Goal: Task Accomplishment & Management: Manage account settings

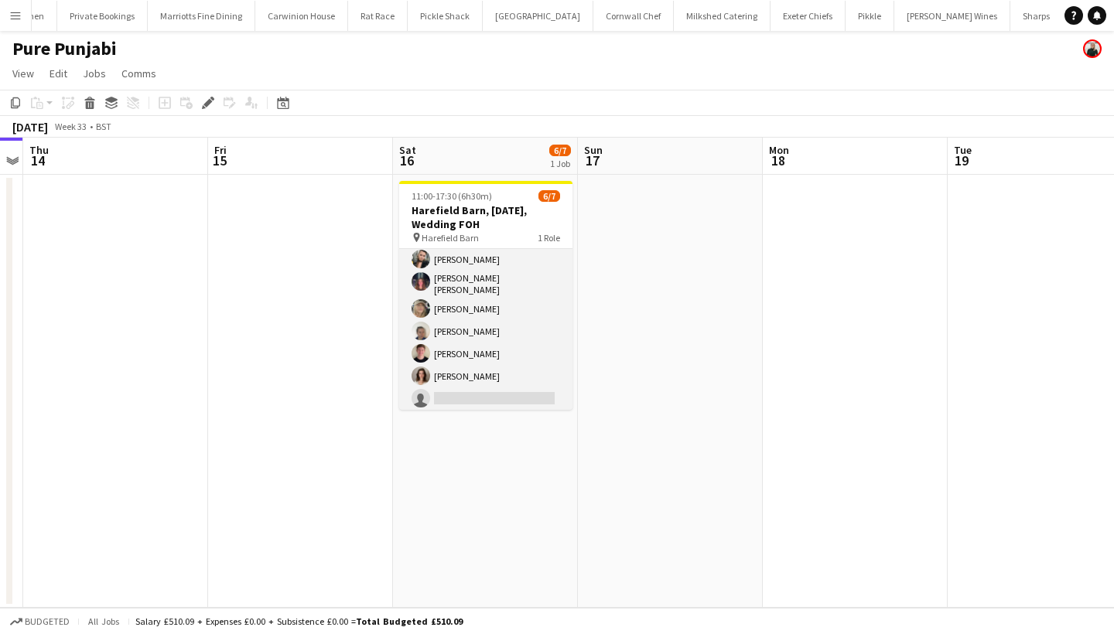
scroll to position [26, 0]
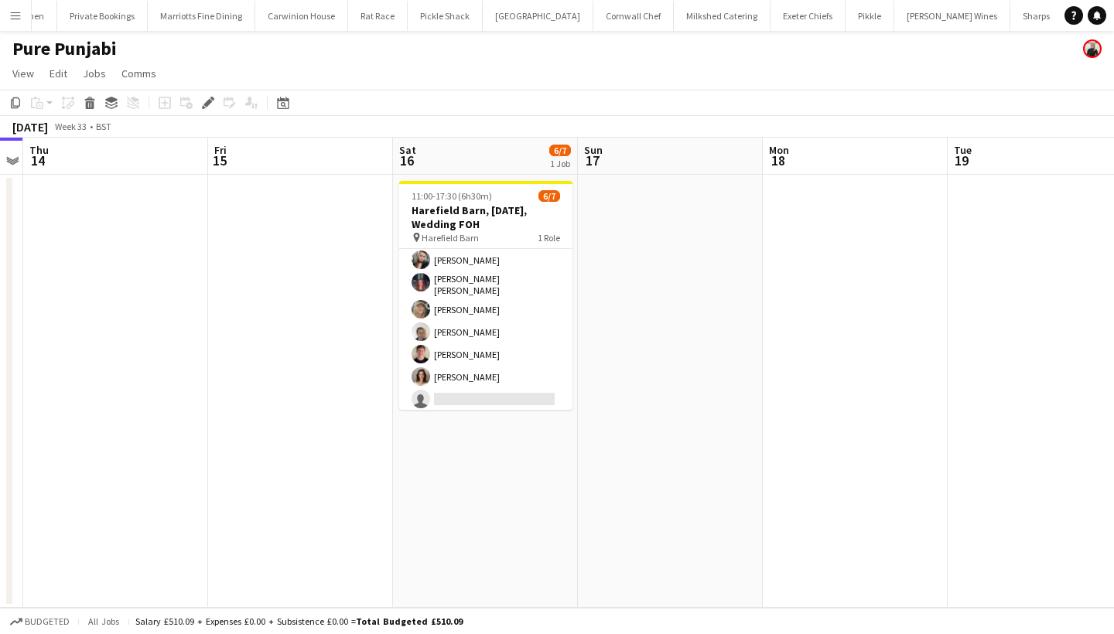
click at [13, 17] on app-icon "Menu" at bounding box center [15, 15] width 12 height 12
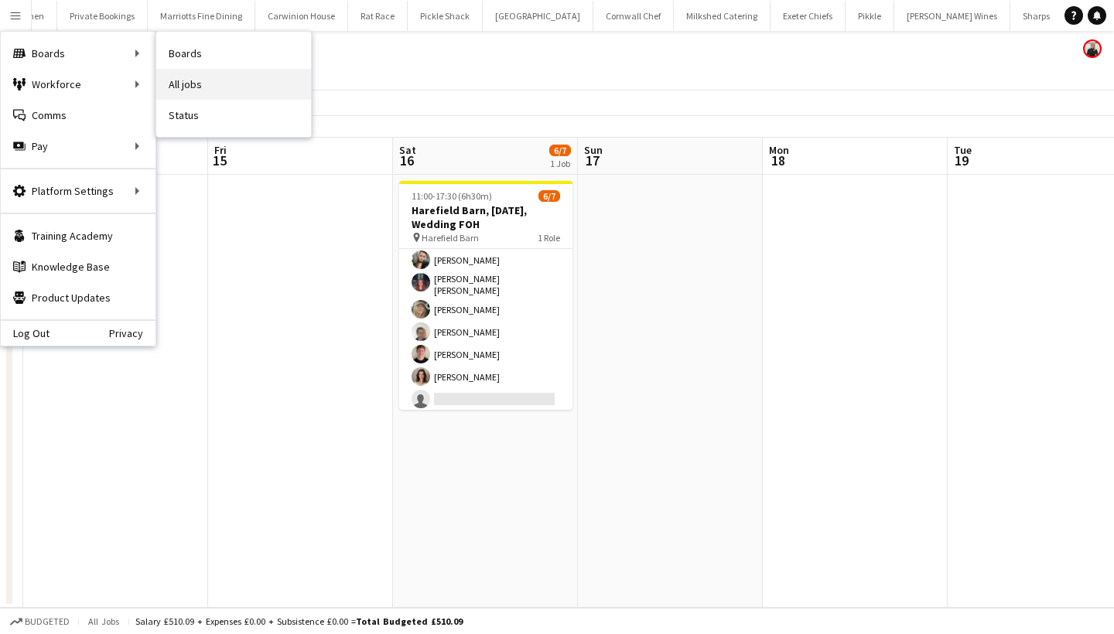
click at [221, 85] on link "All jobs" at bounding box center [233, 84] width 155 height 31
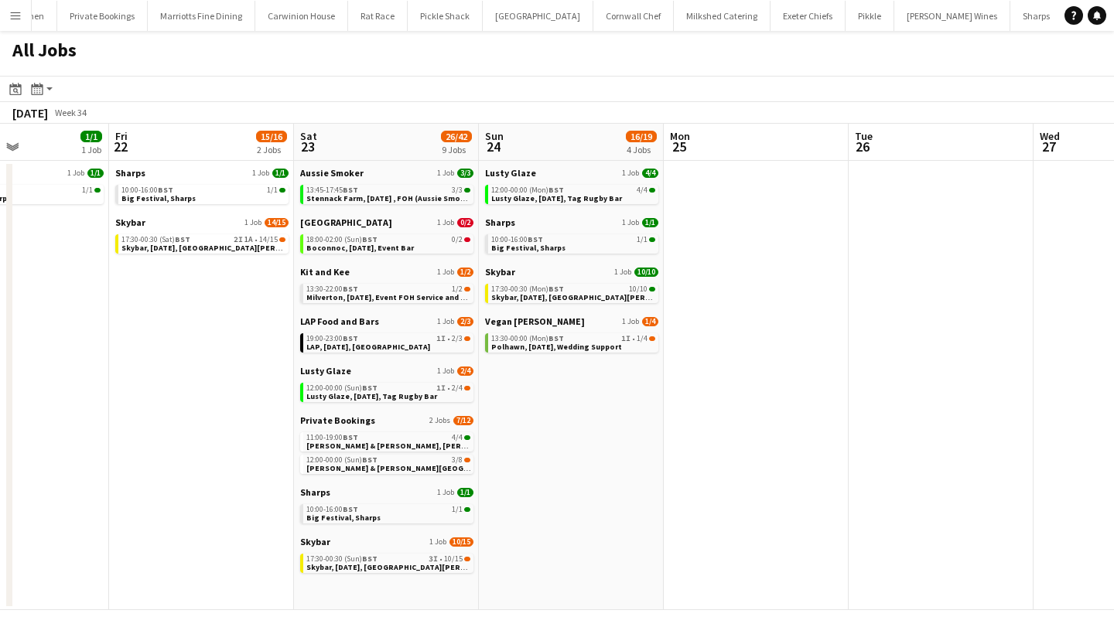
scroll to position [0, 644]
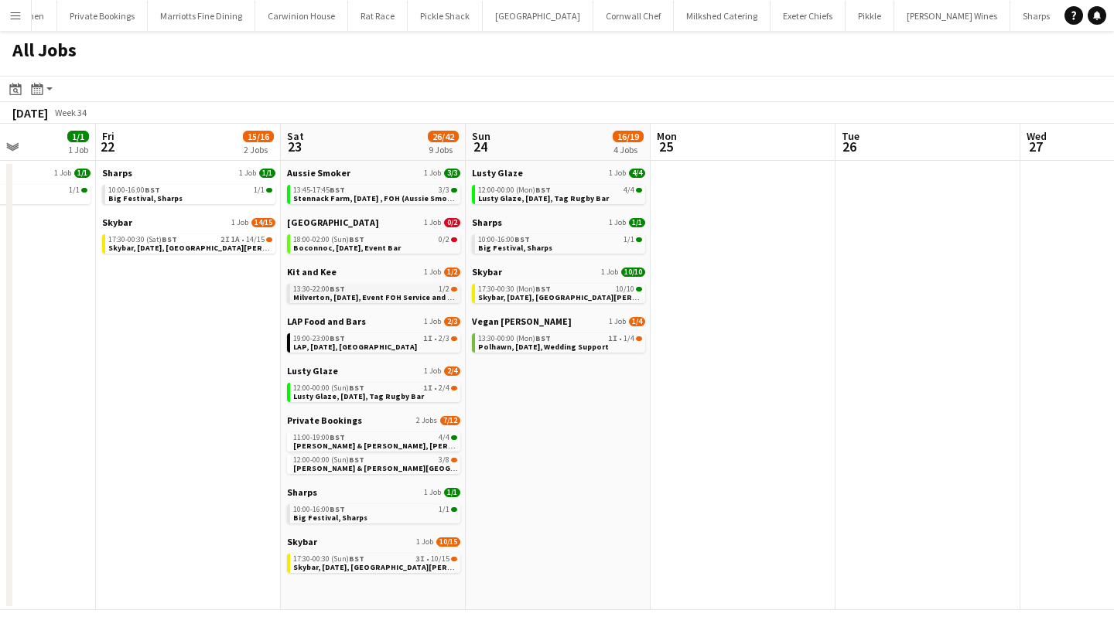
click at [312, 292] on span "13:30-22:00 BST" at bounding box center [319, 289] width 52 height 8
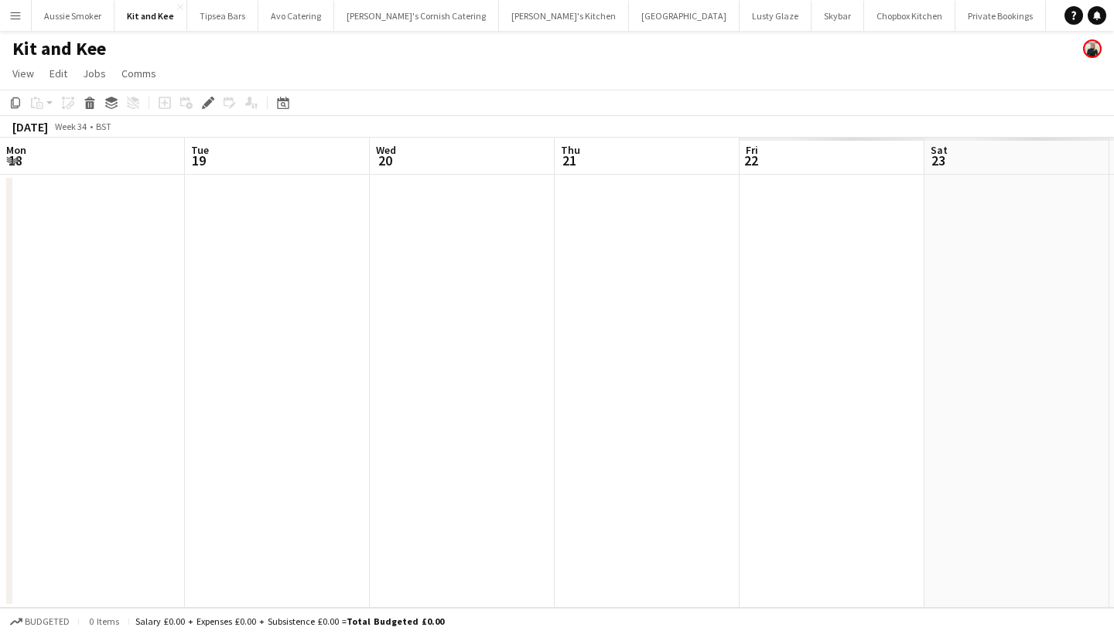
scroll to position [0, 531]
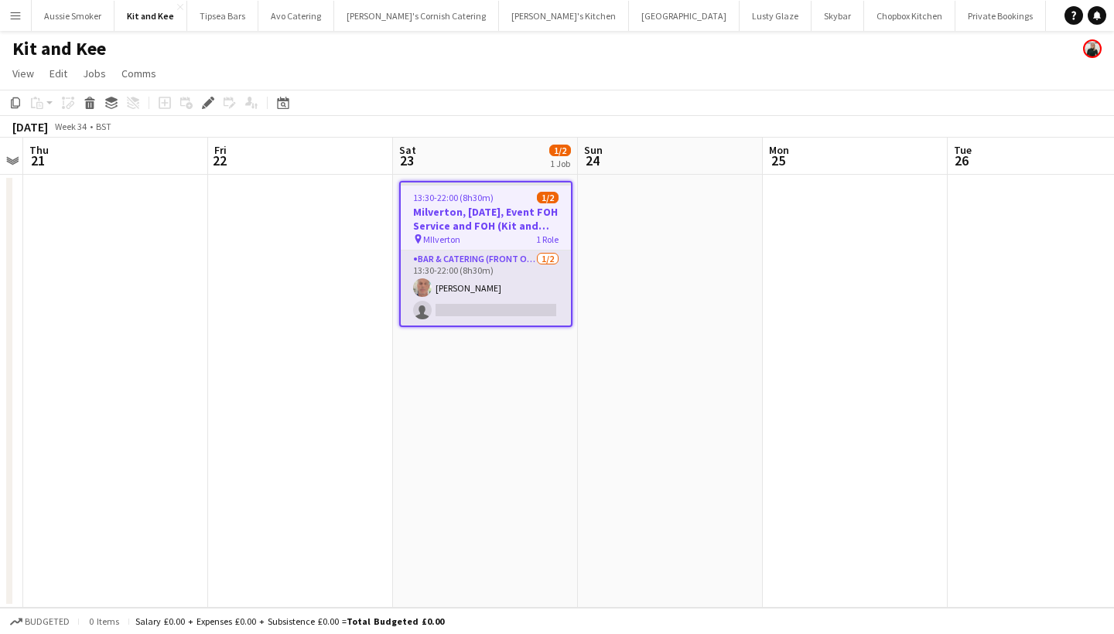
click at [487, 313] on app-card-role "Bar & Catering (Front of House) 1/2 13:30-22:00 (8h30m) Thomas Tingley single-n…" at bounding box center [486, 288] width 170 height 75
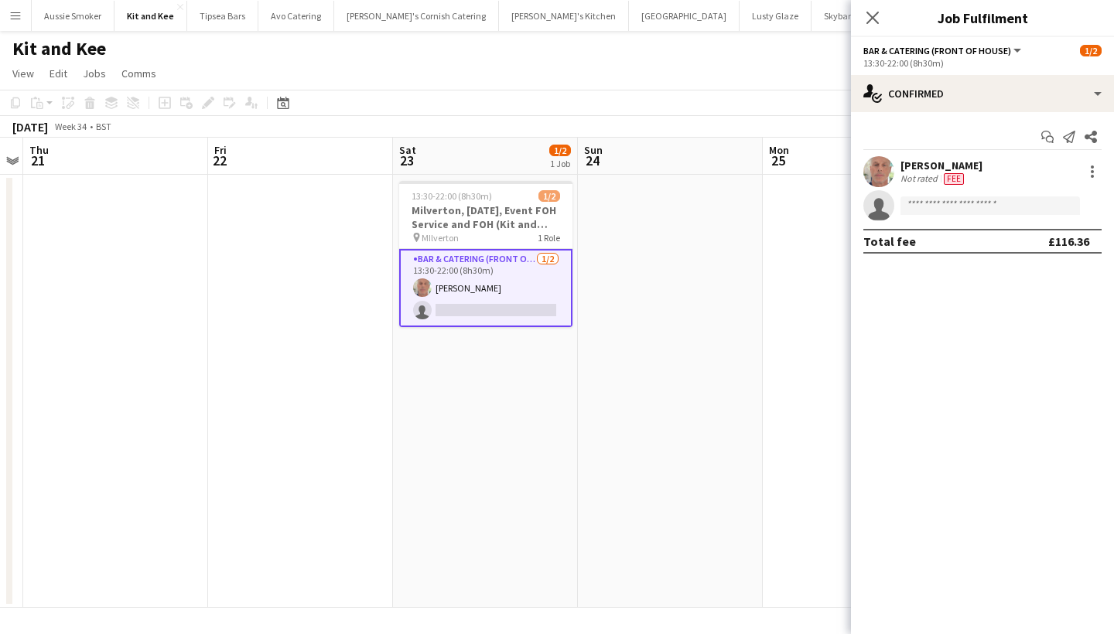
scroll to position [0, 0]
click at [935, 207] on input at bounding box center [989, 205] width 179 height 19
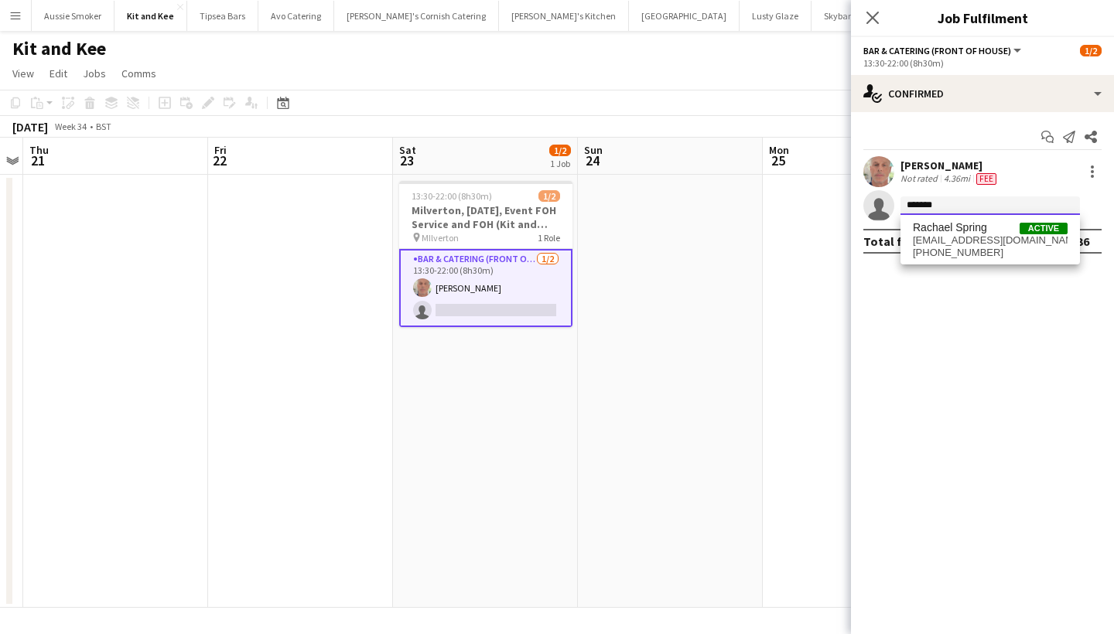
type input "*******"
drag, startPoint x: 975, startPoint y: 263, endPoint x: 993, endPoint y: 271, distance: 20.1
click at [993, 271] on mat-expansion-panel "check Confirmed Start chat Send notification Share Thomas Tingley Not rated 4.3…" at bounding box center [982, 373] width 263 height 522
click at [946, 203] on input "*******" at bounding box center [989, 205] width 179 height 19
drag, startPoint x: 949, startPoint y: 228, endPoint x: 953, endPoint y: 245, distance: 17.5
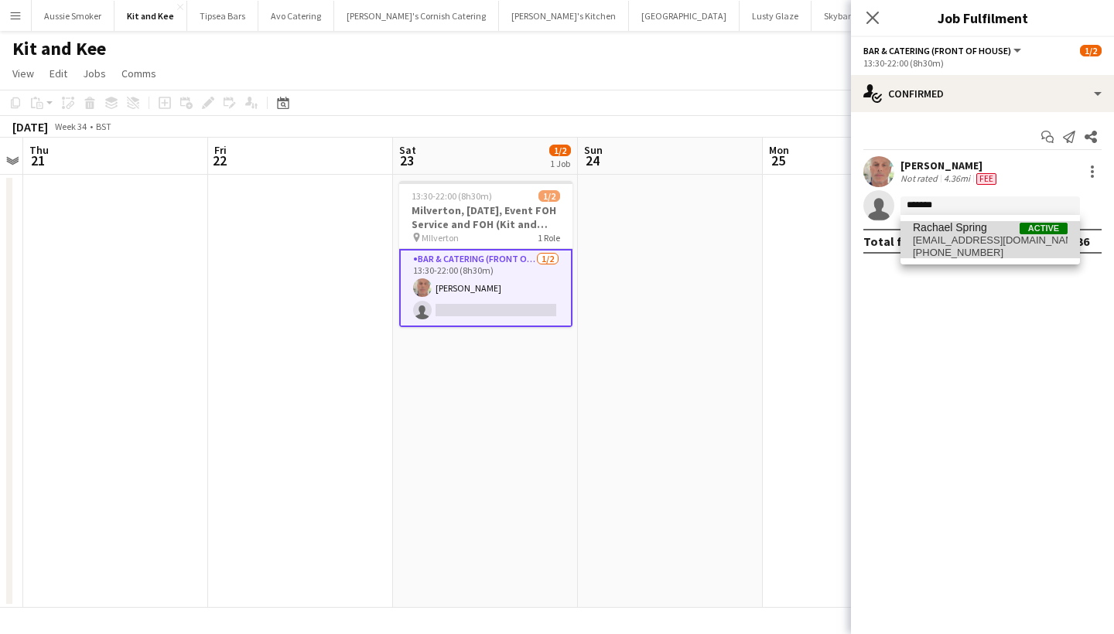
click at [953, 245] on span "rachael.spring9@gmail.com" at bounding box center [990, 240] width 155 height 12
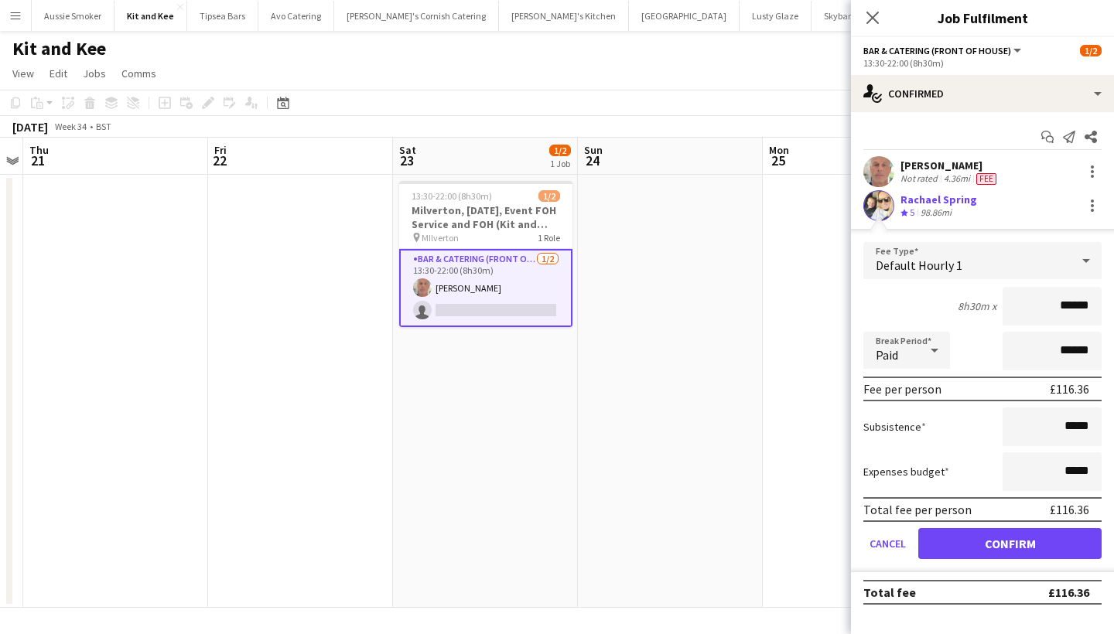
type input "******"
click at [973, 535] on button "Confirm" at bounding box center [1009, 543] width 183 height 31
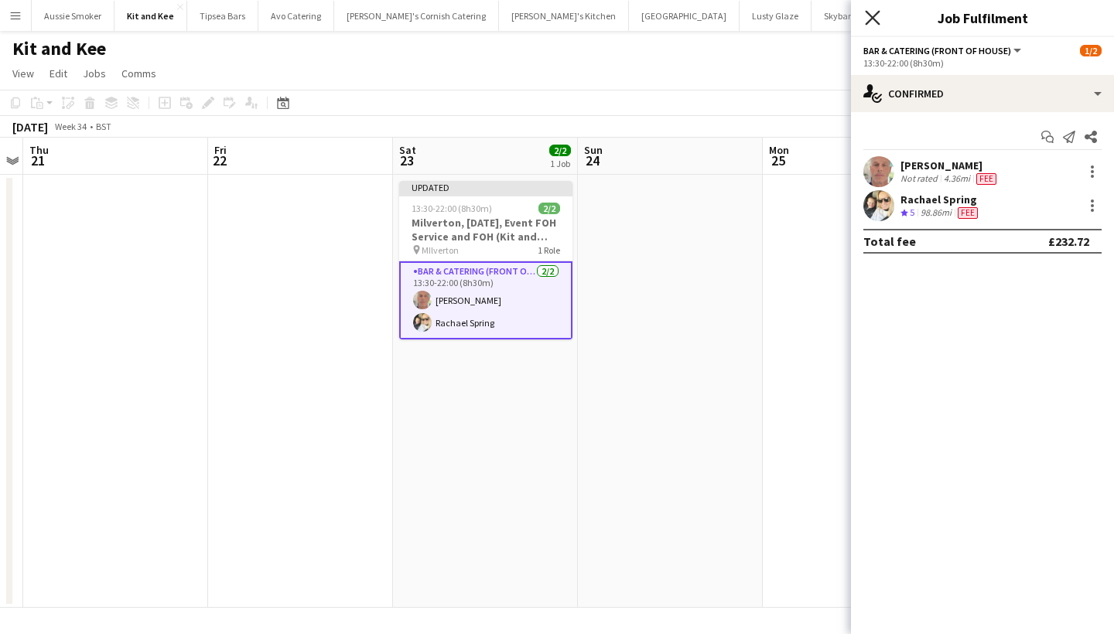
click at [873, 14] on icon "Close pop-in" at bounding box center [872, 17] width 15 height 15
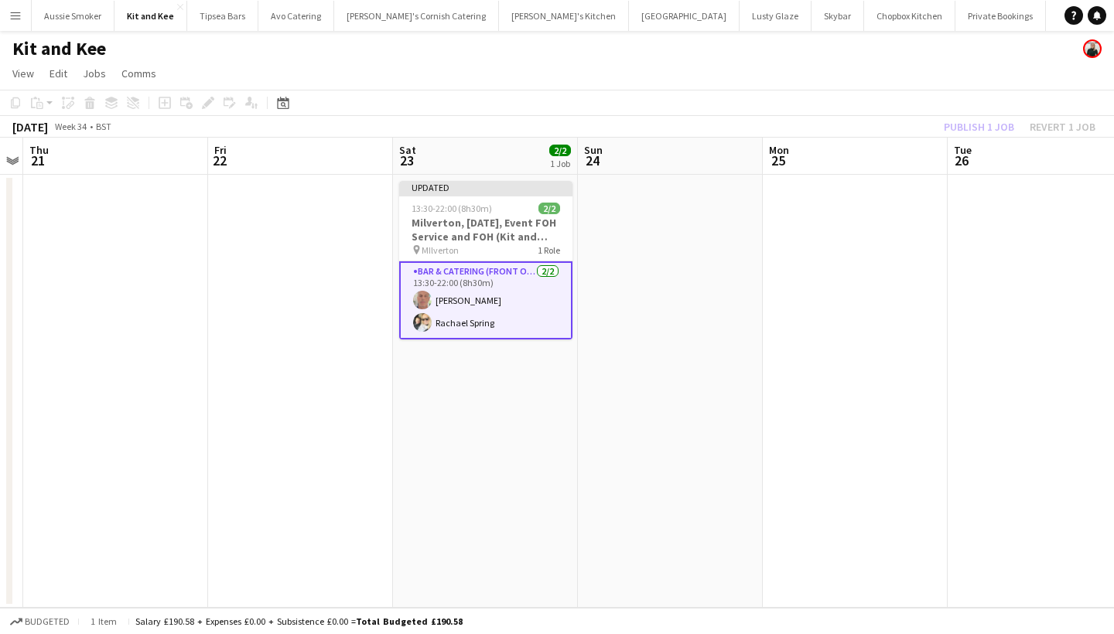
click at [994, 128] on div "Publish 1 job Revert 1 job" at bounding box center [1019, 127] width 189 height 20
click at [994, 128] on button "Publish 1 job" at bounding box center [979, 127] width 83 height 20
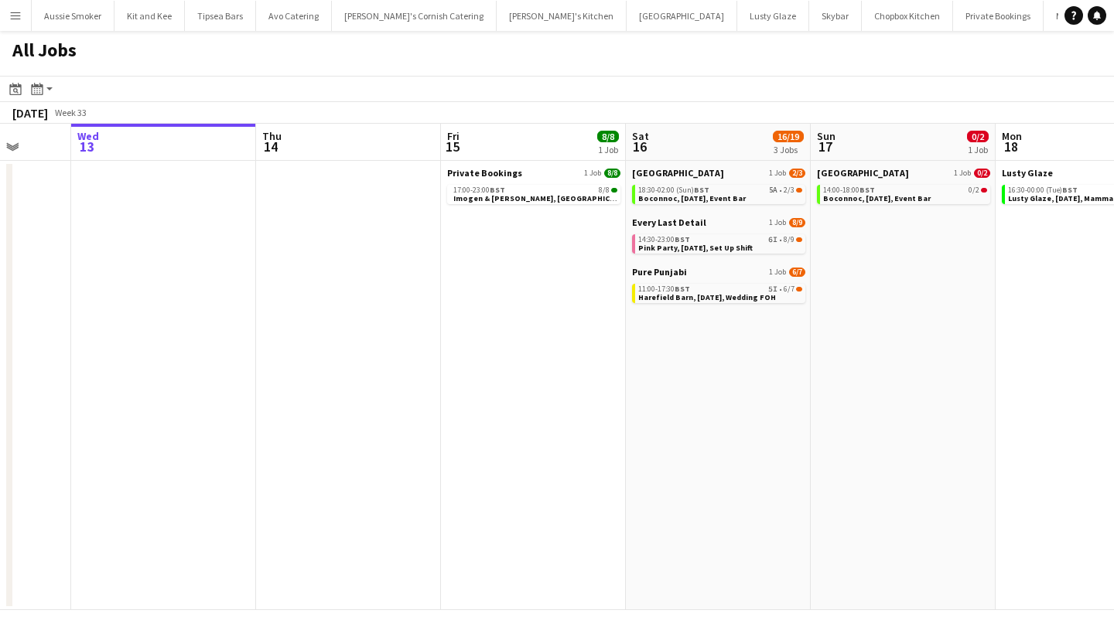
scroll to position [0, 487]
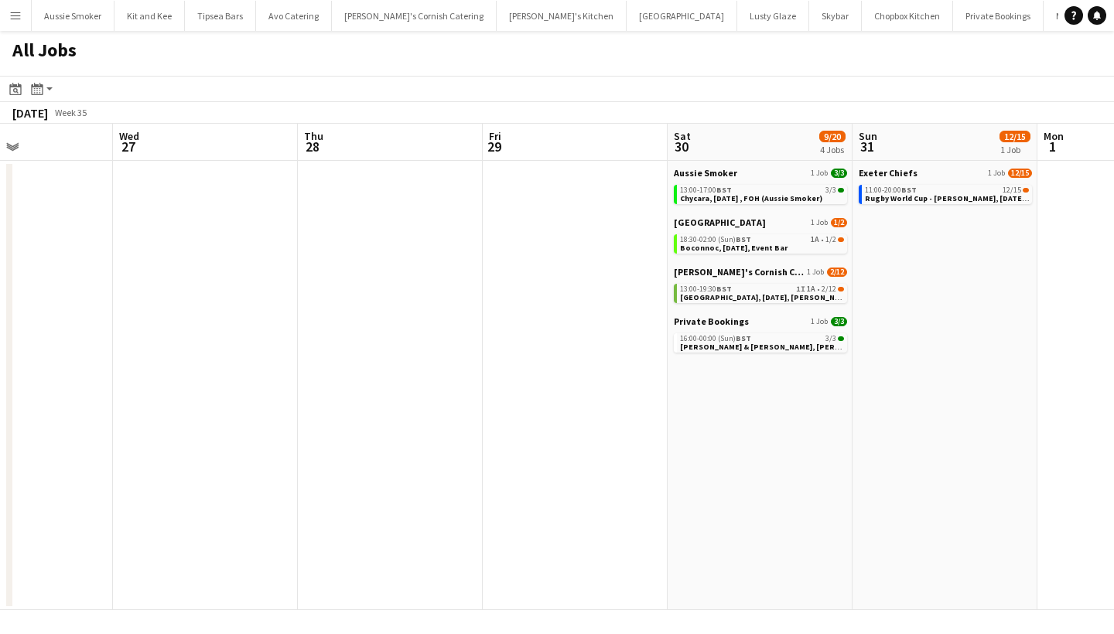
scroll to position [0, 461]
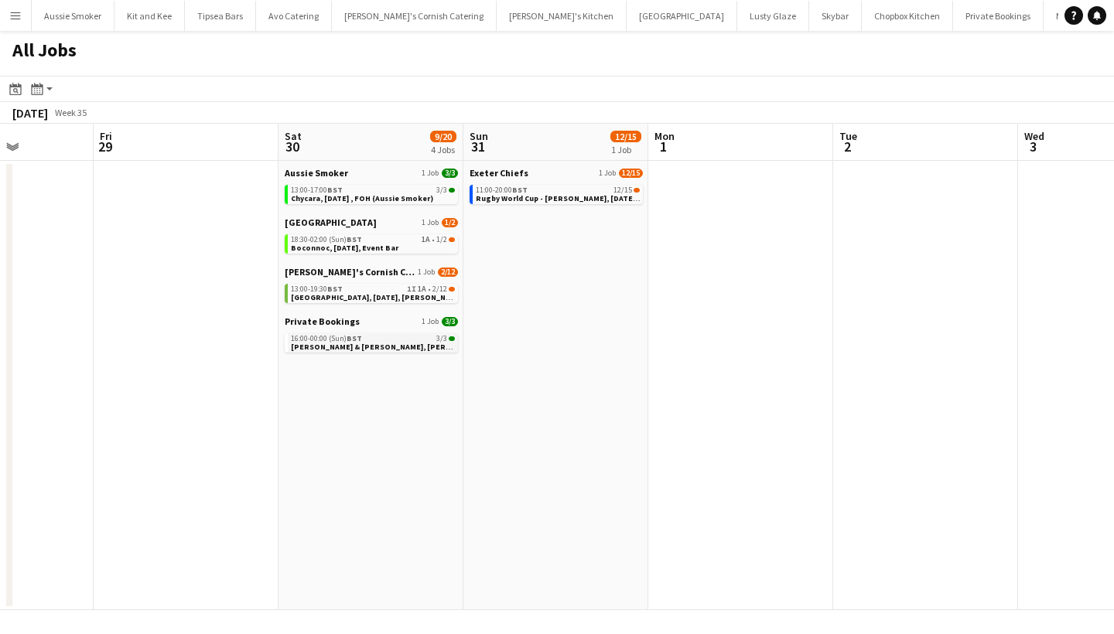
click at [432, 340] on div "16:00-00:00 (Sun) BST 3/3" at bounding box center [373, 339] width 164 height 8
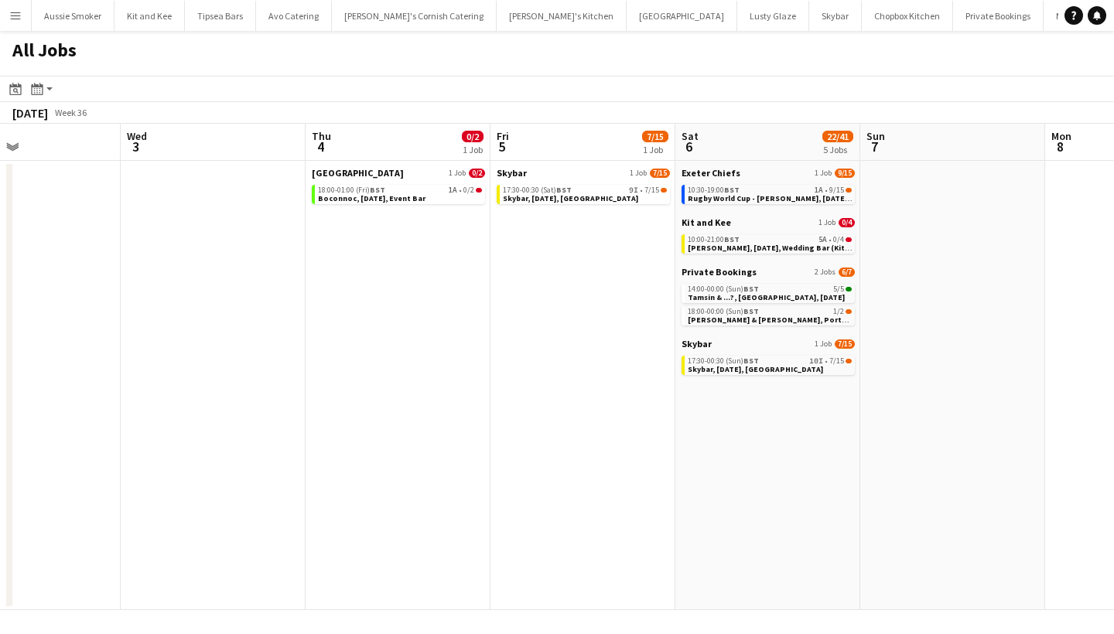
scroll to position [0, 623]
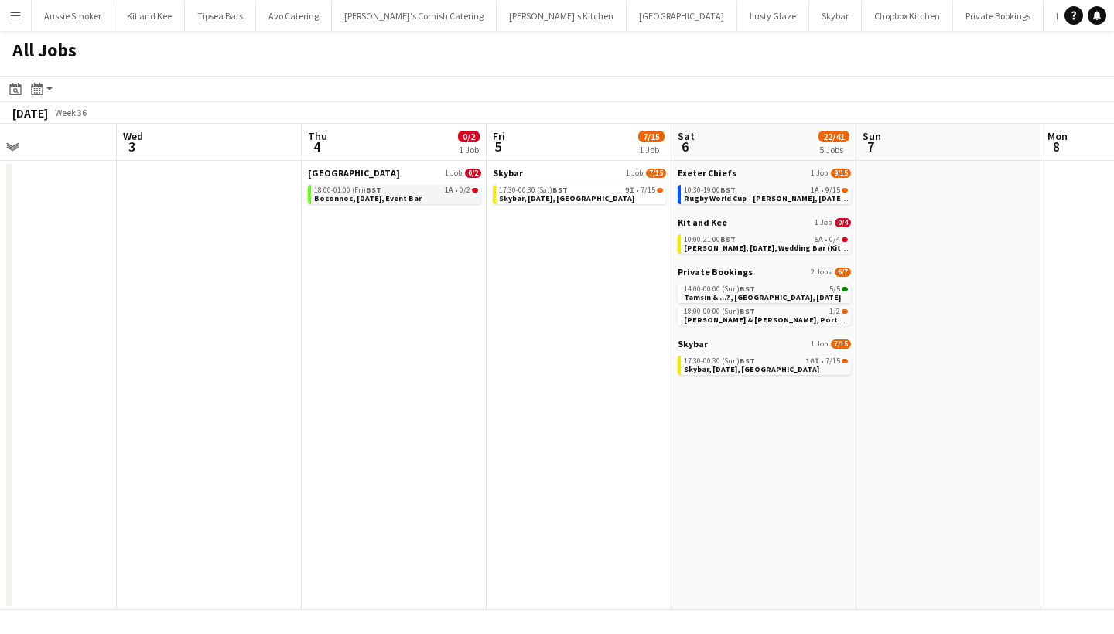
click at [411, 195] on span "Boconnoc, 4th September, Event Bar" at bounding box center [368, 198] width 108 height 10
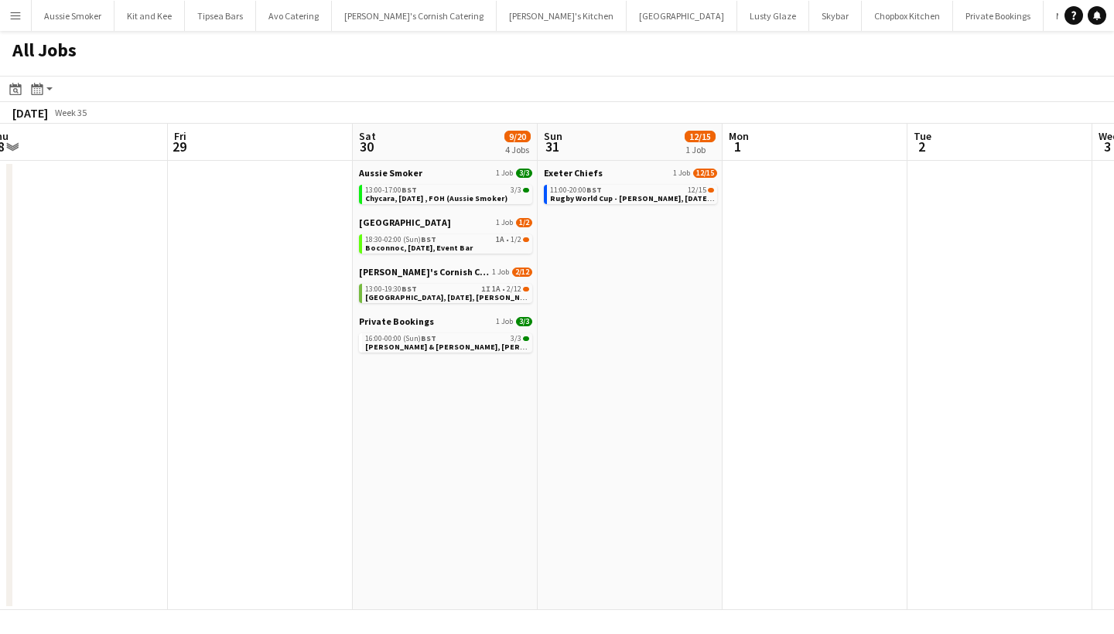
scroll to position [0, 386]
click at [453, 245] on span "Boconnoc, 30th August, Event Bar" at bounding box center [420, 248] width 108 height 10
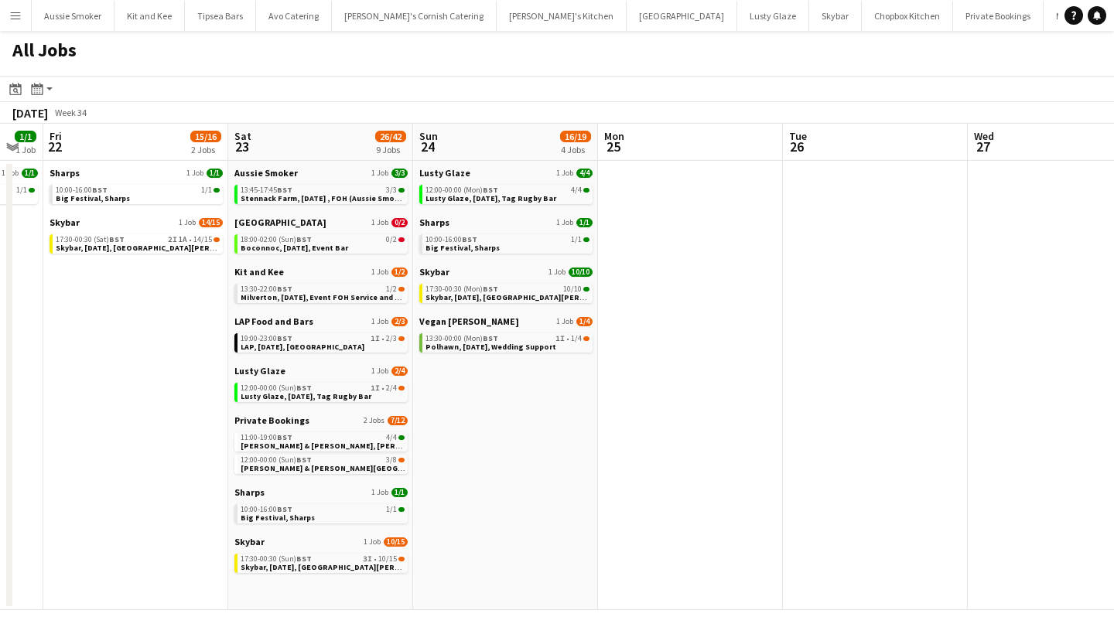
scroll to position [0, 326]
click at [514, 341] on div "13:30-00:00 (Mon) BST 1I • 1/4" at bounding box center [508, 339] width 164 height 8
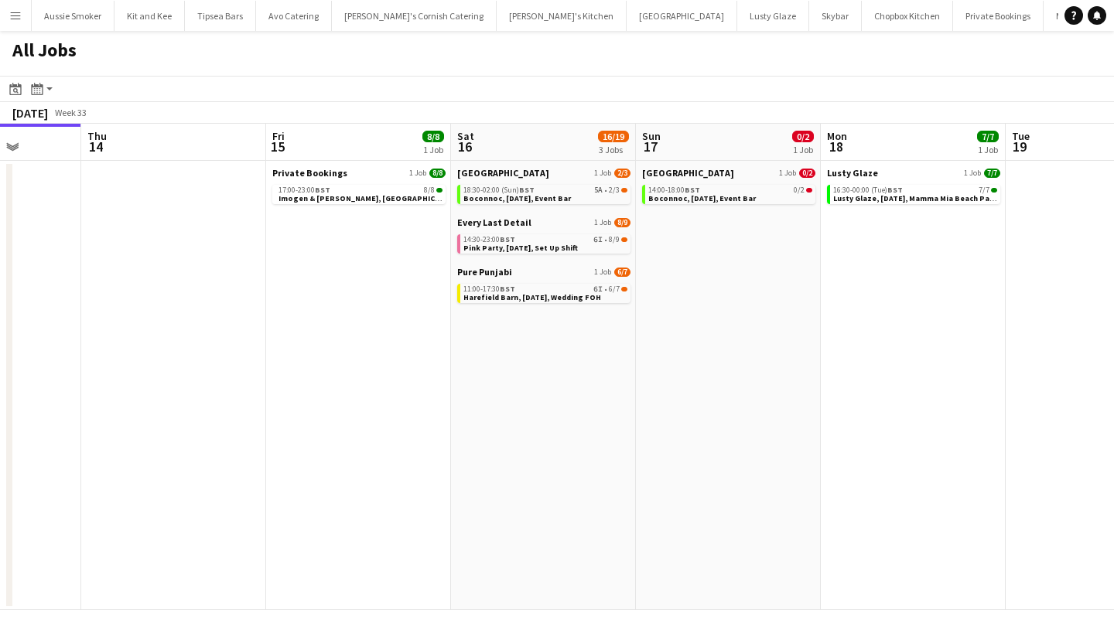
scroll to position [0, 660]
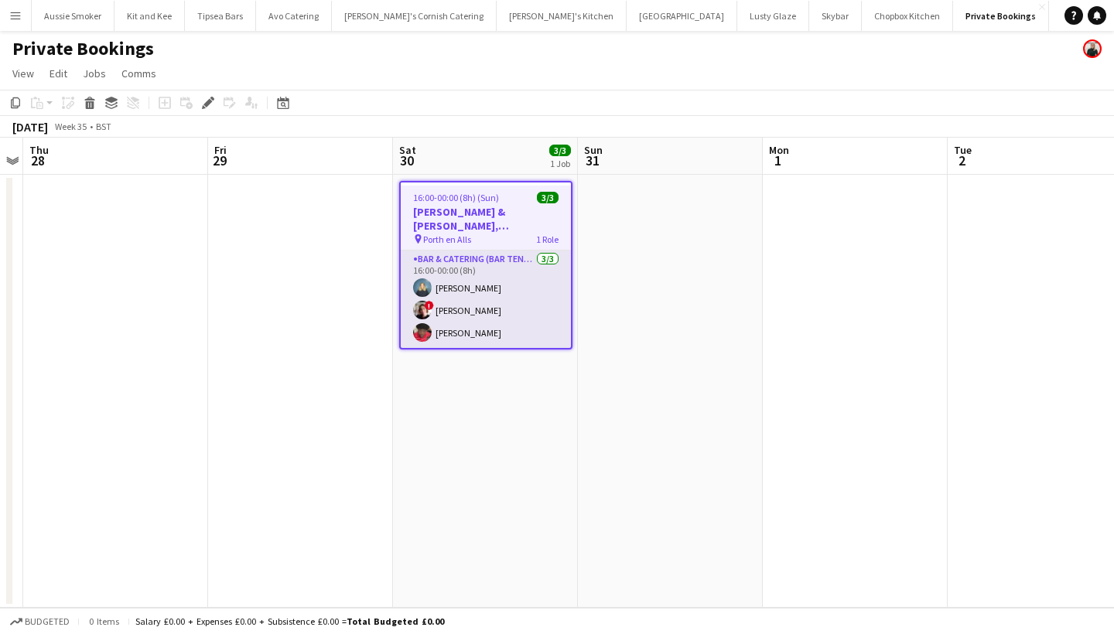
click at [508, 303] on app-card-role "Bar & Catering (Bar Tender) [DATE] 16:00-00:00 (8h) [PERSON_NAME] ! [PERSON_NAM…" at bounding box center [486, 299] width 170 height 97
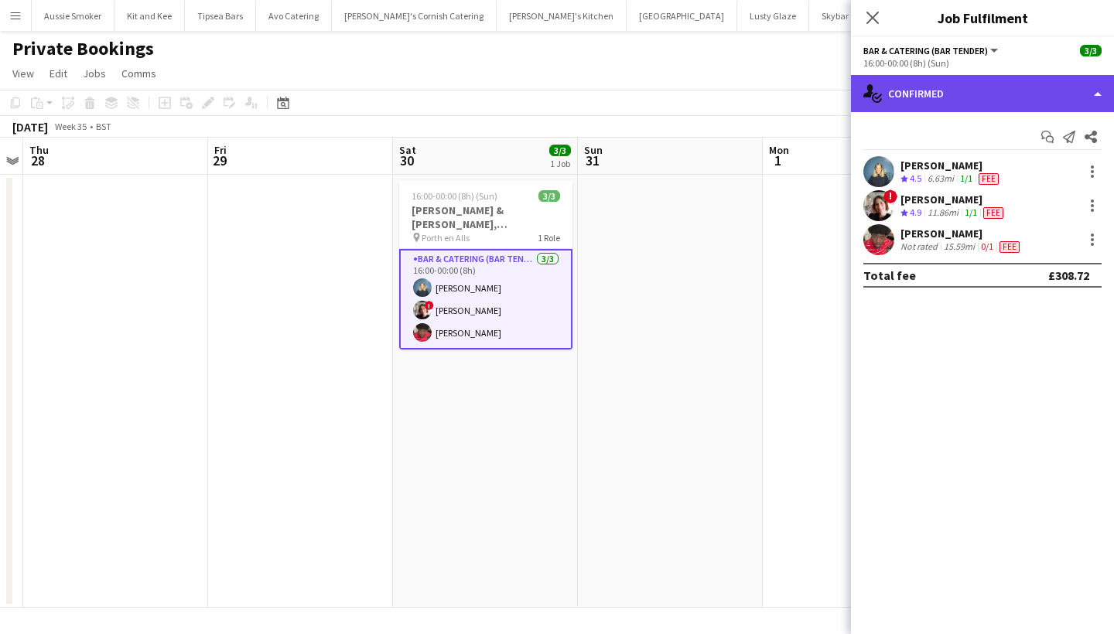
click at [943, 107] on div "single-neutral-actions-check-2 Confirmed" at bounding box center [982, 93] width 263 height 37
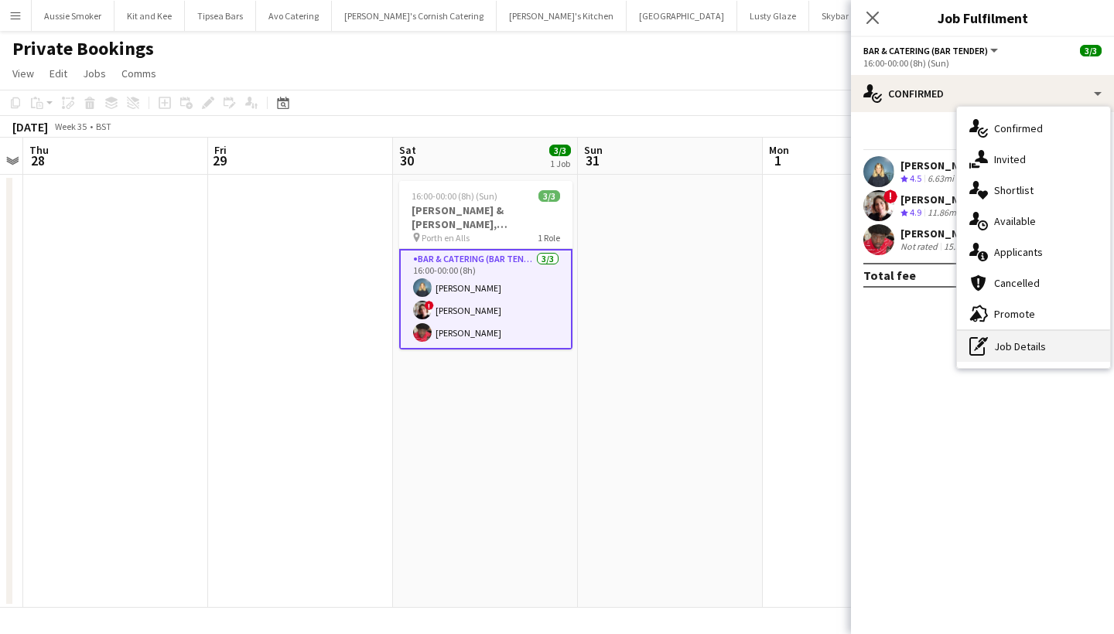
click at [1052, 336] on div "pen-write Job Details" at bounding box center [1033, 346] width 153 height 31
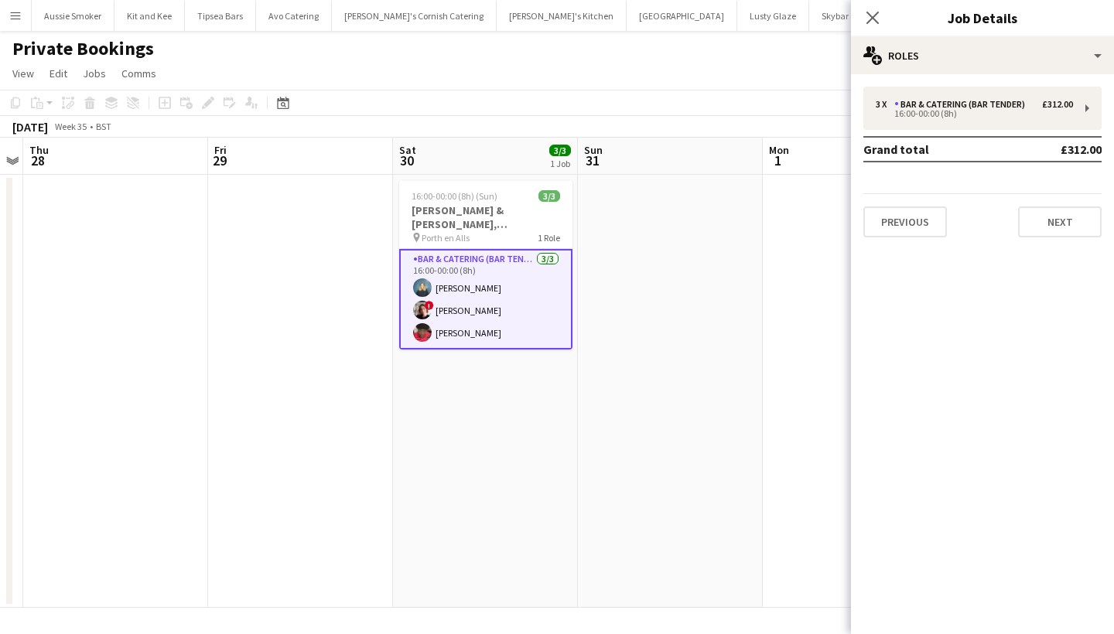
click at [962, 138] on td "Grand total" at bounding box center [936, 149] width 146 height 25
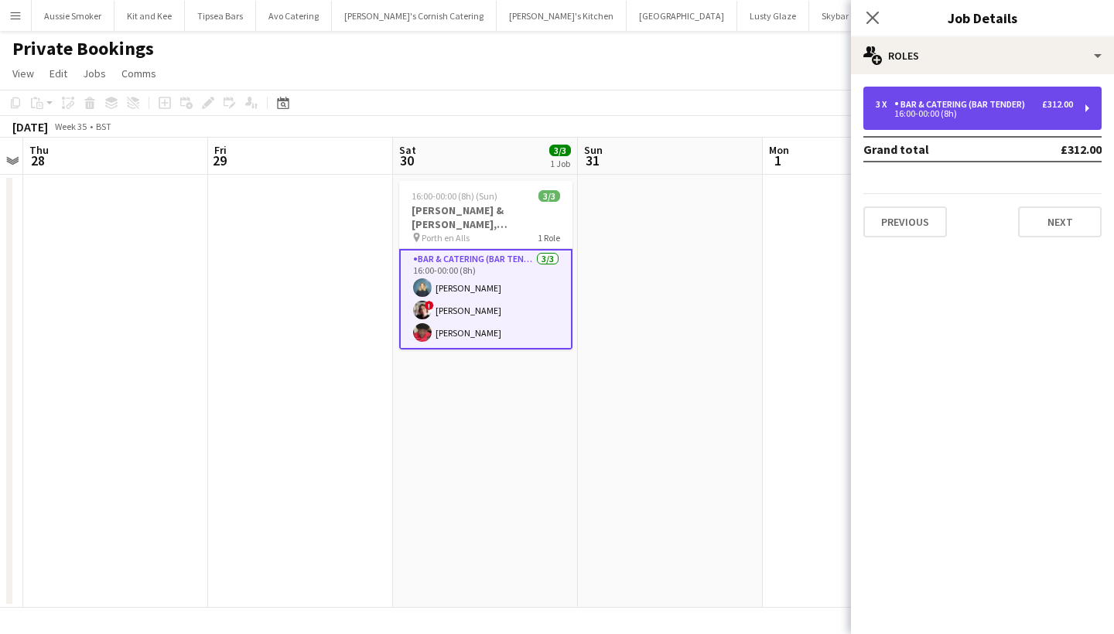
click at [958, 108] on div "Bar & Catering (Bar Tender)" at bounding box center [962, 104] width 137 height 11
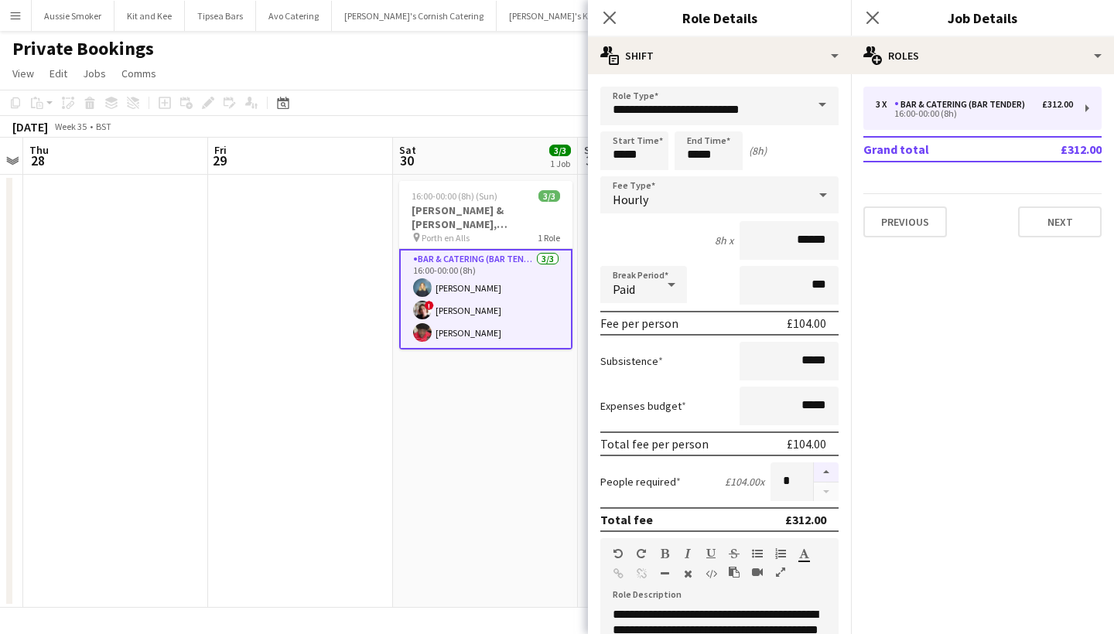
click at [826, 466] on button "button" at bounding box center [826, 473] width 25 height 20
type input "*"
click at [870, 15] on icon at bounding box center [872, 17] width 15 height 15
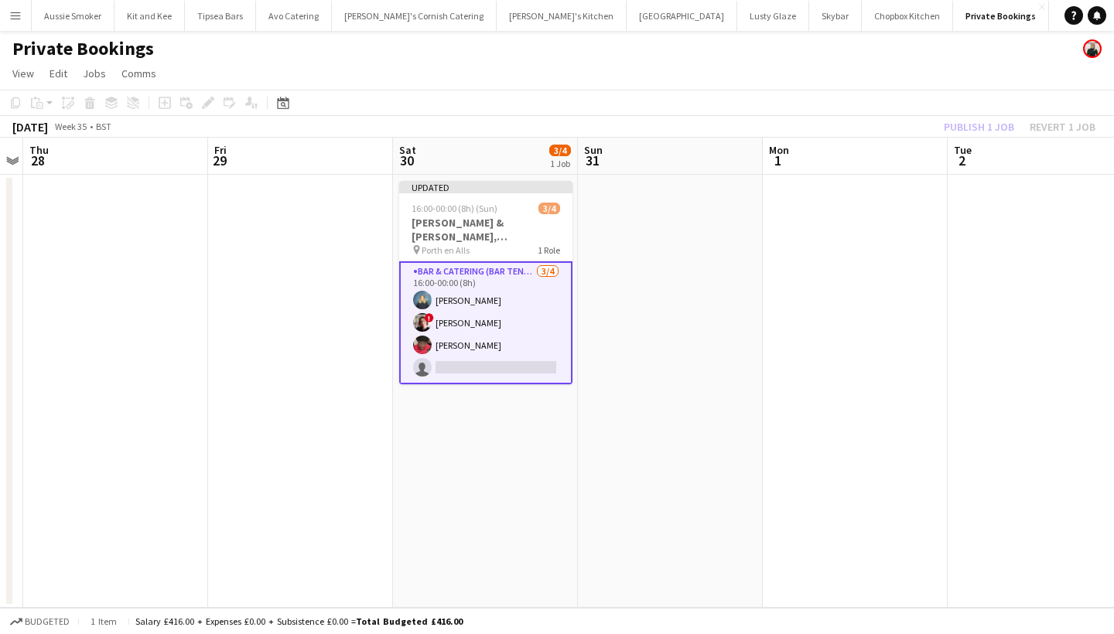
click at [971, 127] on div "Publish 1 job Revert 1 job" at bounding box center [1019, 127] width 189 height 20
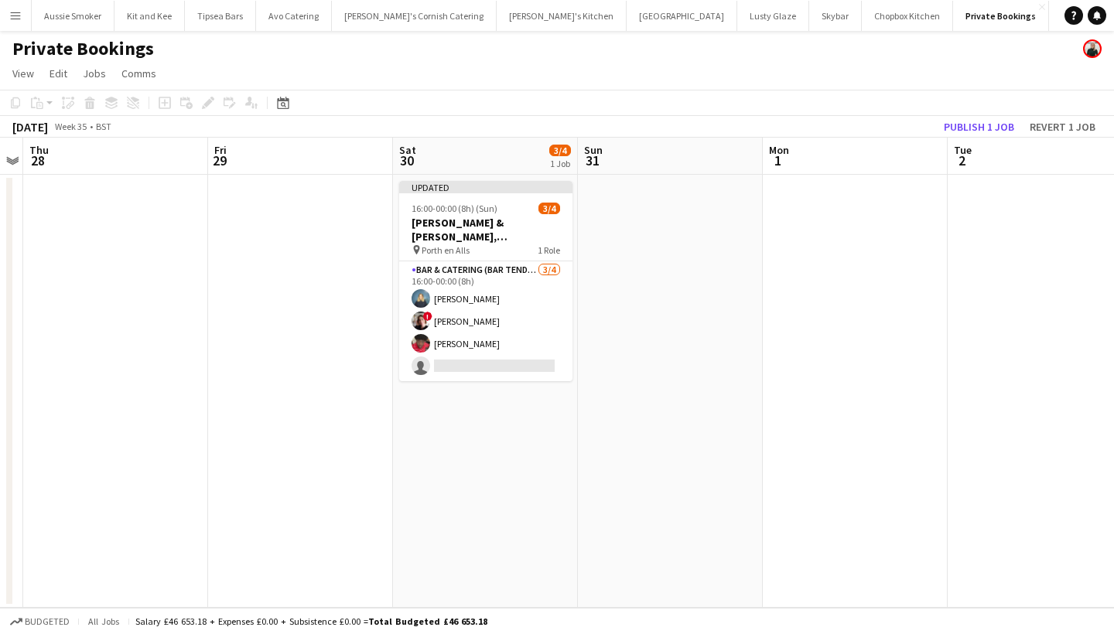
click at [971, 127] on button "Publish 1 job" at bounding box center [979, 127] width 83 height 20
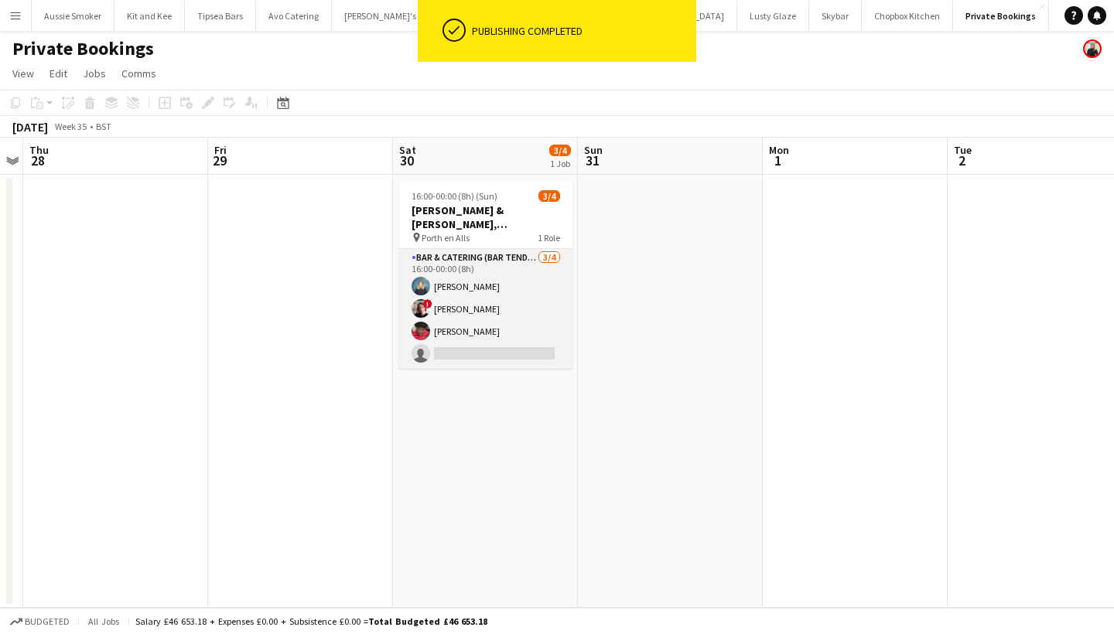
click at [532, 332] on app-card-role "Bar & Catering (Bar Tender) 3/4 16:00-00:00 (8h) Phoebe Savage ! Kathryn Marsh …" at bounding box center [485, 309] width 173 height 120
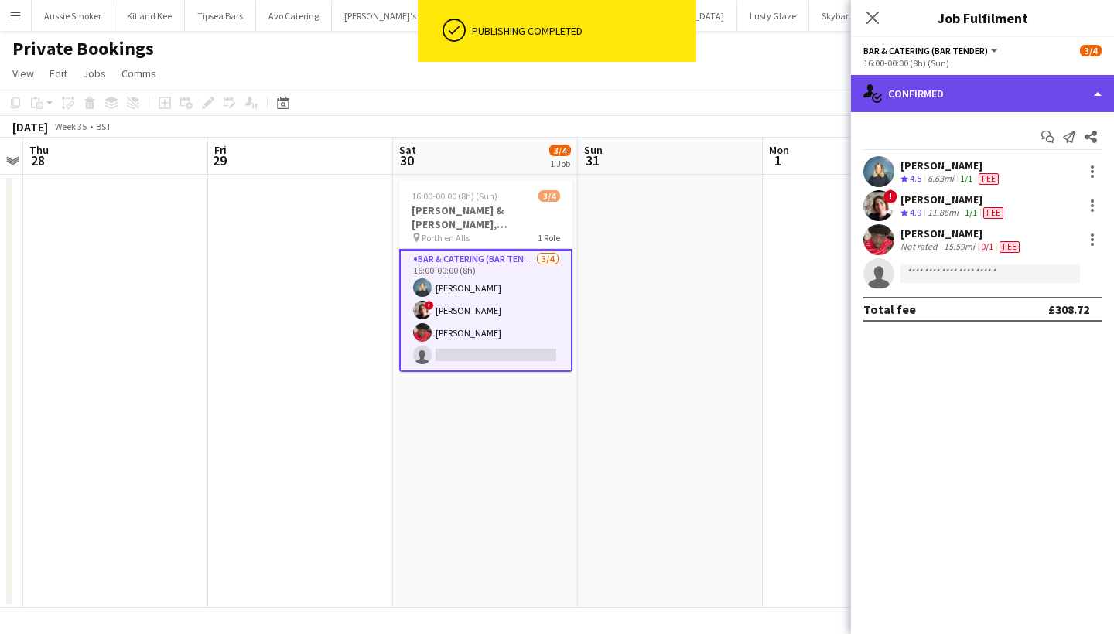
click at [936, 92] on div "single-neutral-actions-check-2 Confirmed" at bounding box center [982, 93] width 263 height 37
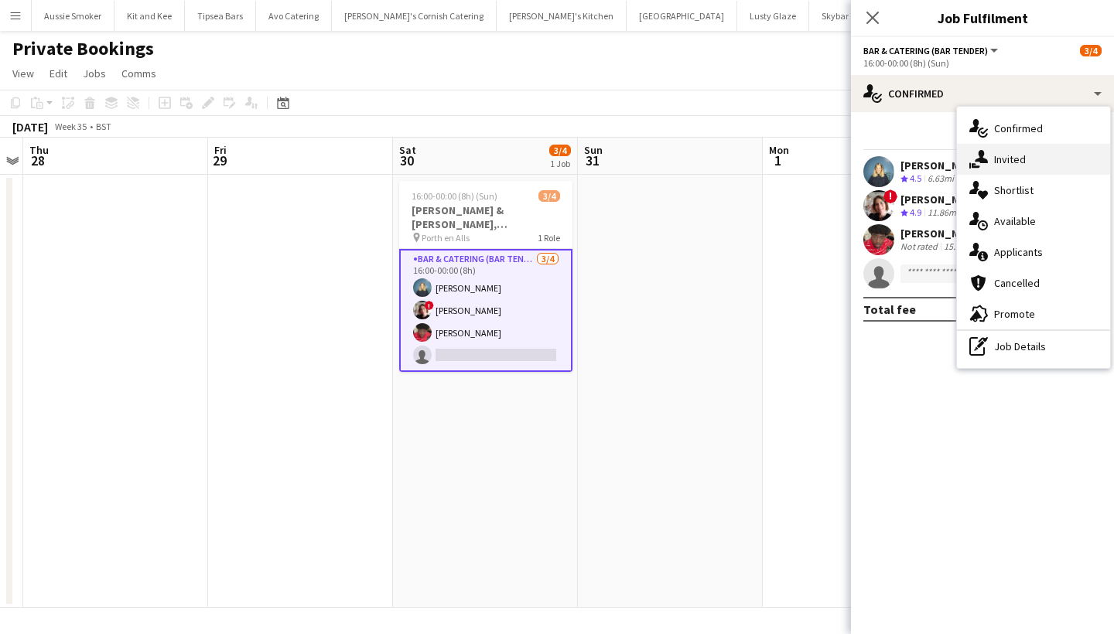
click at [1019, 169] on div "single-neutral-actions-share-1 Invited" at bounding box center [1033, 159] width 153 height 31
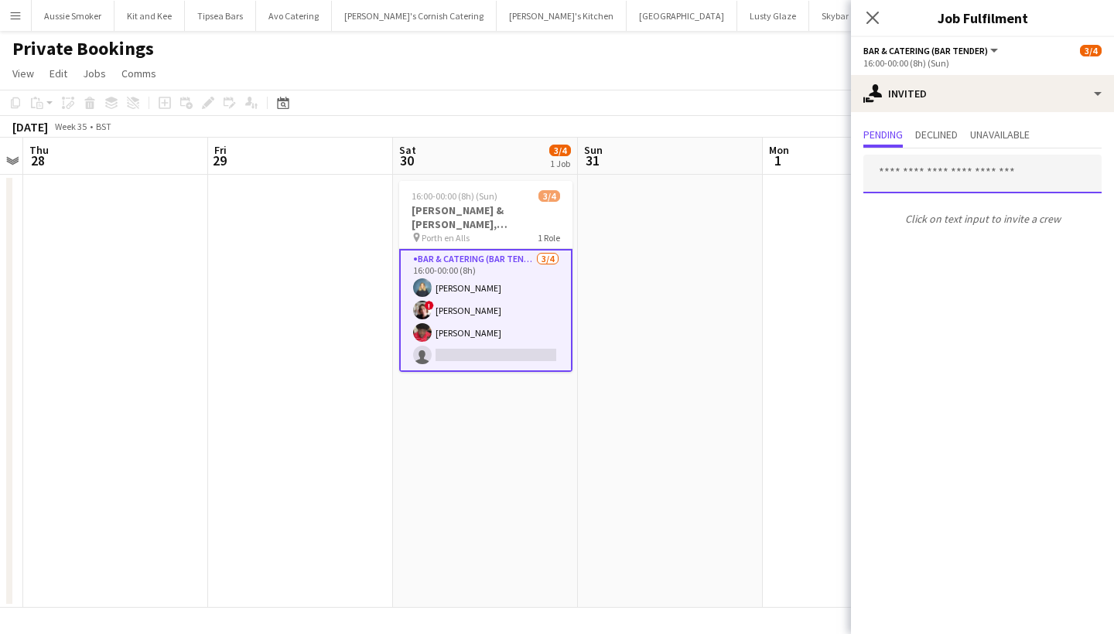
click at [920, 164] on input "text" at bounding box center [982, 174] width 238 height 39
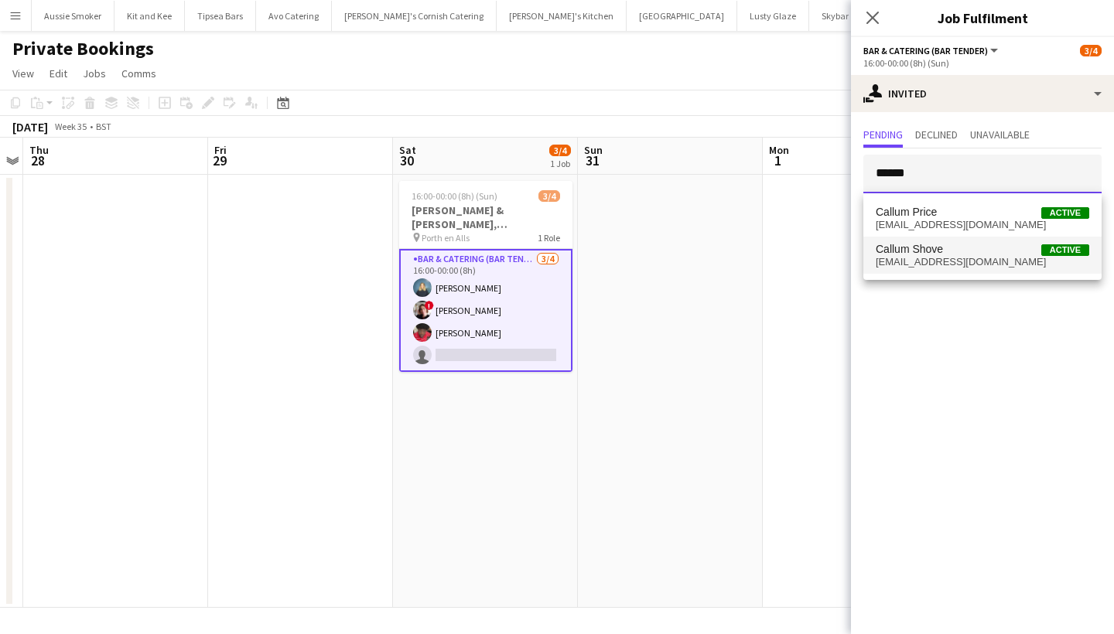
type input "******"
click at [924, 261] on span "callumshove@outlook.com" at bounding box center [983, 262] width 214 height 12
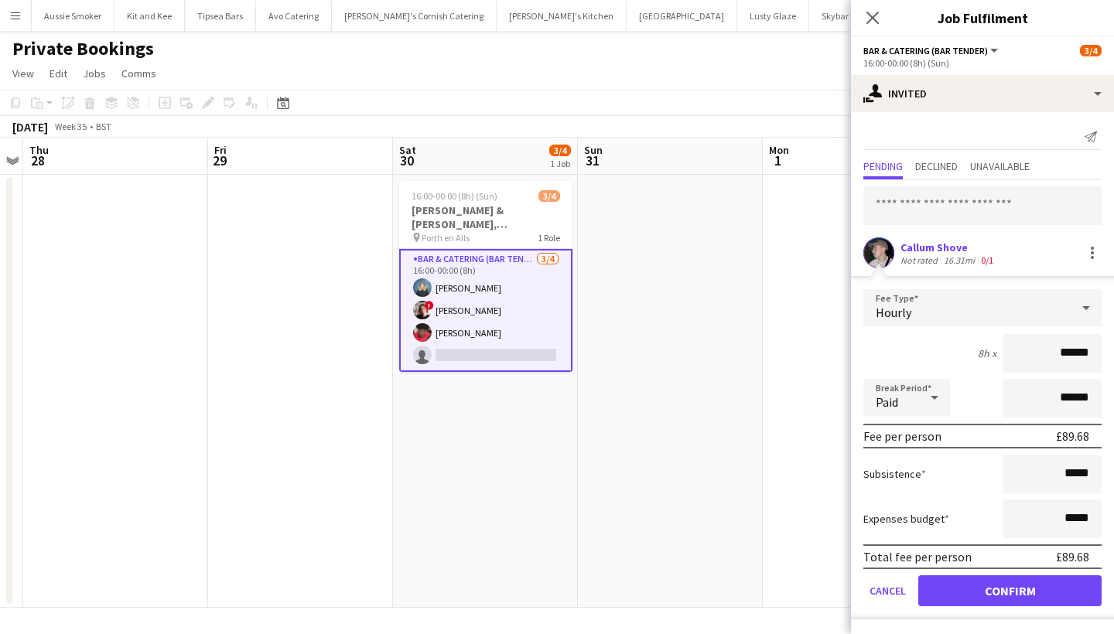
type input "******"
click at [967, 587] on button "Confirm" at bounding box center [1009, 591] width 183 height 31
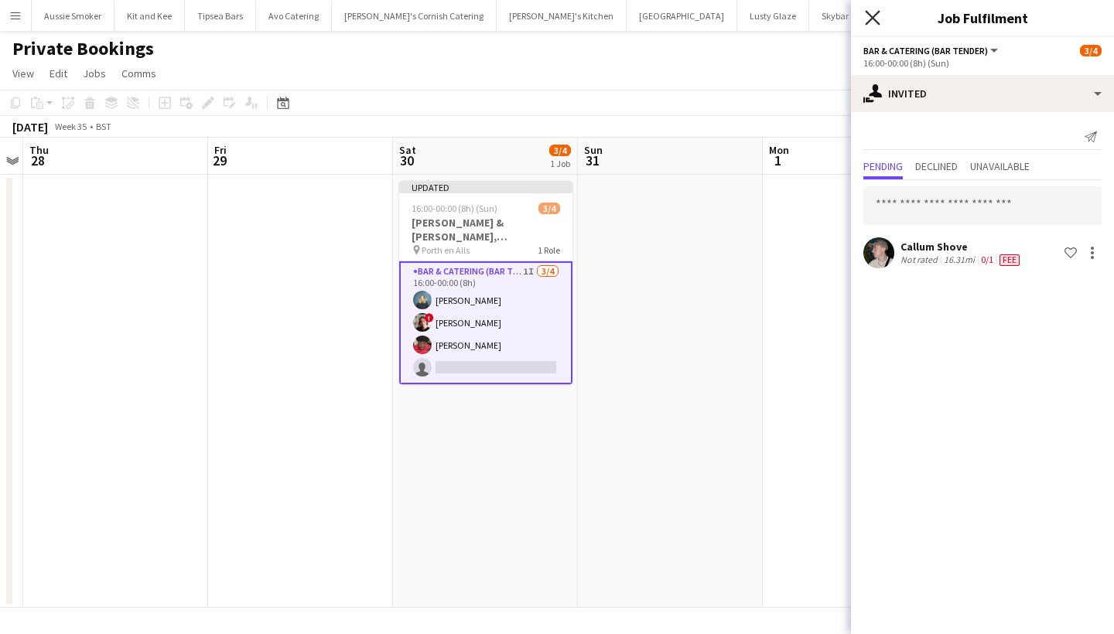
click at [869, 15] on icon "Close pop-in" at bounding box center [872, 17] width 15 height 15
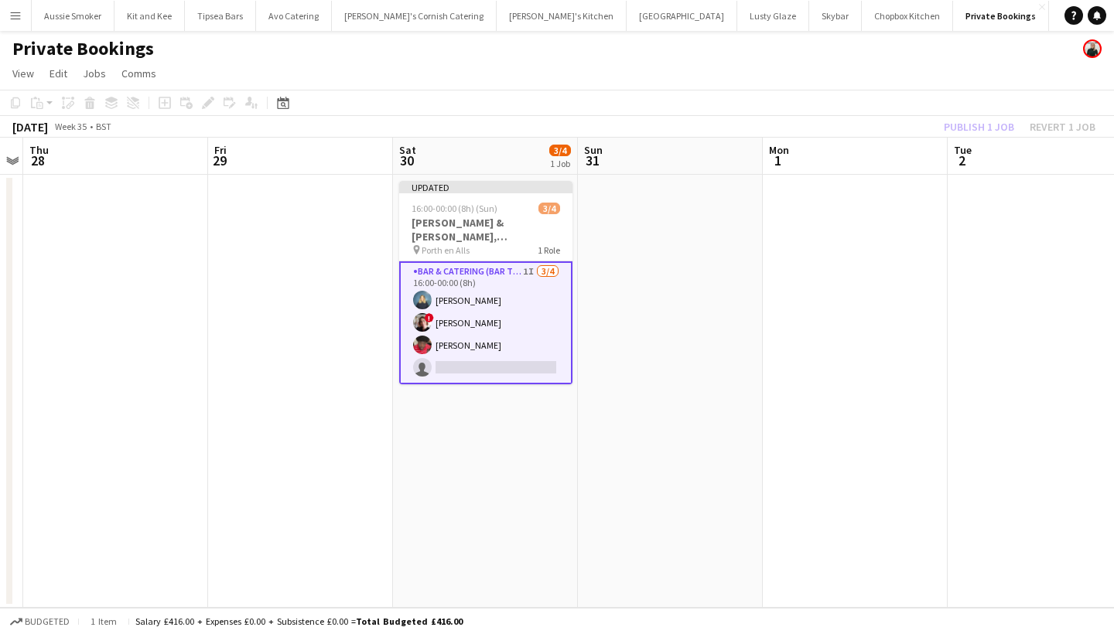
click at [984, 123] on div "Publish 1 job Revert 1 job" at bounding box center [1019, 127] width 189 height 20
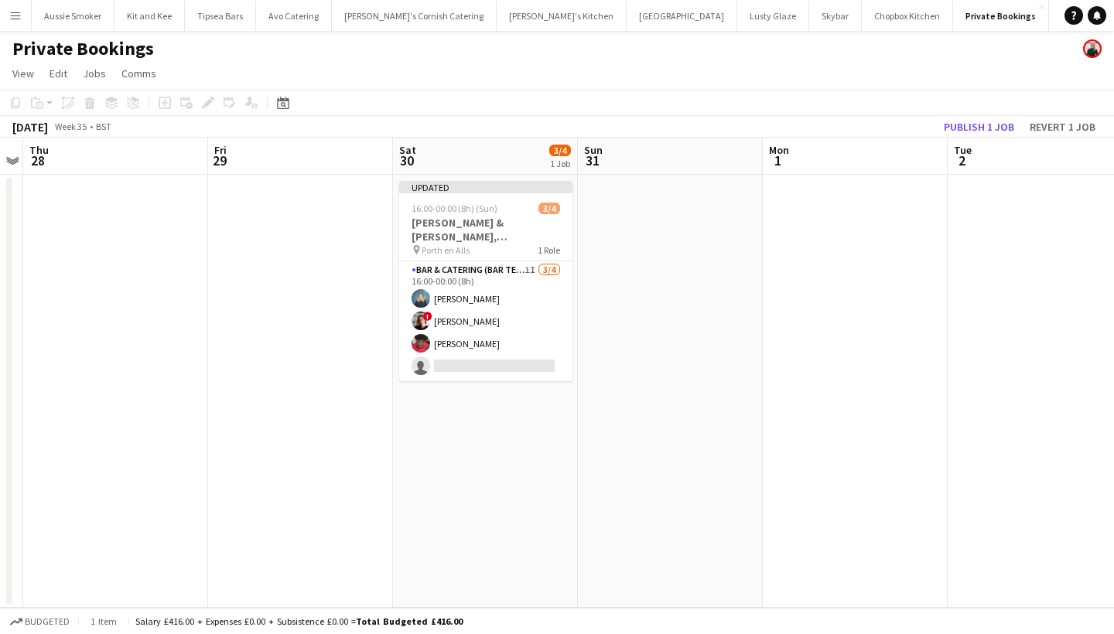
click at [984, 123] on button "Publish 1 job" at bounding box center [979, 127] width 83 height 20
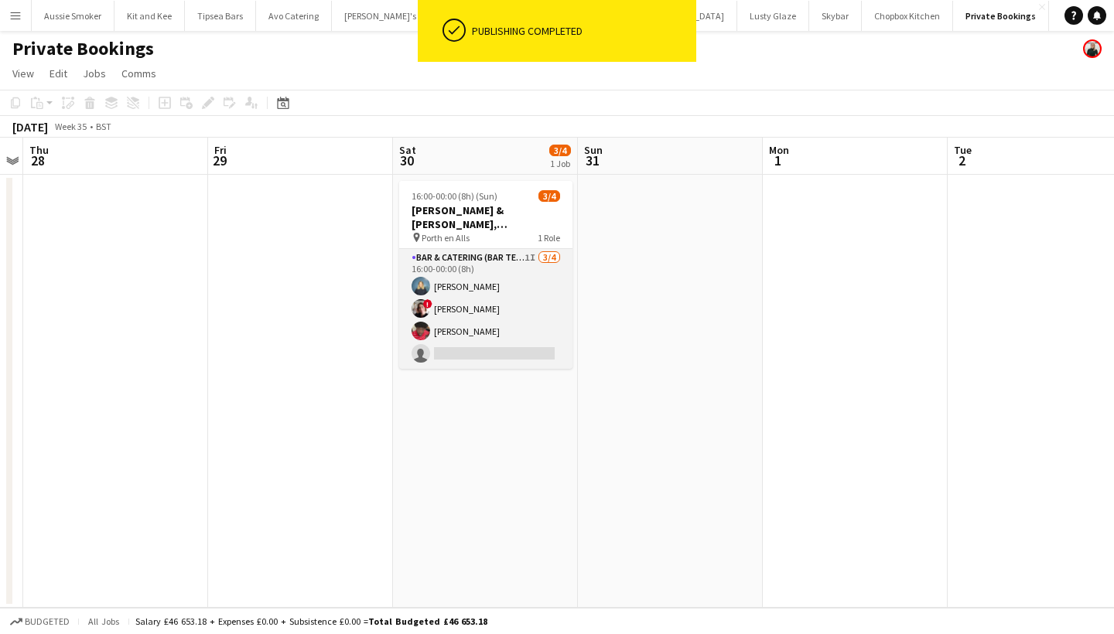
click at [465, 352] on app-card-role "Bar & Catering (Bar Tender) 1I 3/4 16:00-00:00 (8h) Phoebe Savage ! Kathryn Mar…" at bounding box center [485, 309] width 173 height 120
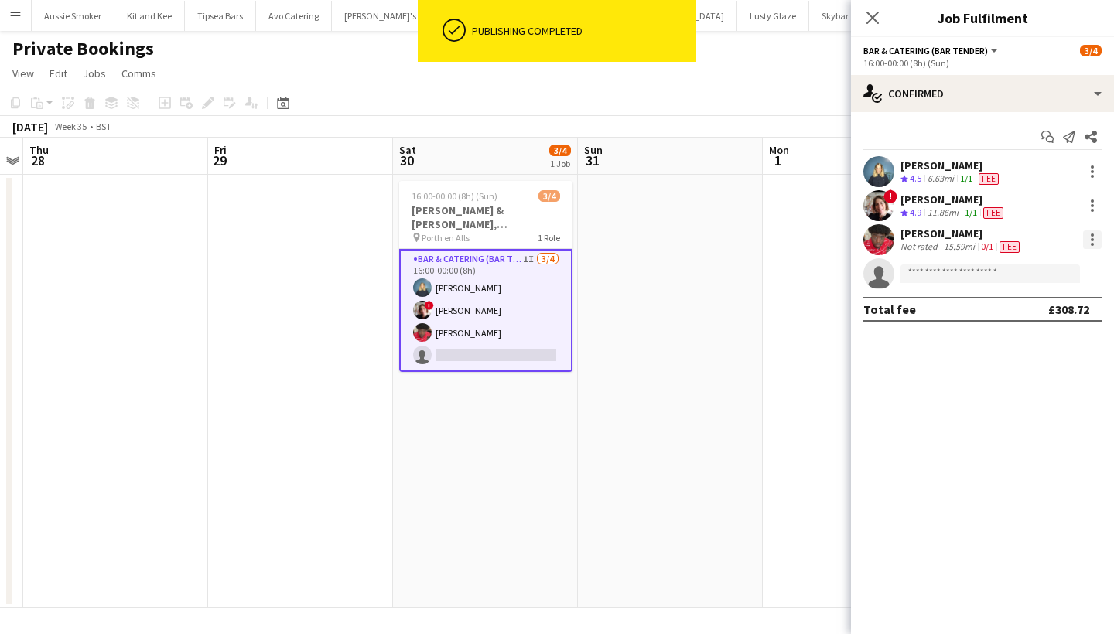
click at [1101, 248] on div at bounding box center [1092, 240] width 19 height 19
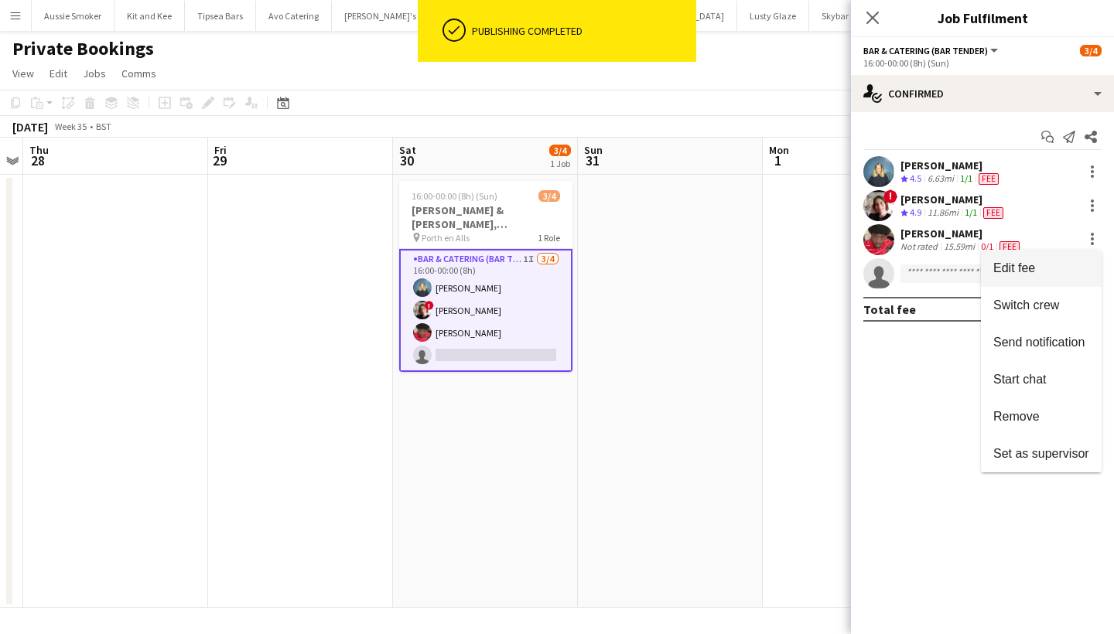
click at [1061, 270] on span "Edit fee" at bounding box center [1041, 268] width 96 height 14
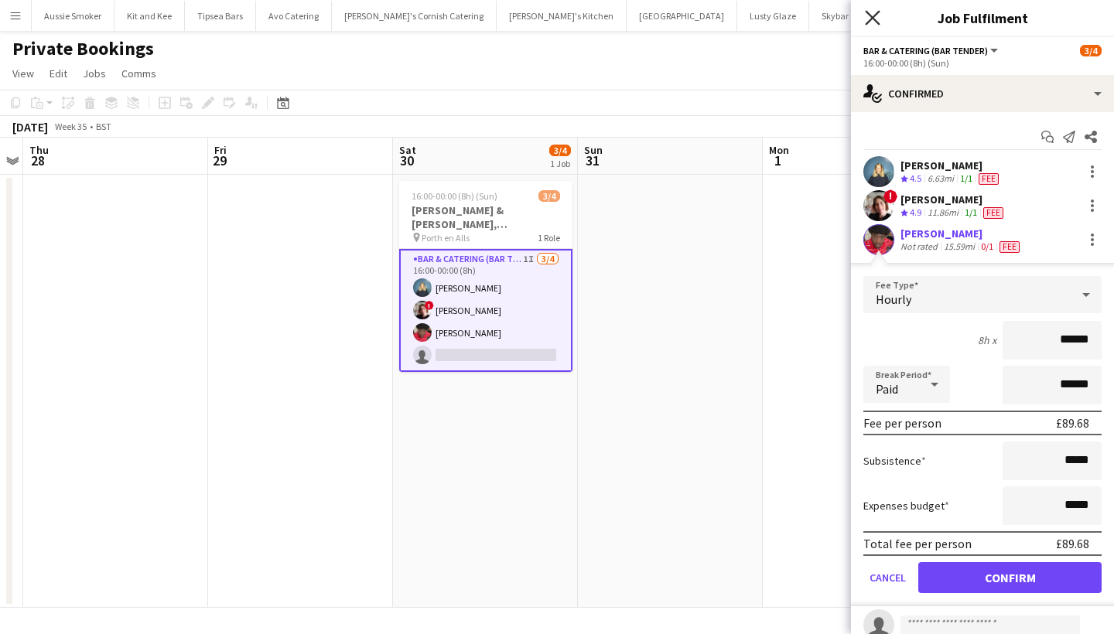
click at [873, 12] on icon "Close pop-in" at bounding box center [872, 17] width 15 height 15
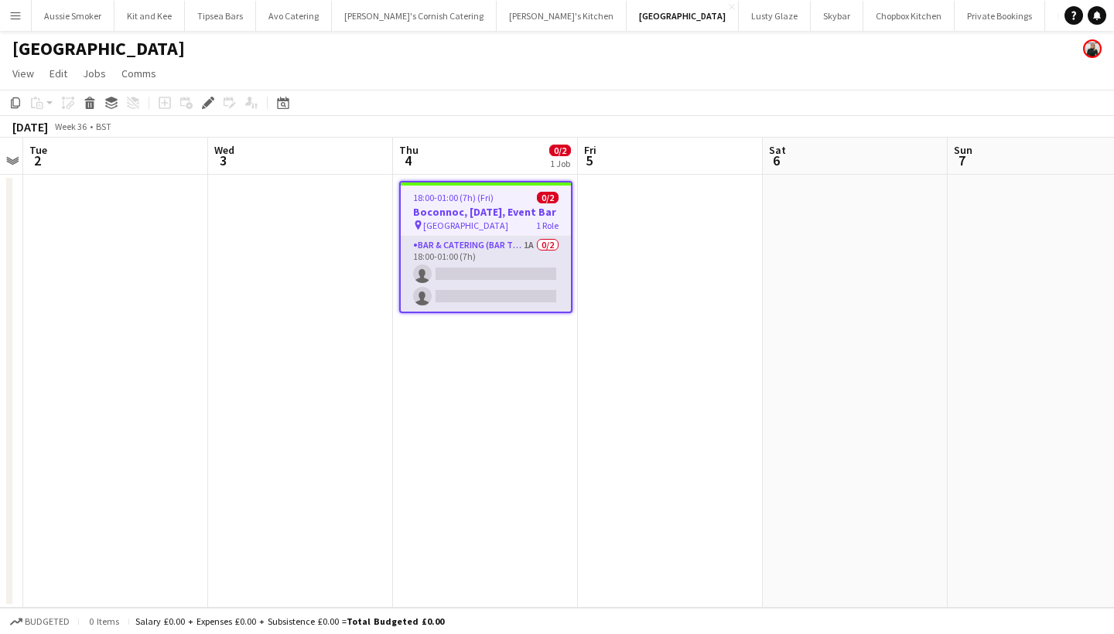
click at [487, 293] on app-card-role "Bar & Catering (Bar Tender) 1A 0/2 18:00-01:00 (7h) single-neutral-actions sing…" at bounding box center [486, 274] width 170 height 75
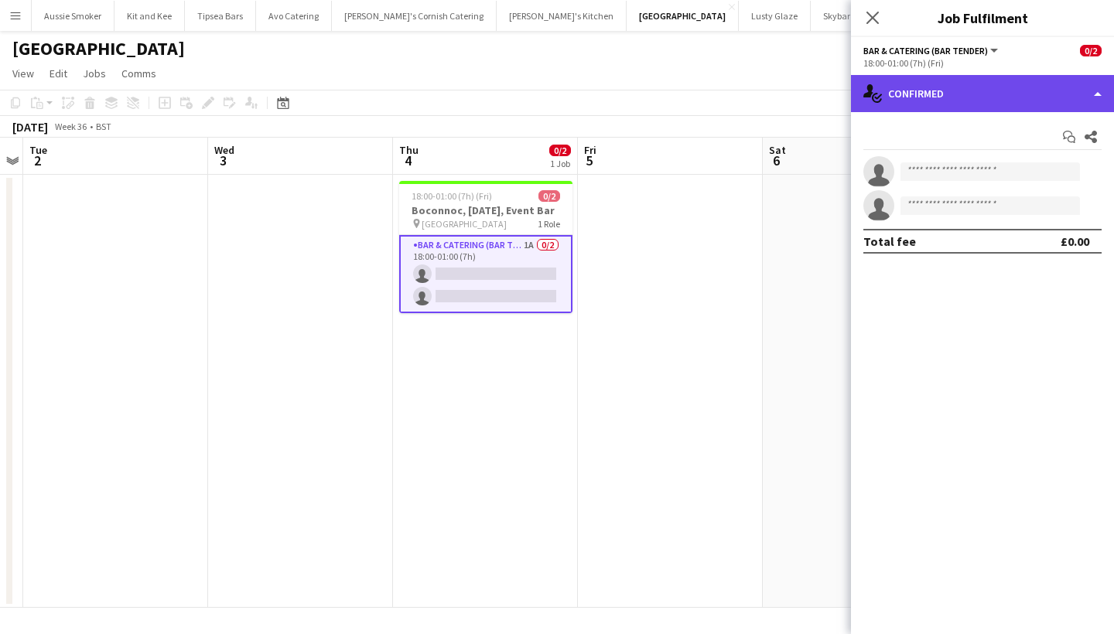
click at [934, 96] on div "single-neutral-actions-check-2 Confirmed" at bounding box center [982, 93] width 263 height 37
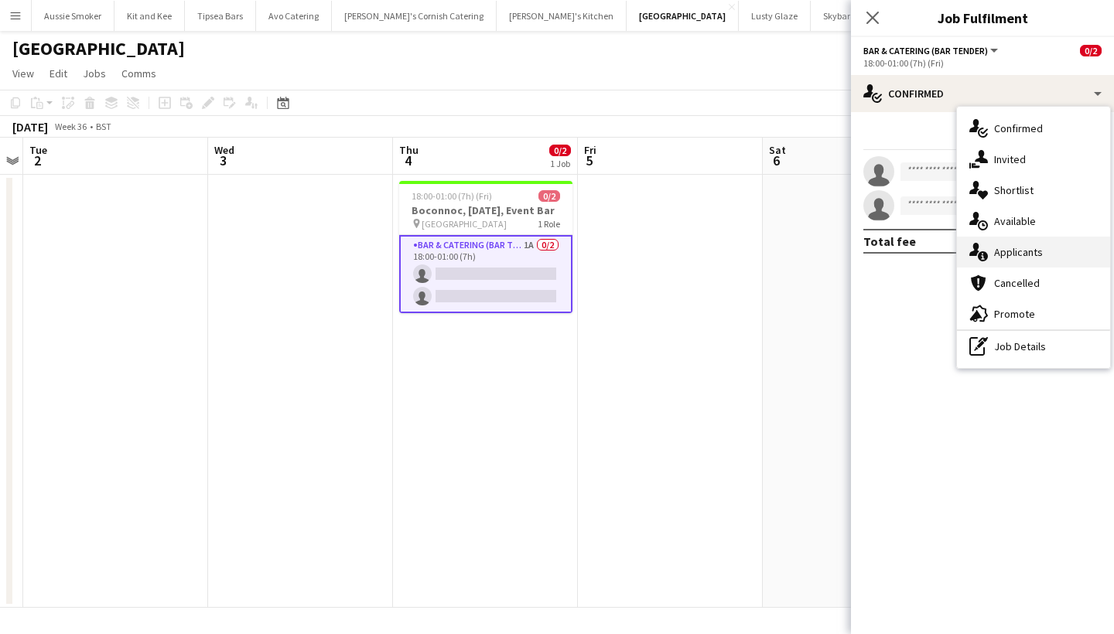
click at [1025, 251] on div "single-neutral-actions-information Applicants" at bounding box center [1033, 252] width 153 height 31
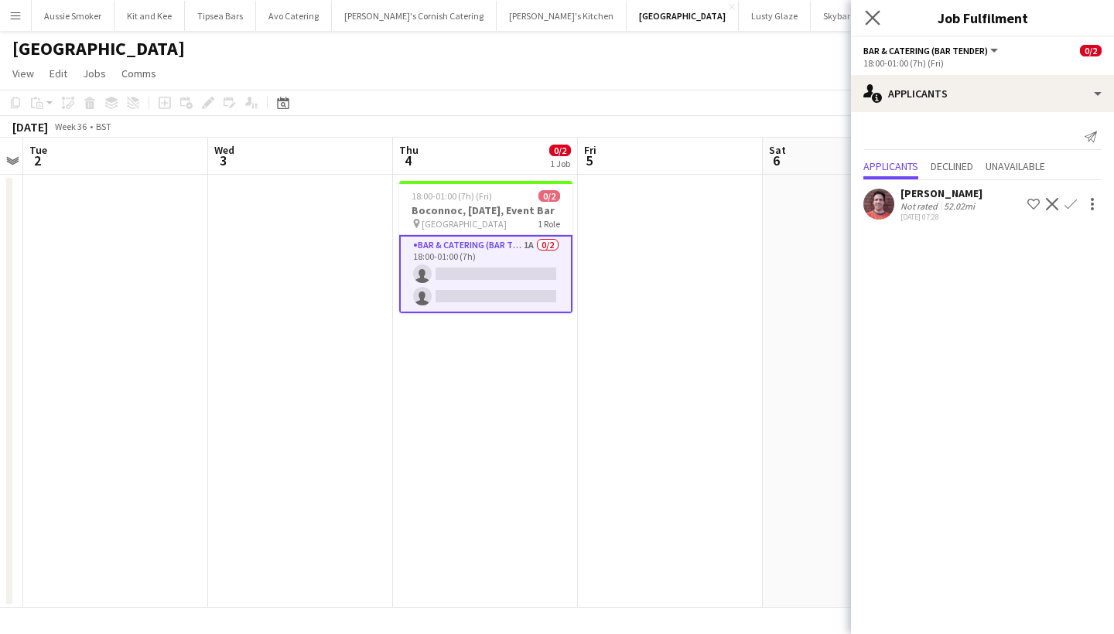
click at [877, 10] on app-icon "Close pop-in" at bounding box center [873, 18] width 22 height 22
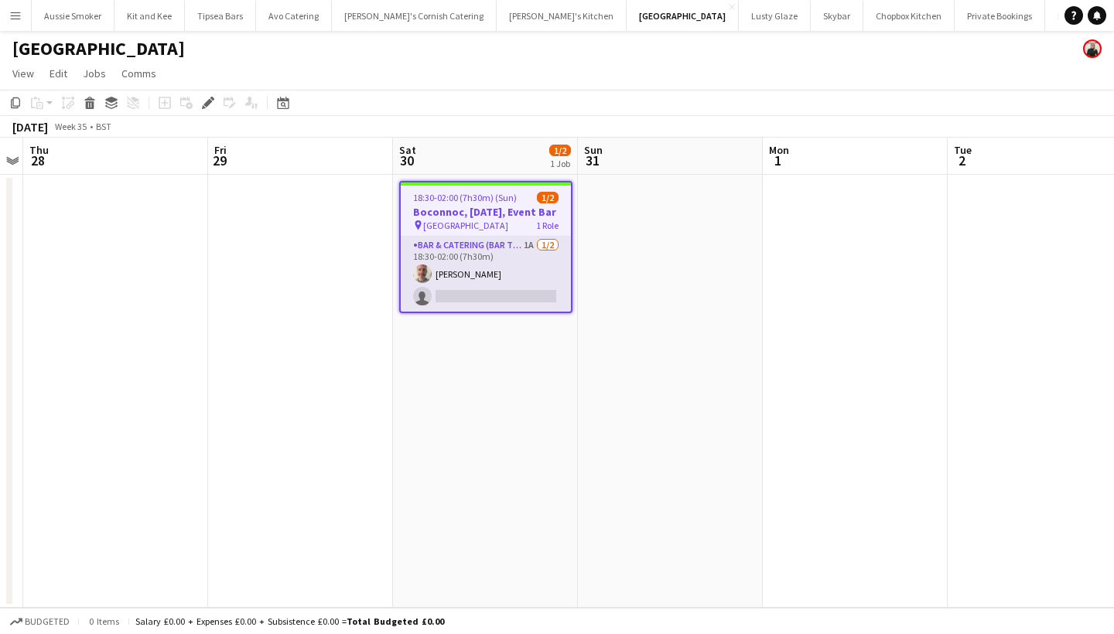
click at [529, 299] on app-card-role "Bar & Catering (Bar Tender) 1A 1/2 18:30-02:00 (7h30m) Richard James single-neu…" at bounding box center [486, 274] width 170 height 75
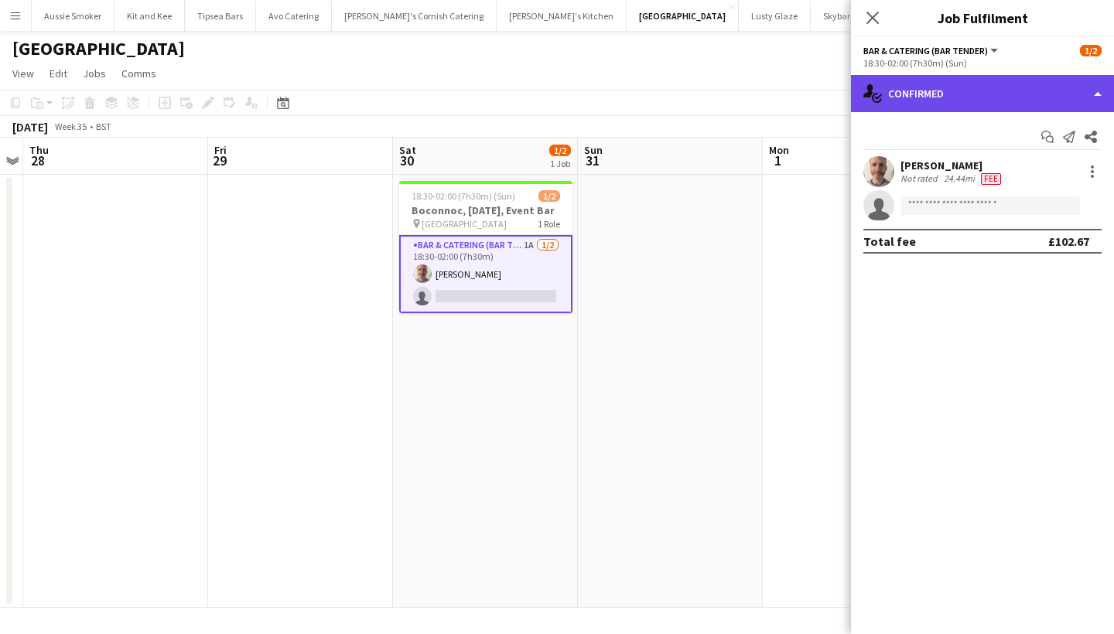
click at [933, 93] on div "single-neutral-actions-check-2 Confirmed" at bounding box center [982, 93] width 263 height 37
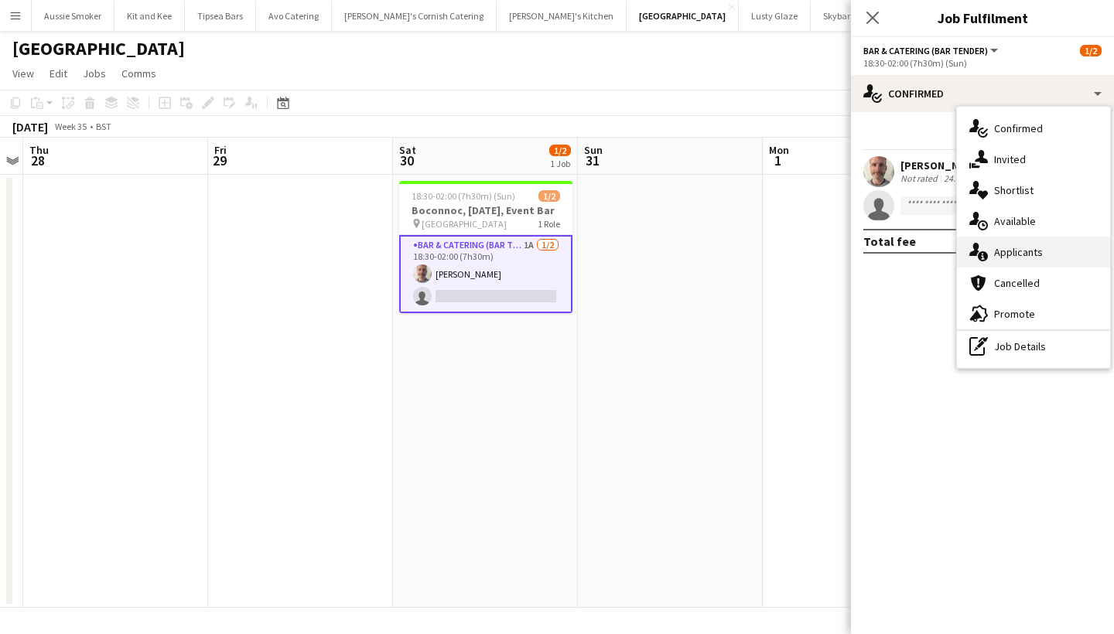
click at [1020, 248] on div "single-neutral-actions-information Applicants" at bounding box center [1033, 252] width 153 height 31
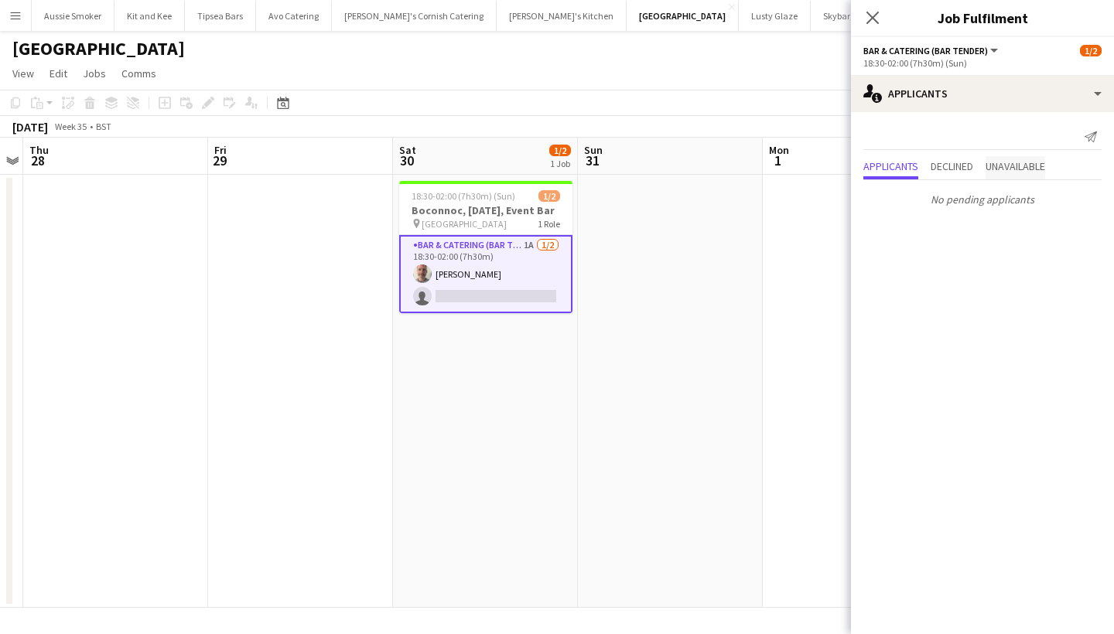
click at [1013, 169] on span "Unavailable" at bounding box center [1016, 166] width 60 height 11
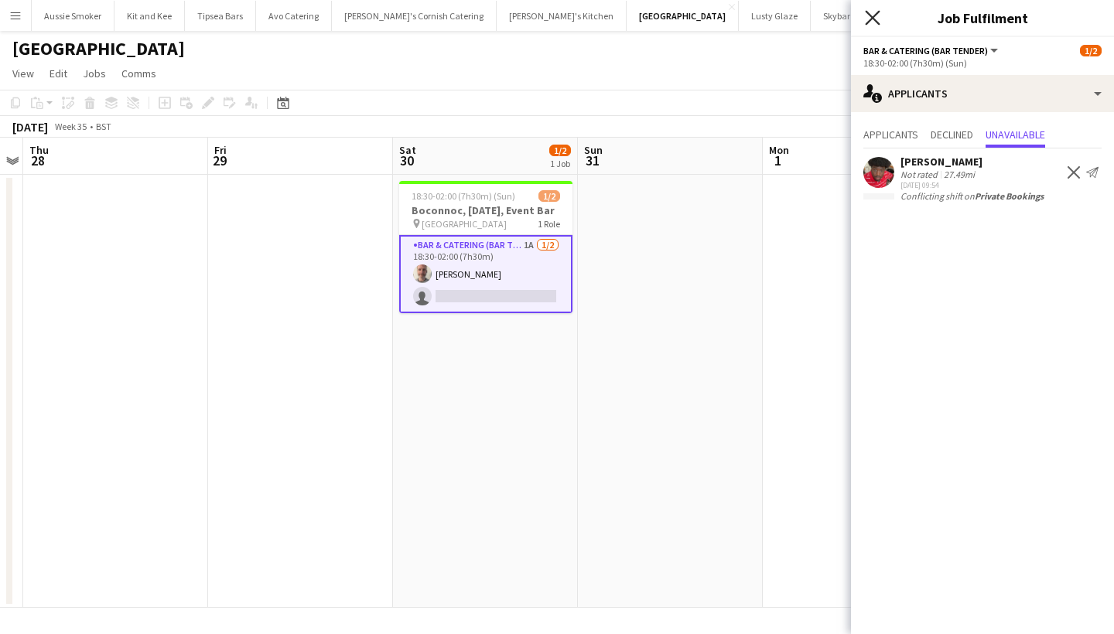
click at [873, 21] on icon "Close pop-in" at bounding box center [872, 17] width 15 height 15
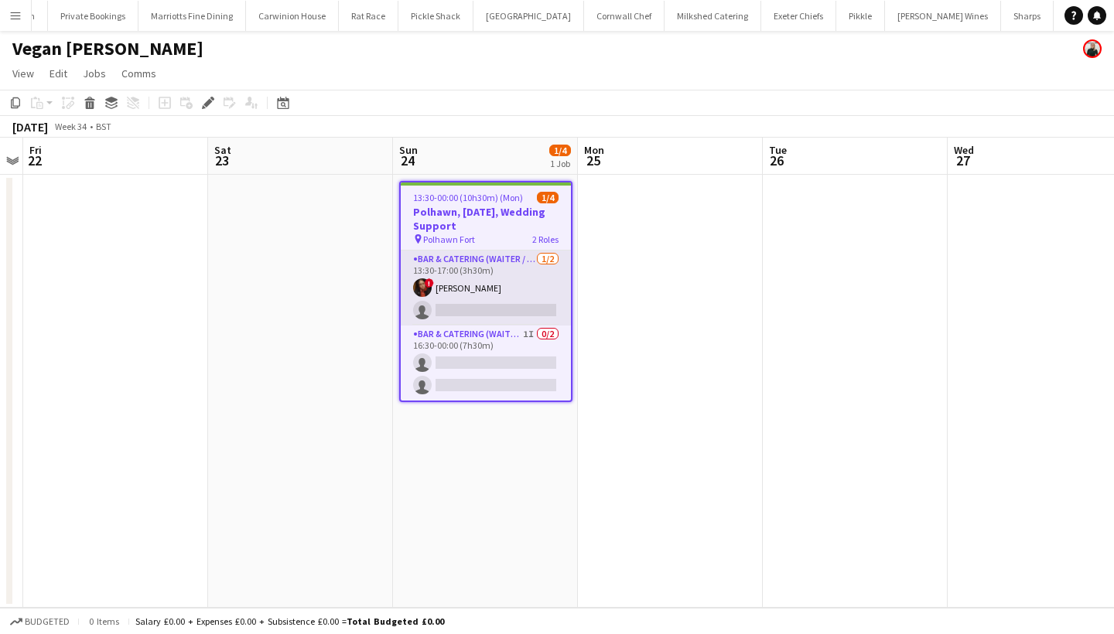
scroll to position [0, 972]
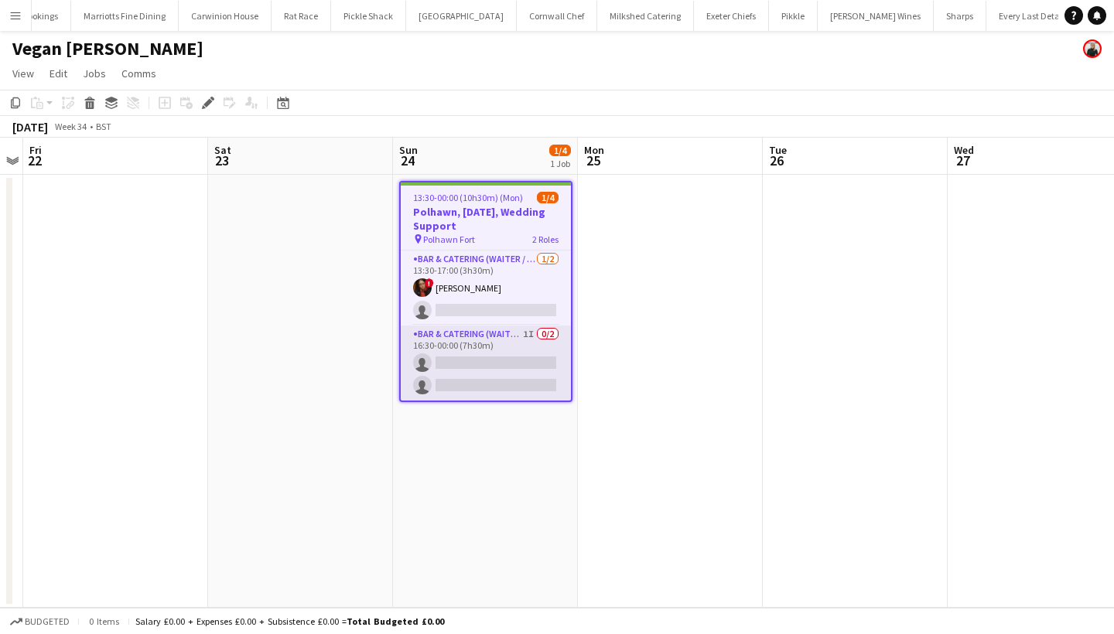
click at [481, 390] on app-card-role "Bar & Catering (Waiter / waitress) 1I 0/2 16:30-00:00 (7h30m) single-neutral-ac…" at bounding box center [486, 363] width 170 height 75
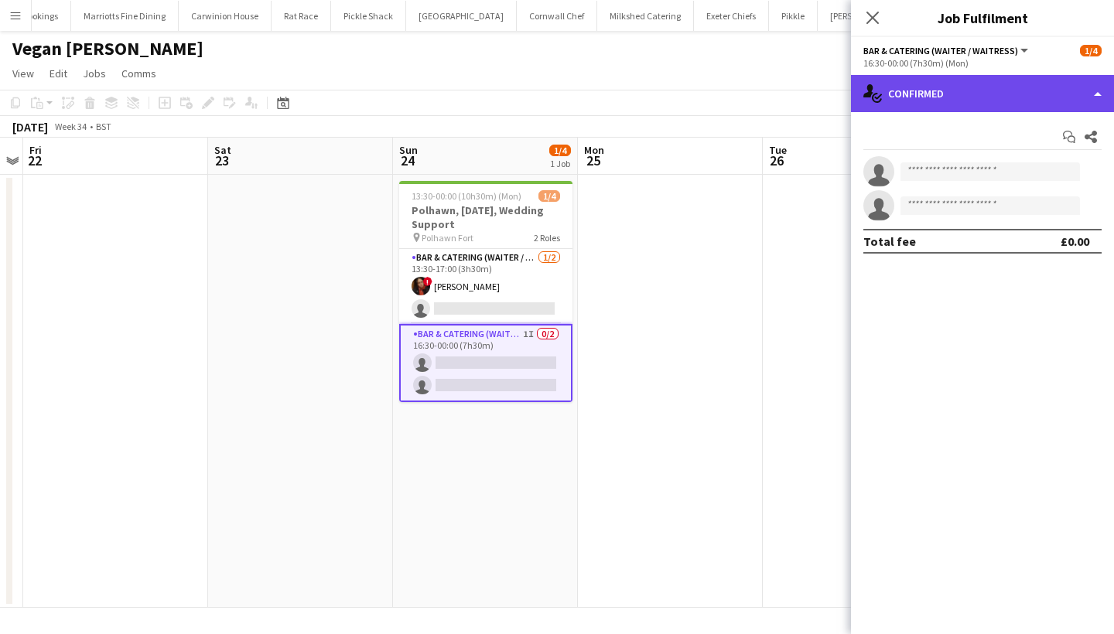
click at [1012, 103] on div "single-neutral-actions-check-2 Confirmed" at bounding box center [982, 93] width 263 height 37
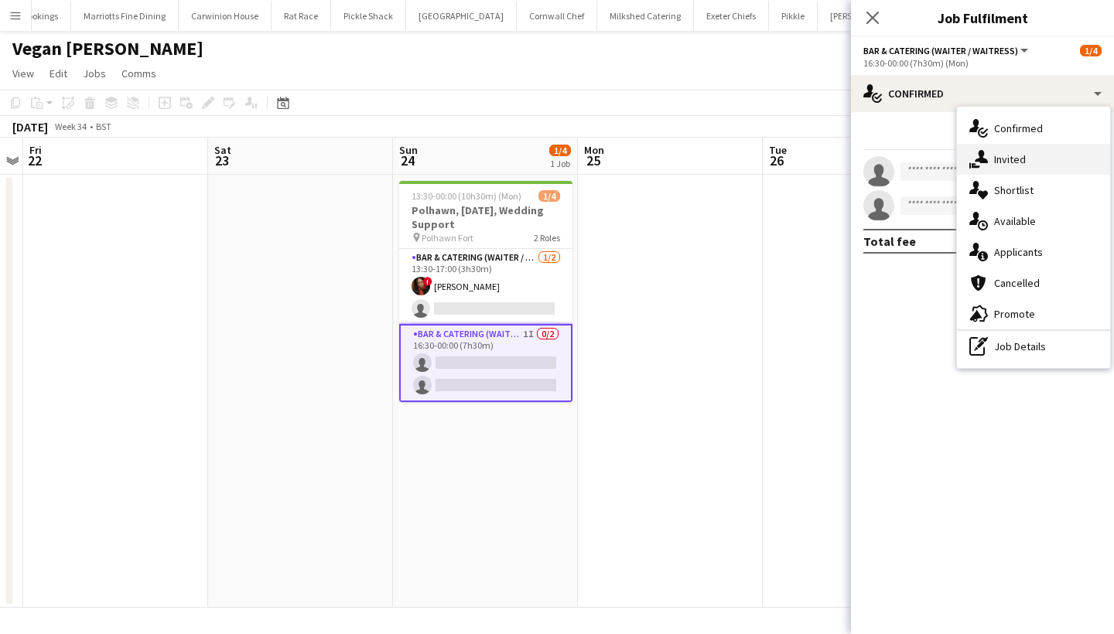
click at [1006, 159] on div "single-neutral-actions-share-1 Invited" at bounding box center [1033, 159] width 153 height 31
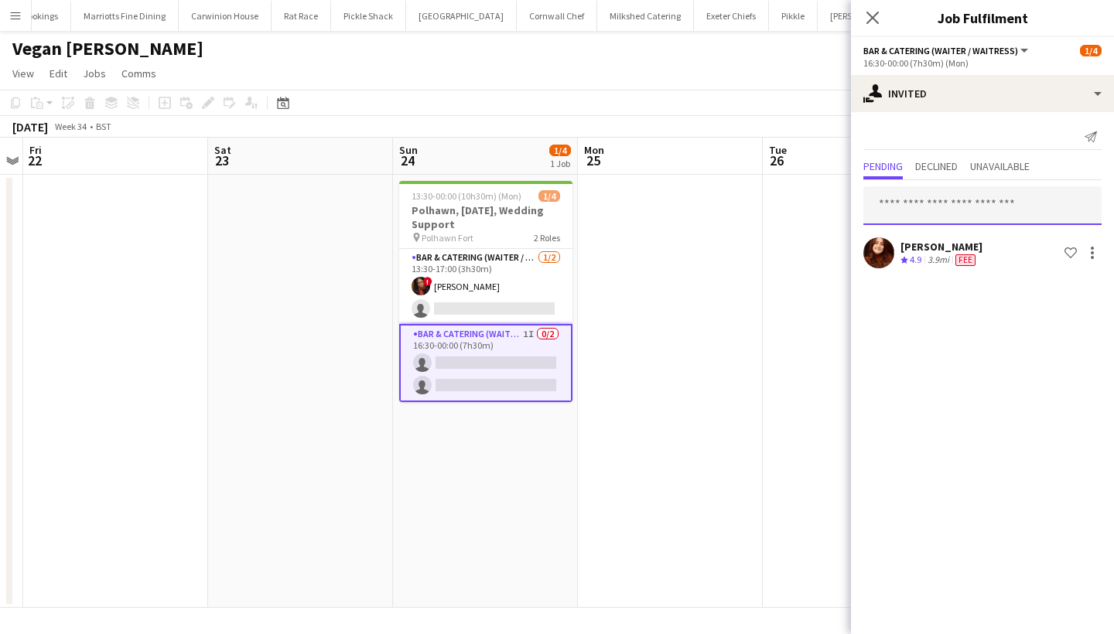
click at [950, 203] on input "text" at bounding box center [982, 205] width 238 height 39
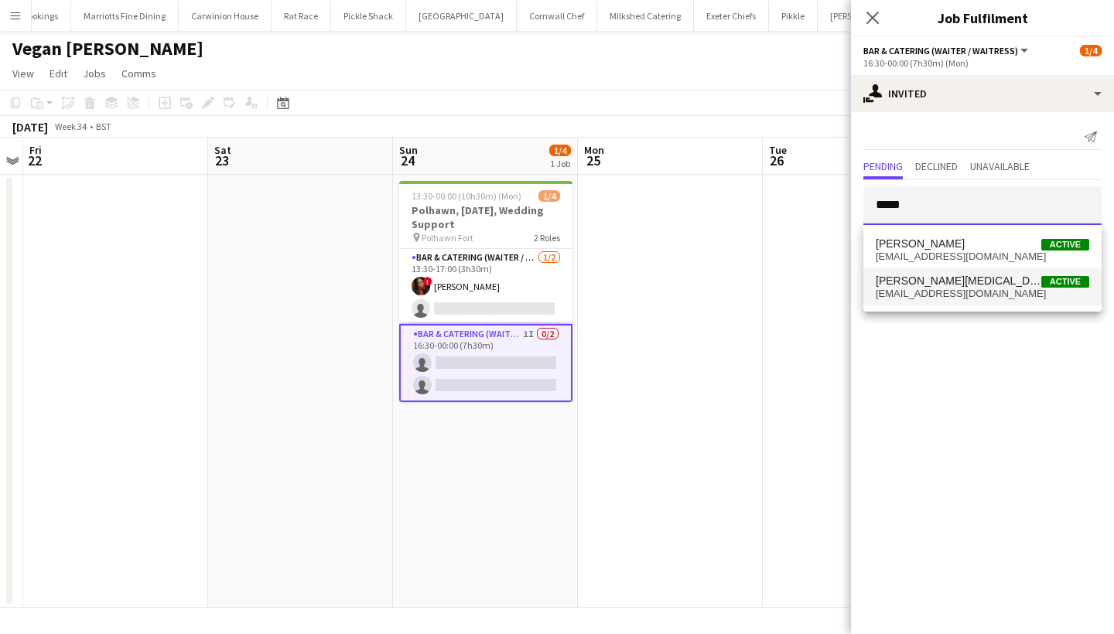
type input "*****"
click at [942, 282] on span "[PERSON_NAME][MEDICAL_DATA] Active" at bounding box center [983, 281] width 214 height 13
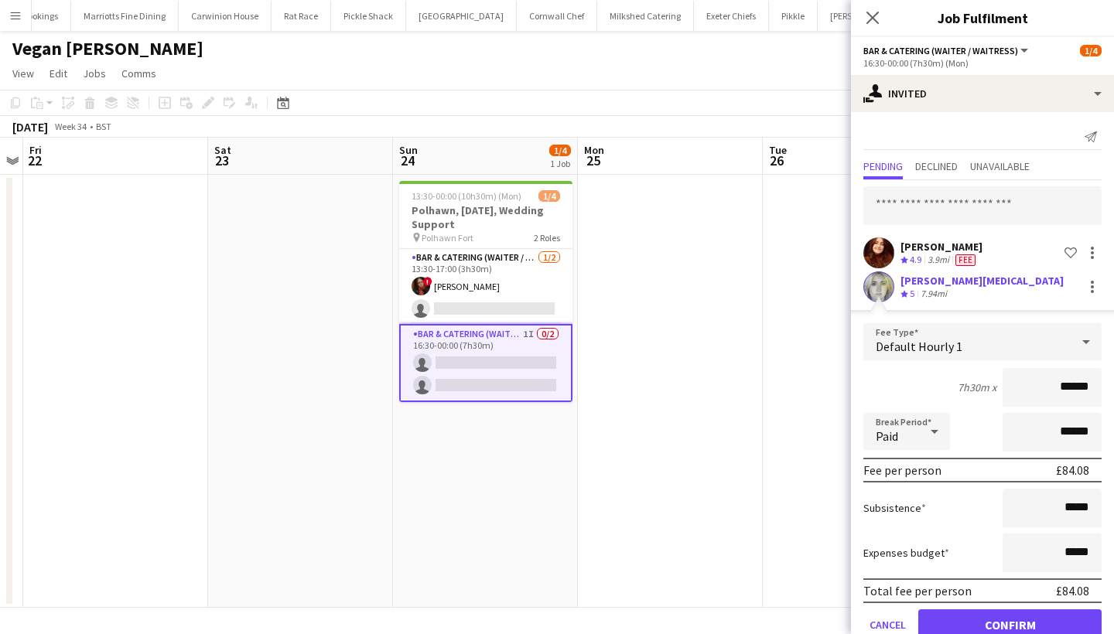
type input "******"
click at [1009, 618] on button "Confirm" at bounding box center [1009, 625] width 183 height 31
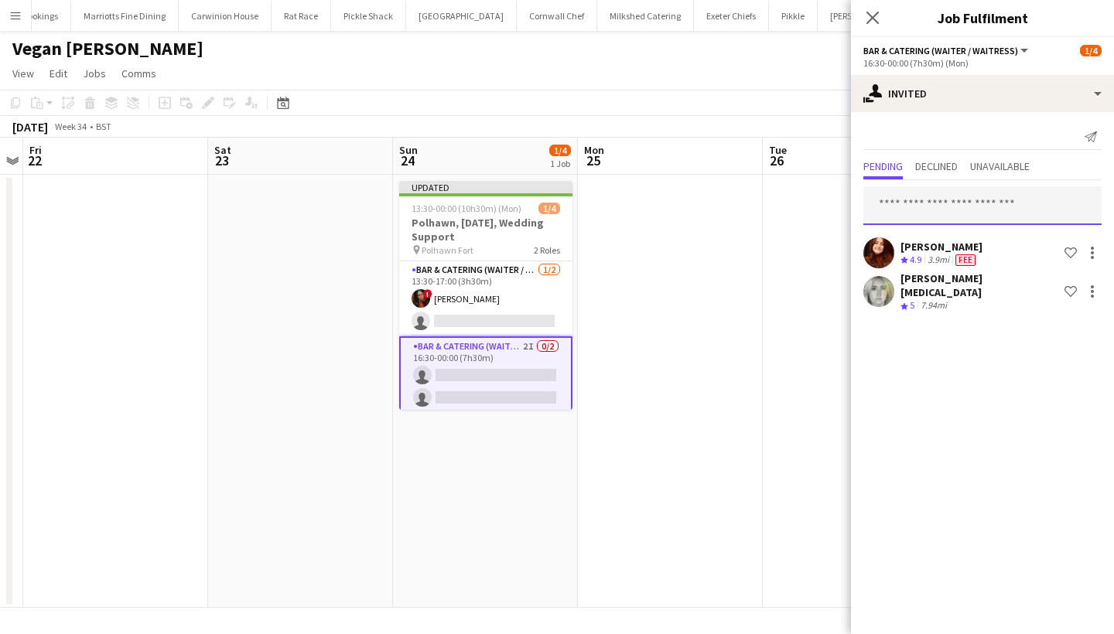
click at [960, 214] on input "text" at bounding box center [982, 205] width 238 height 39
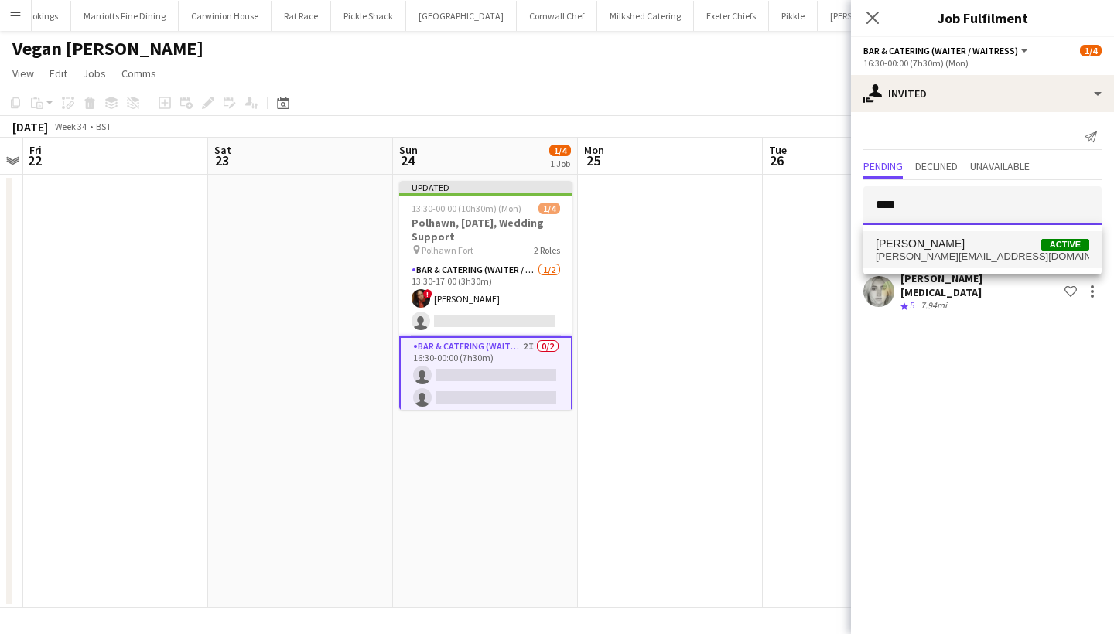
type input "****"
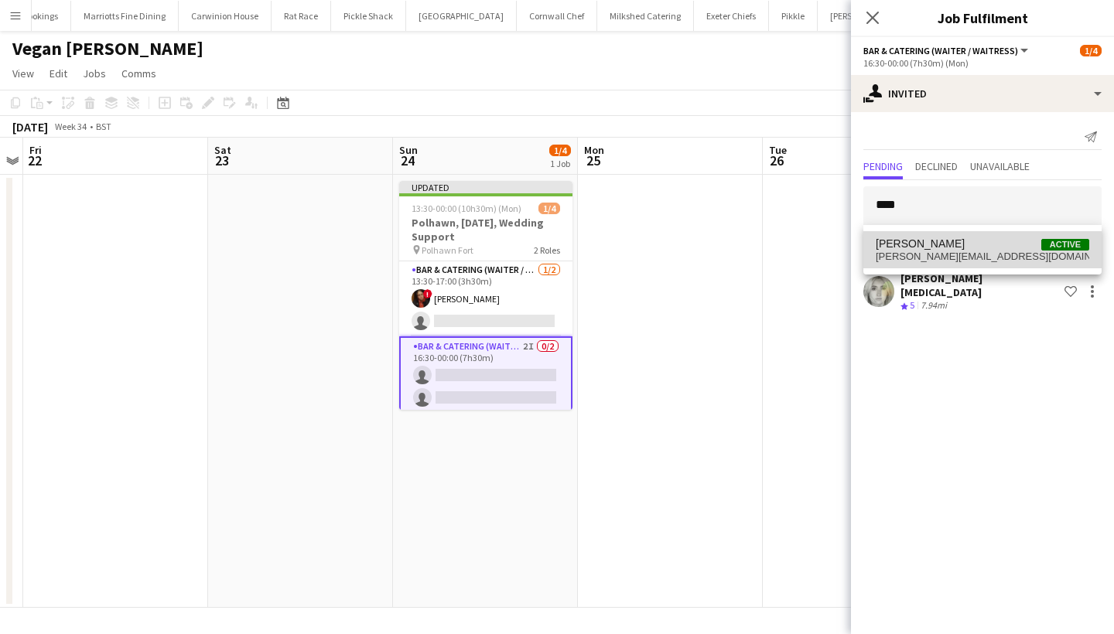
click at [976, 246] on span "[PERSON_NAME] Active" at bounding box center [983, 243] width 214 height 13
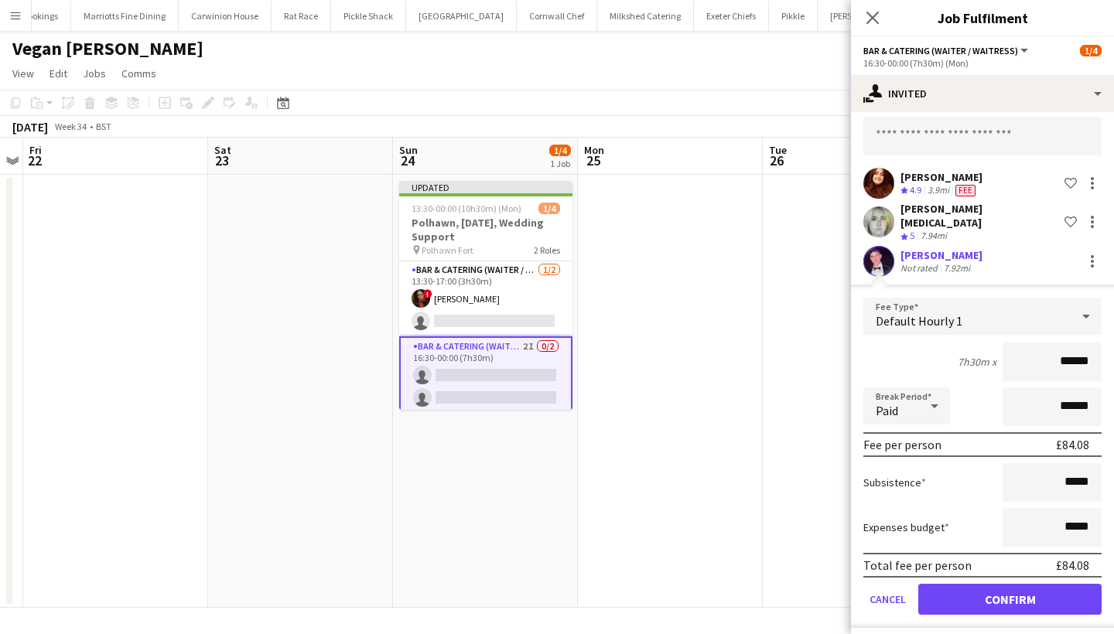
scroll to position [69, 0]
type input "******"
click at [991, 597] on button "Confirm" at bounding box center [1009, 600] width 183 height 31
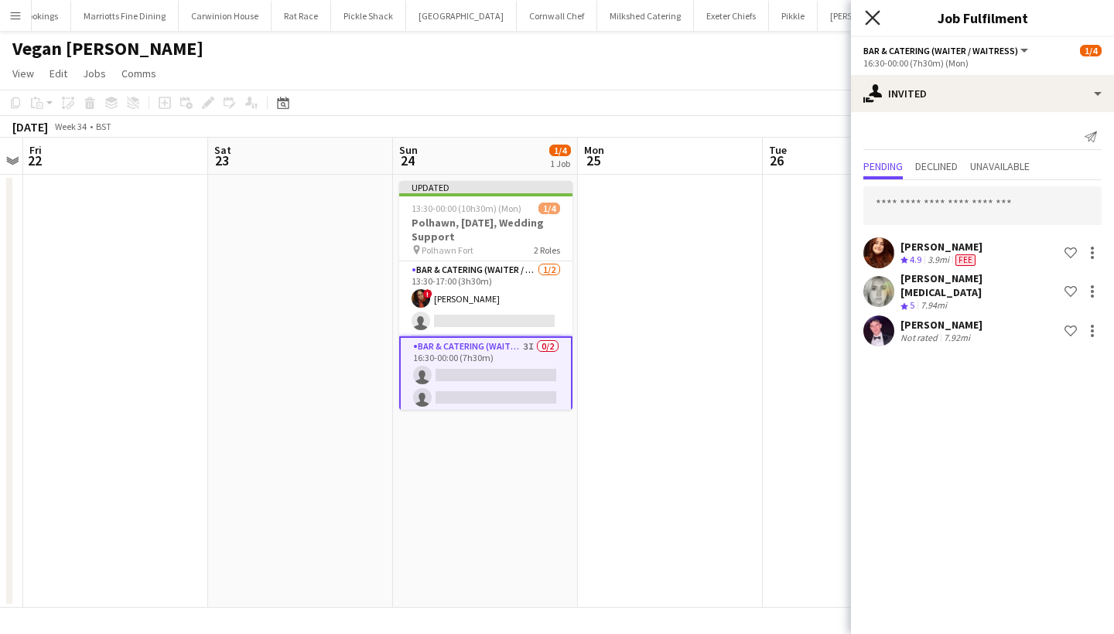
click at [875, 21] on icon at bounding box center [872, 17] width 15 height 15
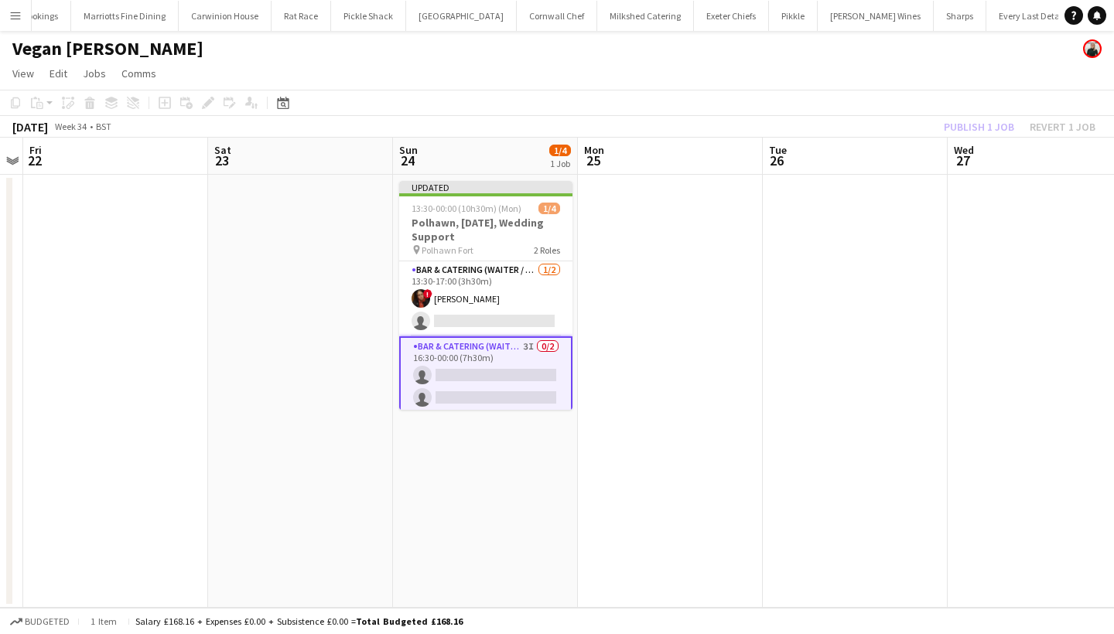
click at [975, 118] on div "Publish 1 job Revert 1 job" at bounding box center [1019, 127] width 189 height 20
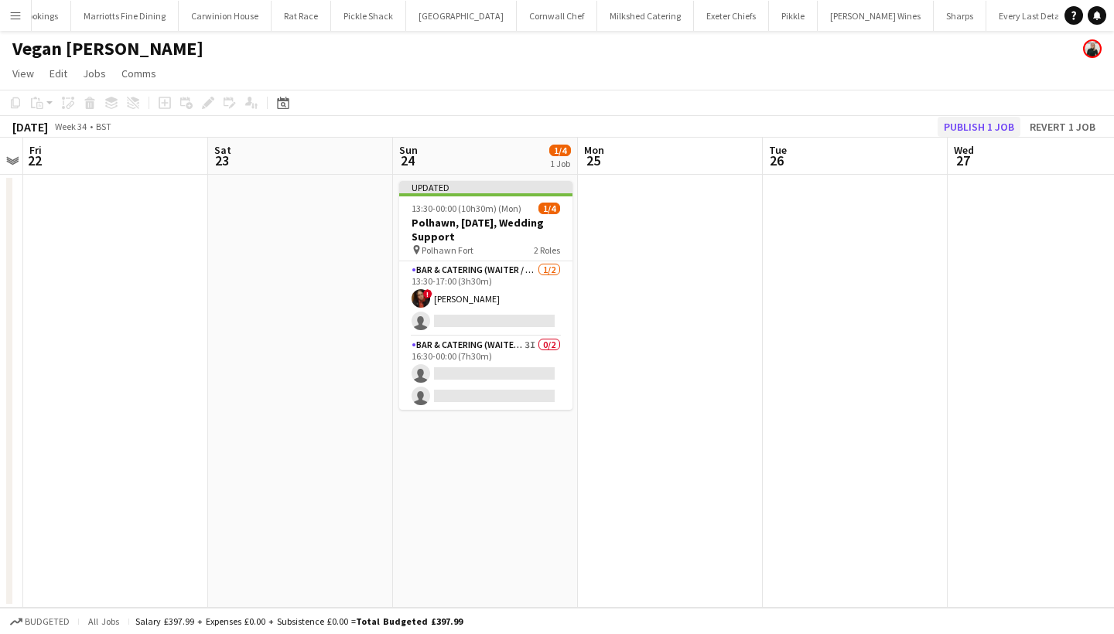
click at [975, 133] on button "Publish 1 job" at bounding box center [979, 127] width 83 height 20
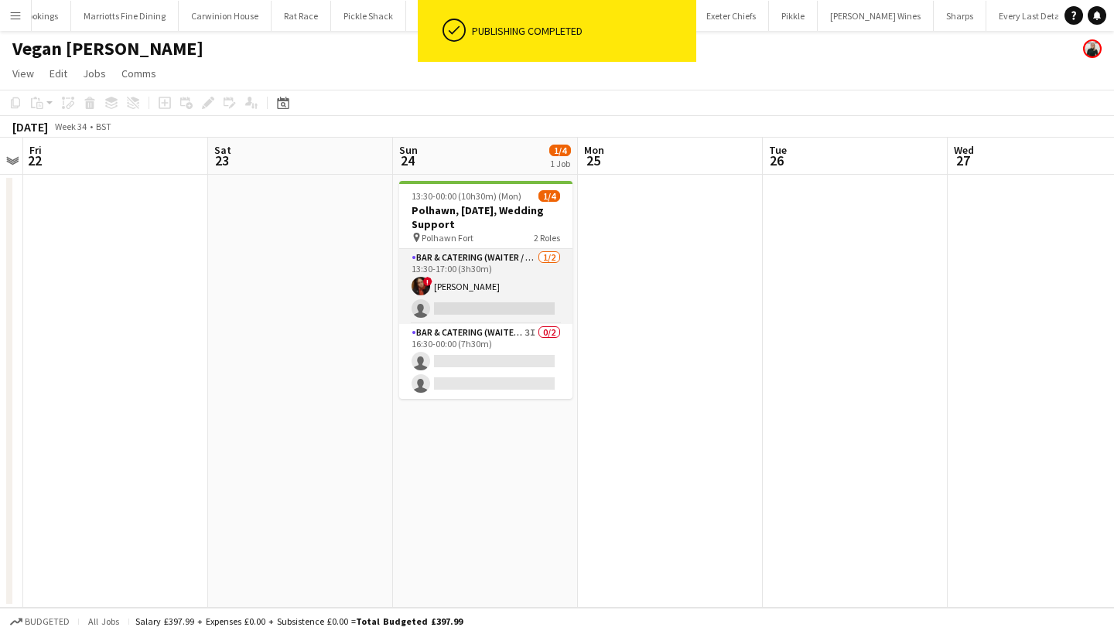
click at [502, 299] on app-card-role "Bar & Catering (Waiter / waitress) [DATE] 13:30-17:00 (3h30m) ! [PERSON_NAME] s…" at bounding box center [485, 286] width 173 height 75
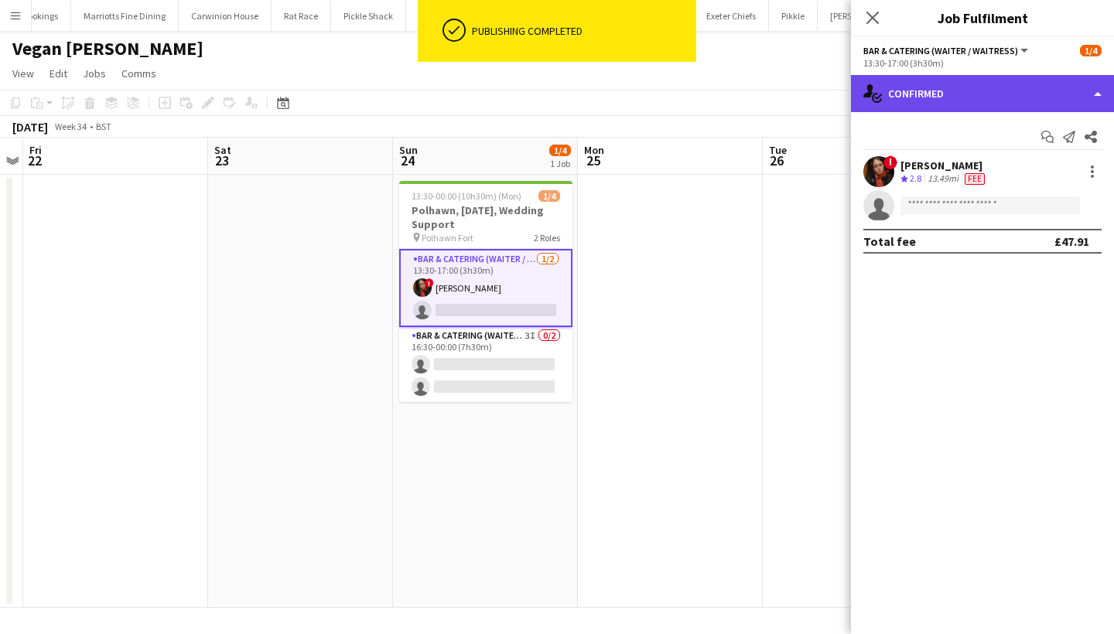
click at [992, 85] on div "single-neutral-actions-check-2 Confirmed" at bounding box center [982, 93] width 263 height 37
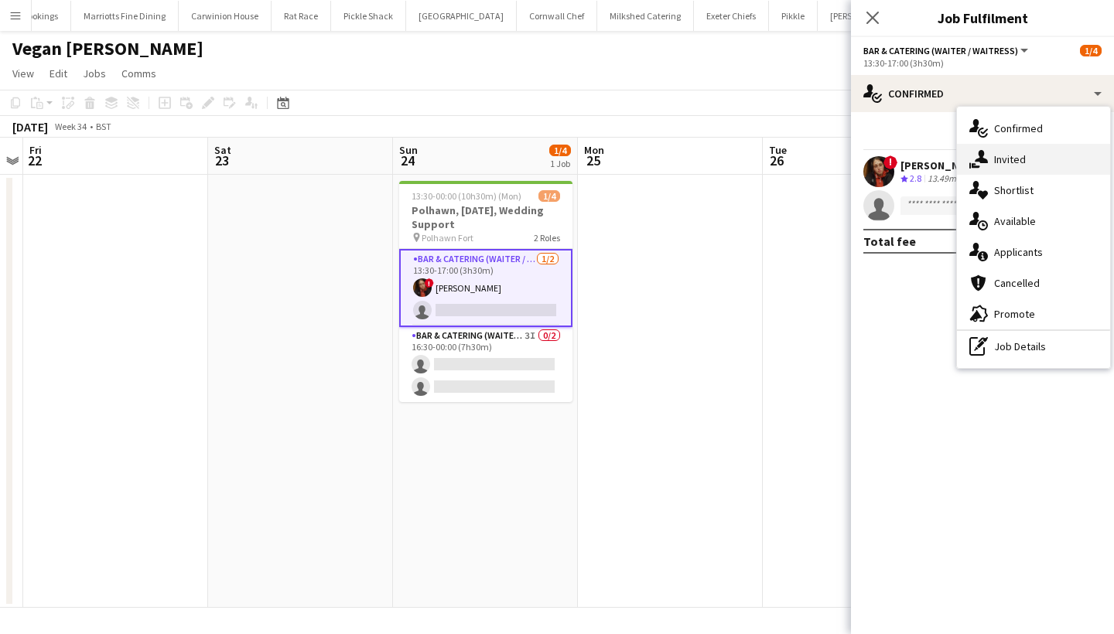
click at [1027, 163] on div "single-neutral-actions-share-1 Invited" at bounding box center [1033, 159] width 153 height 31
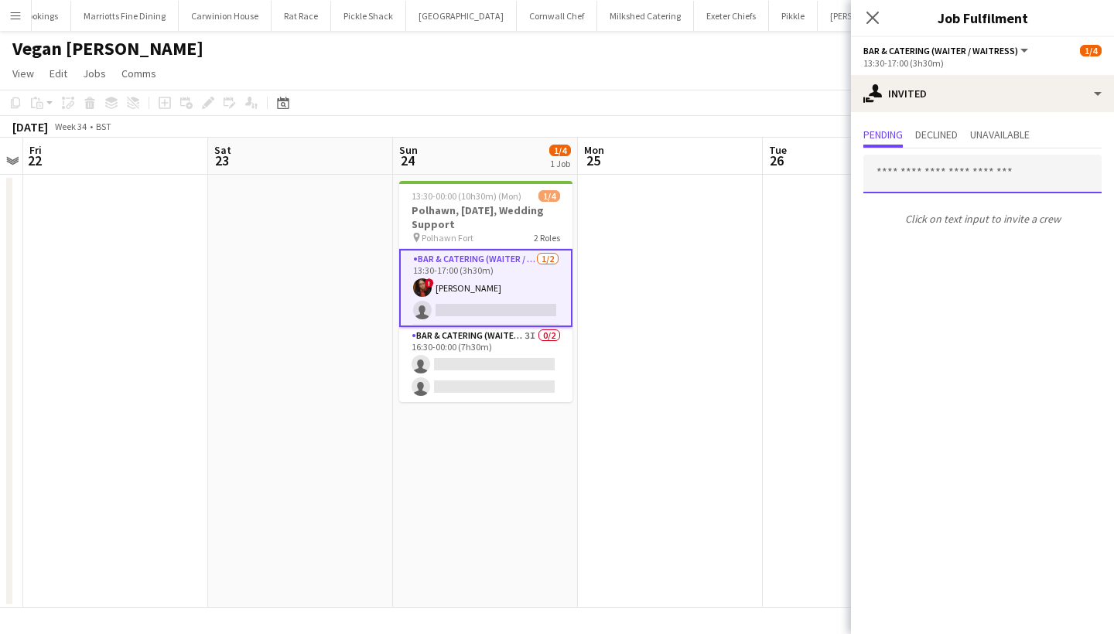
click at [962, 178] on input "text" at bounding box center [982, 174] width 238 height 39
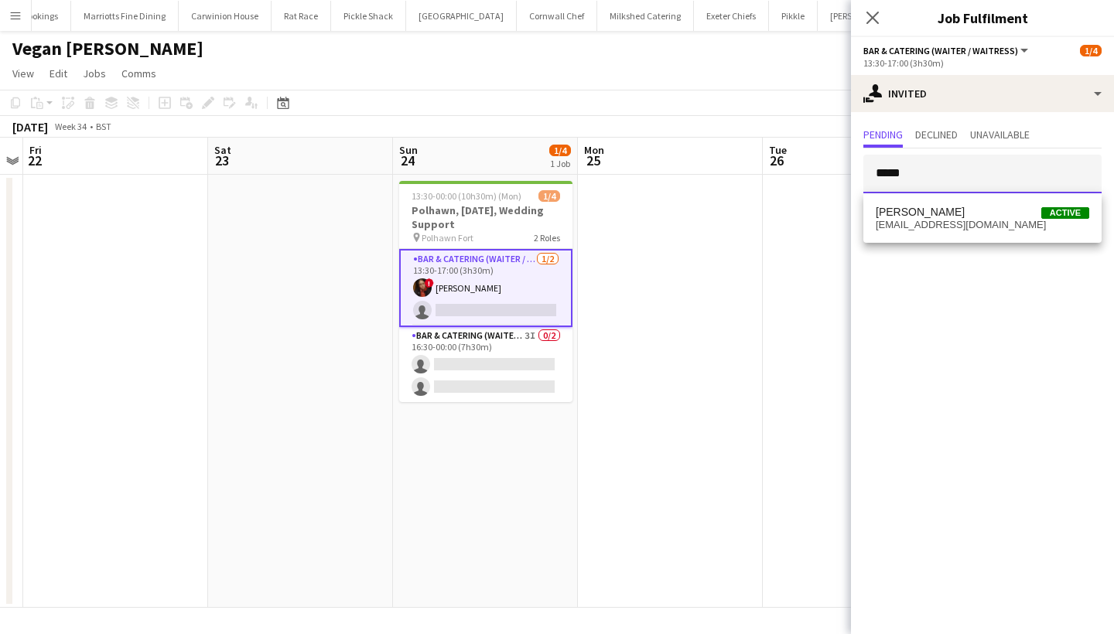
type input "*****"
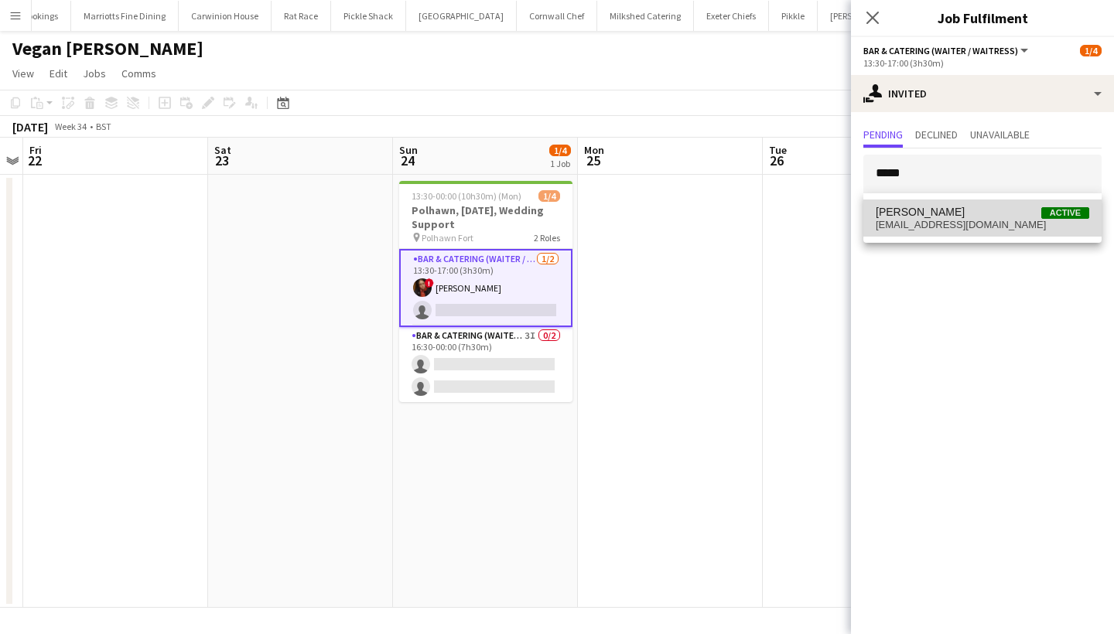
drag, startPoint x: 962, startPoint y: 178, endPoint x: 943, endPoint y: 225, distance: 50.7
click at [943, 225] on span "[EMAIL_ADDRESS][DOMAIN_NAME]" at bounding box center [983, 225] width 214 height 12
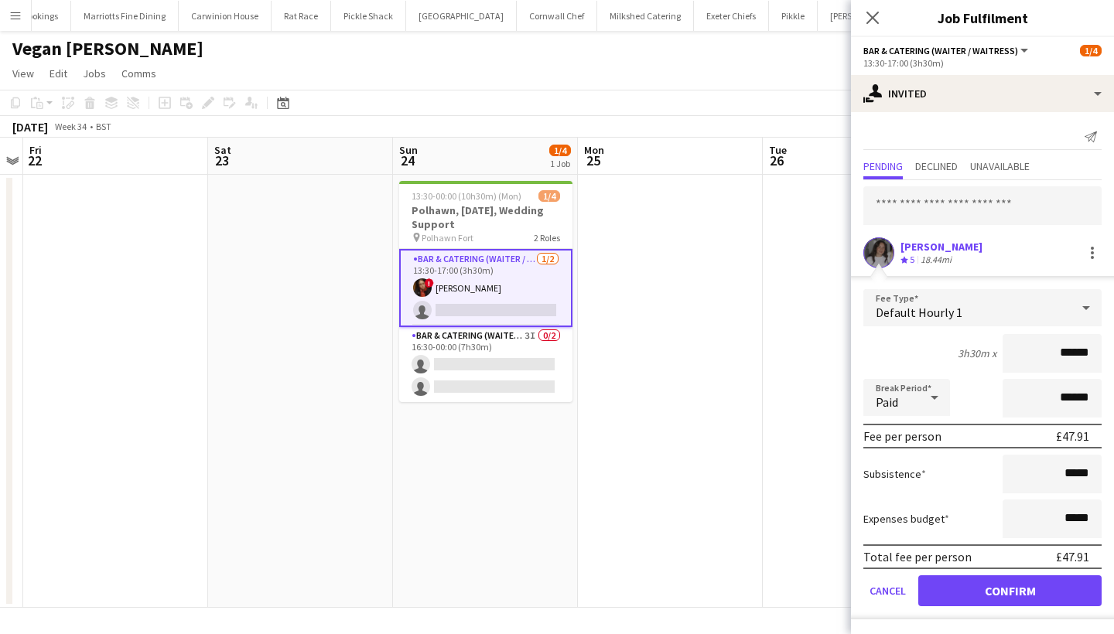
type input "******"
click at [983, 602] on button "Confirm" at bounding box center [1009, 591] width 183 height 31
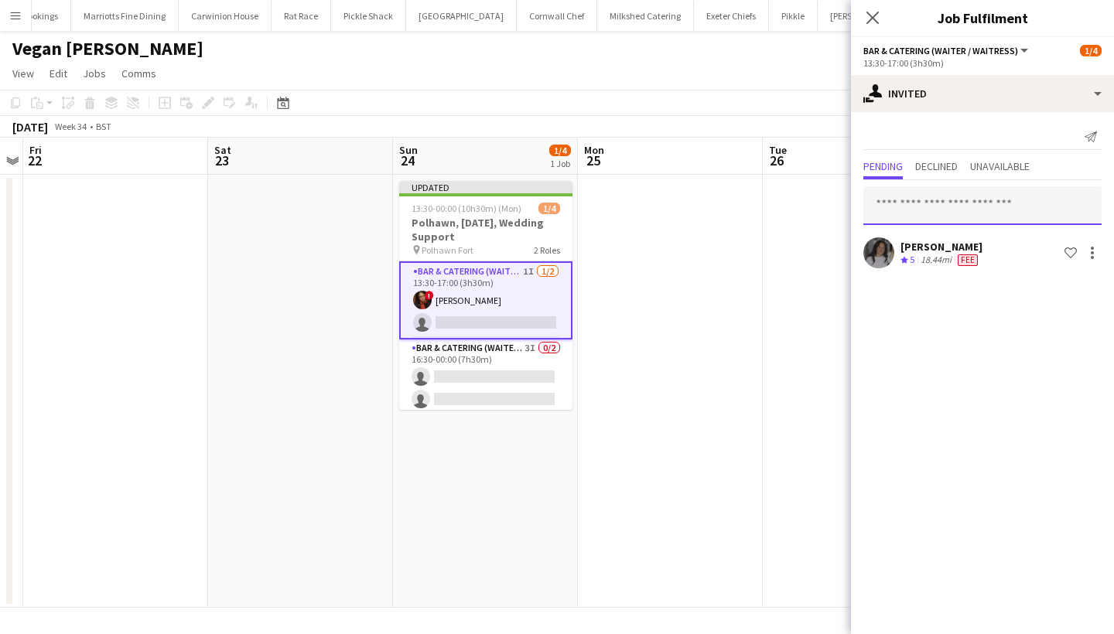
click at [949, 220] on input "text" at bounding box center [982, 205] width 238 height 39
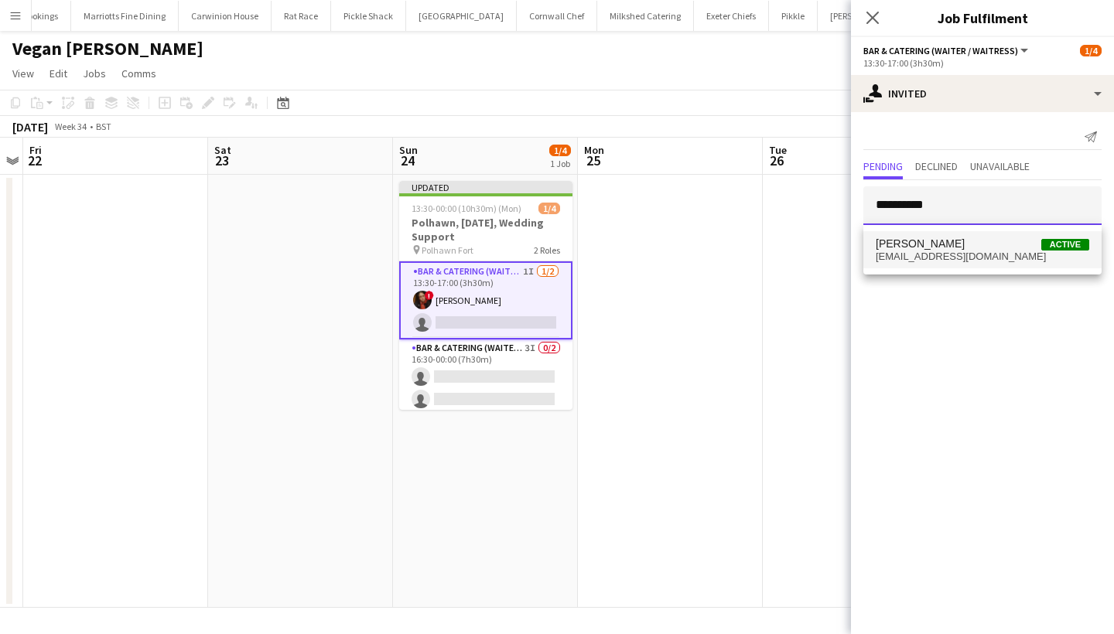
type input "**********"
click at [990, 241] on span "[PERSON_NAME] Active" at bounding box center [983, 243] width 214 height 13
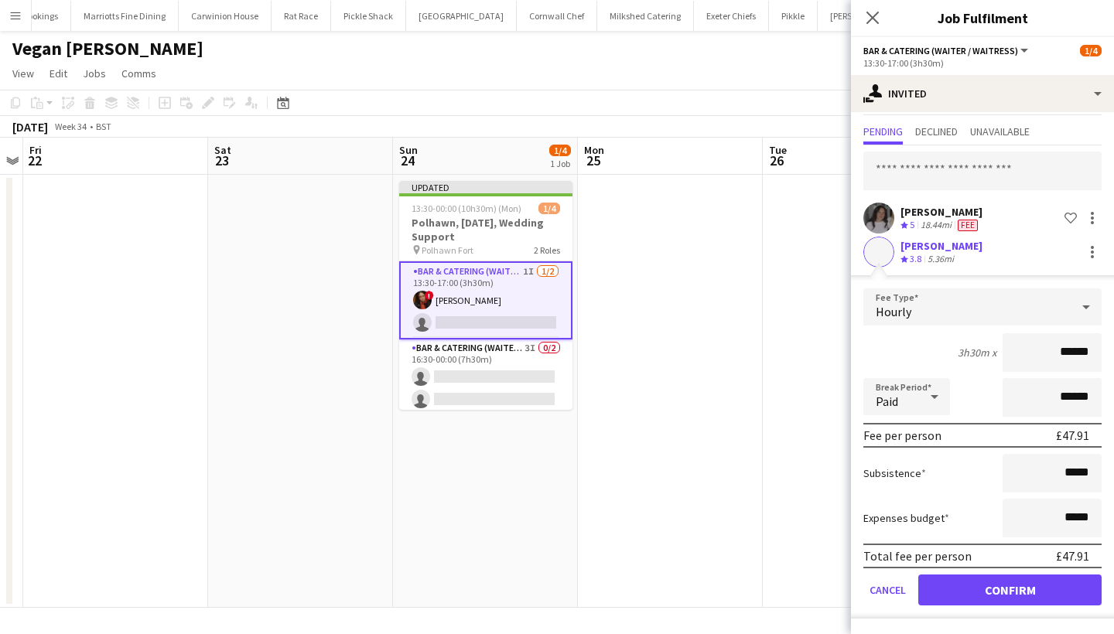
scroll to position [35, 0]
type input "******"
click at [996, 578] on button "Confirm" at bounding box center [1009, 590] width 183 height 31
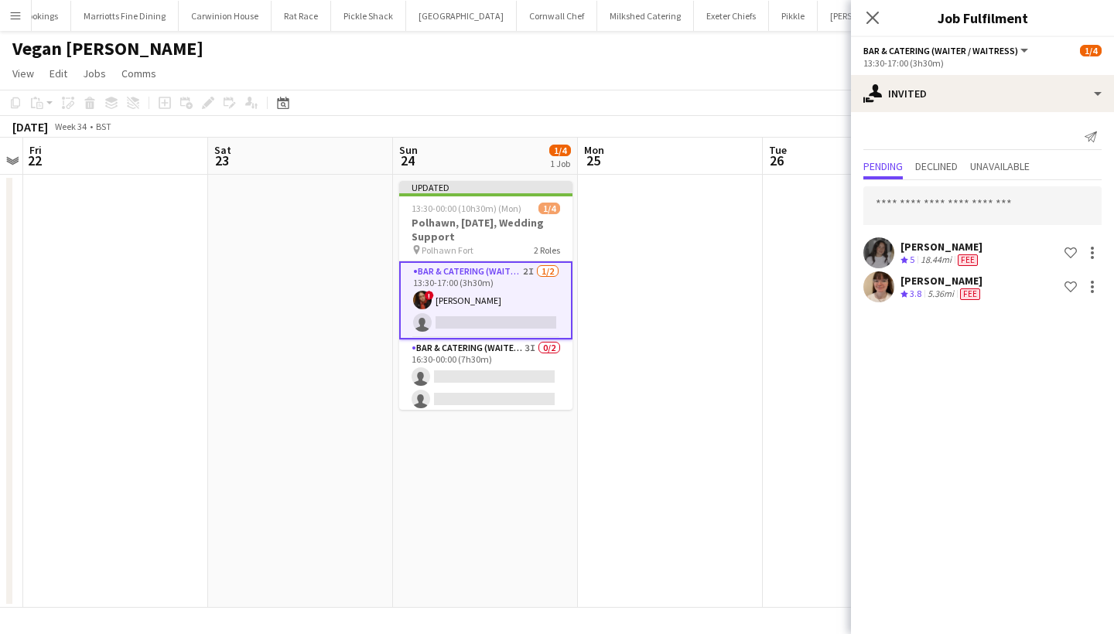
scroll to position [0, 0]
click at [918, 212] on input "text" at bounding box center [982, 205] width 238 height 39
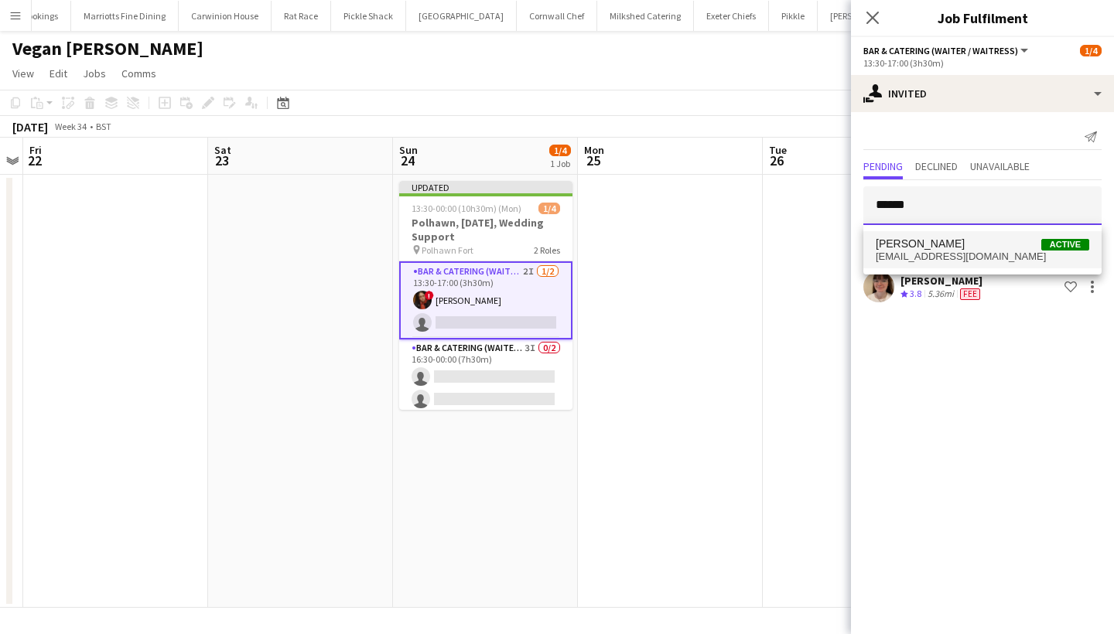
type input "******"
click at [948, 258] on span "[EMAIL_ADDRESS][DOMAIN_NAME]" at bounding box center [983, 257] width 214 height 12
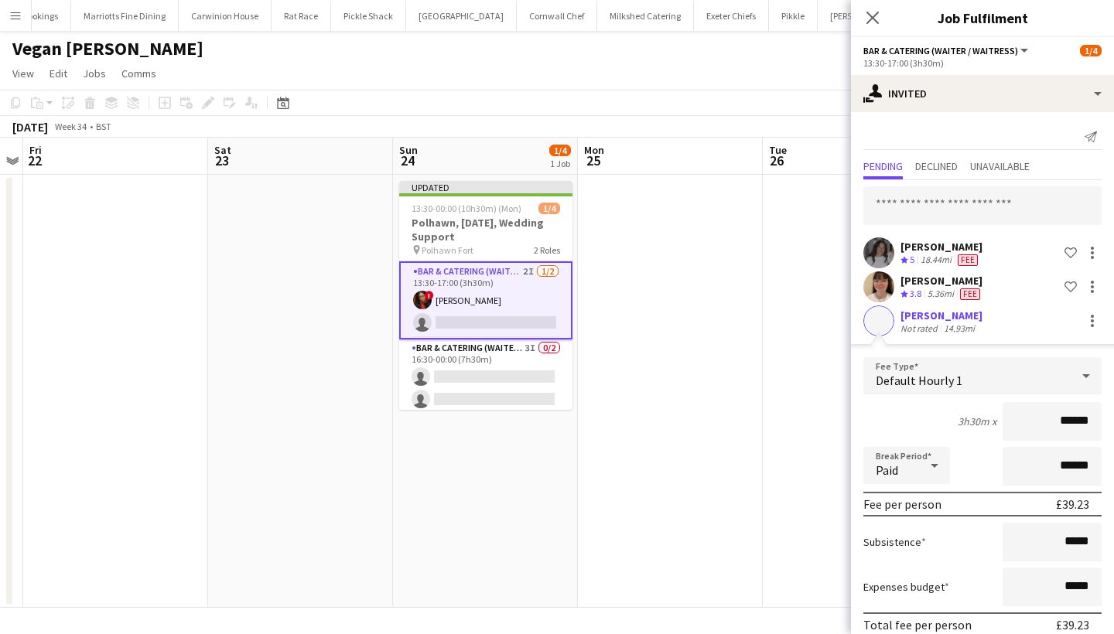
type input "******"
click at [922, 317] on div "[PERSON_NAME]" at bounding box center [941, 316] width 82 height 14
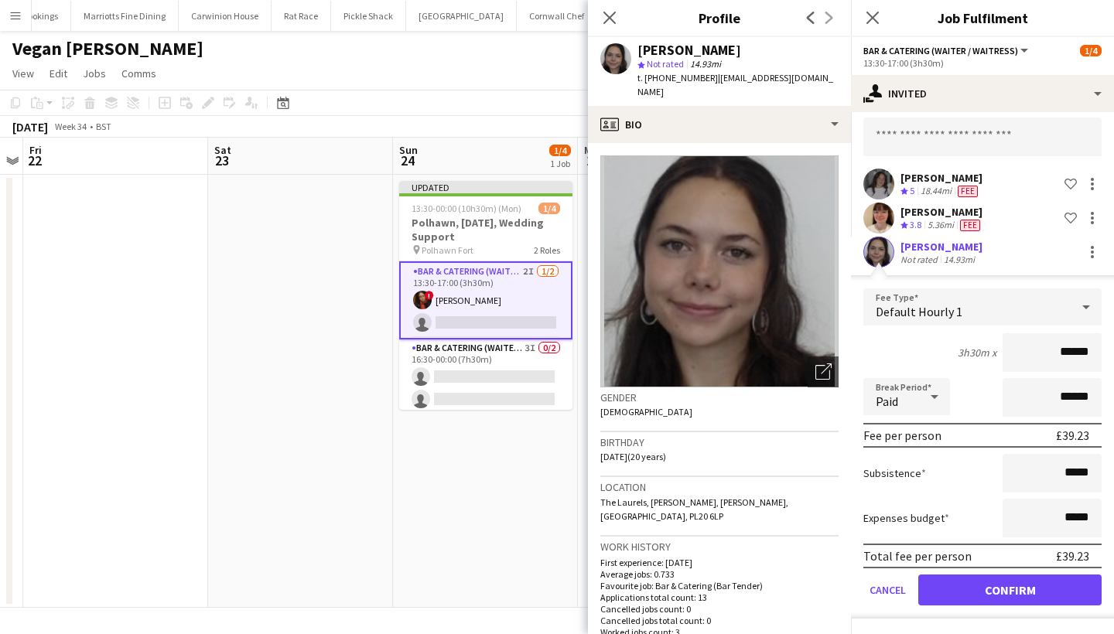
scroll to position [69, 0]
click at [958, 580] on button "Confirm" at bounding box center [1009, 590] width 183 height 31
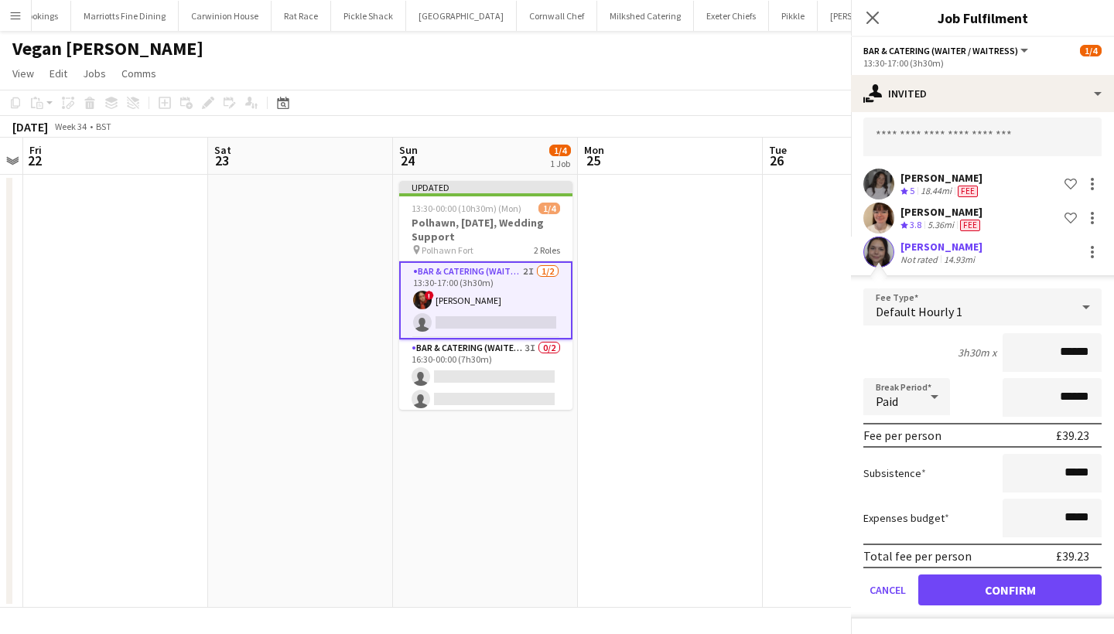
scroll to position [0, 0]
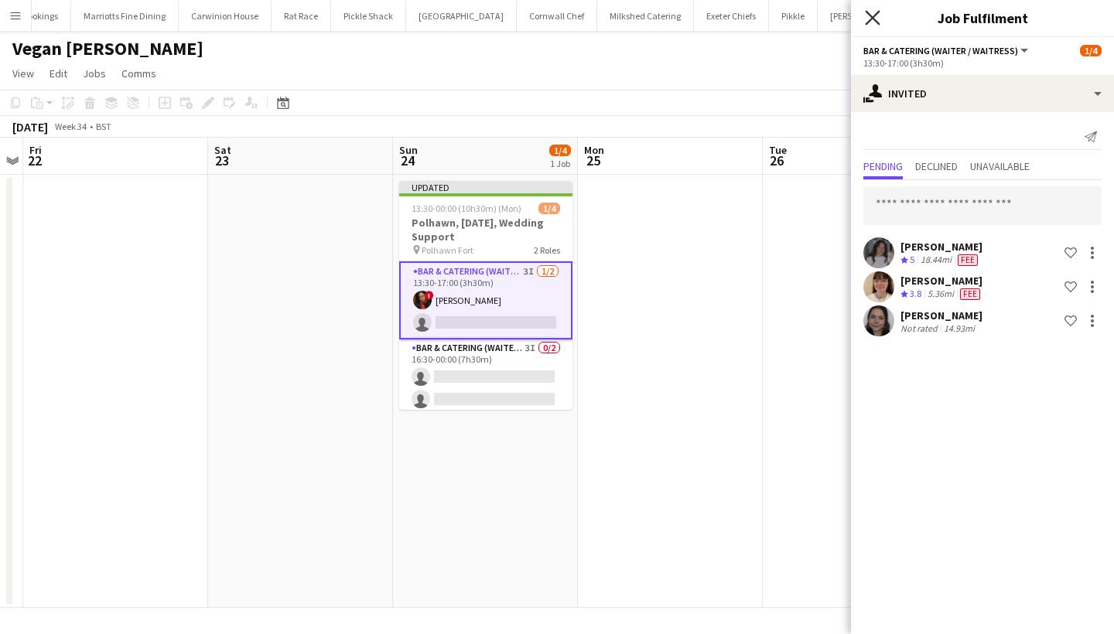
click at [875, 13] on icon "Close pop-in" at bounding box center [872, 17] width 15 height 15
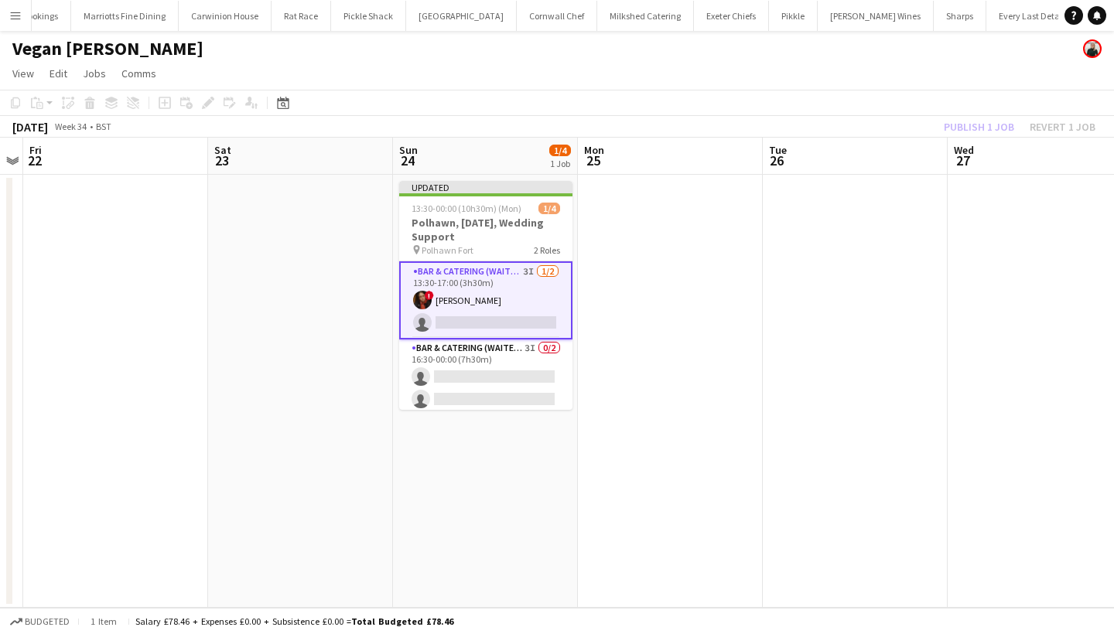
click at [962, 122] on div "Publish 1 job Revert 1 job" at bounding box center [1019, 127] width 189 height 20
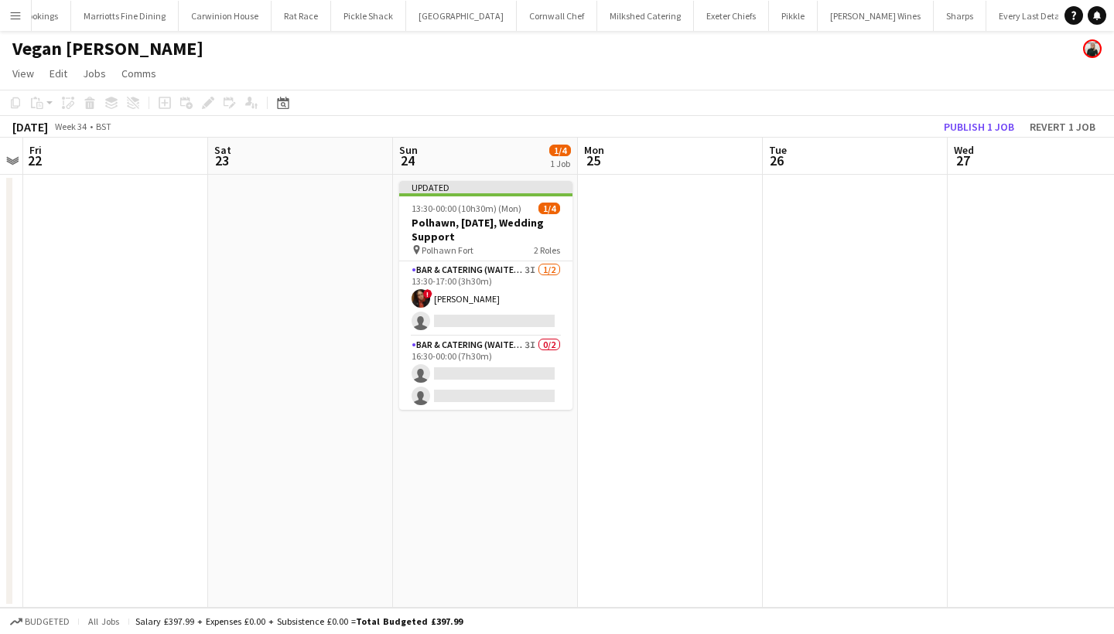
click at [962, 122] on button "Publish 1 job" at bounding box center [979, 127] width 83 height 20
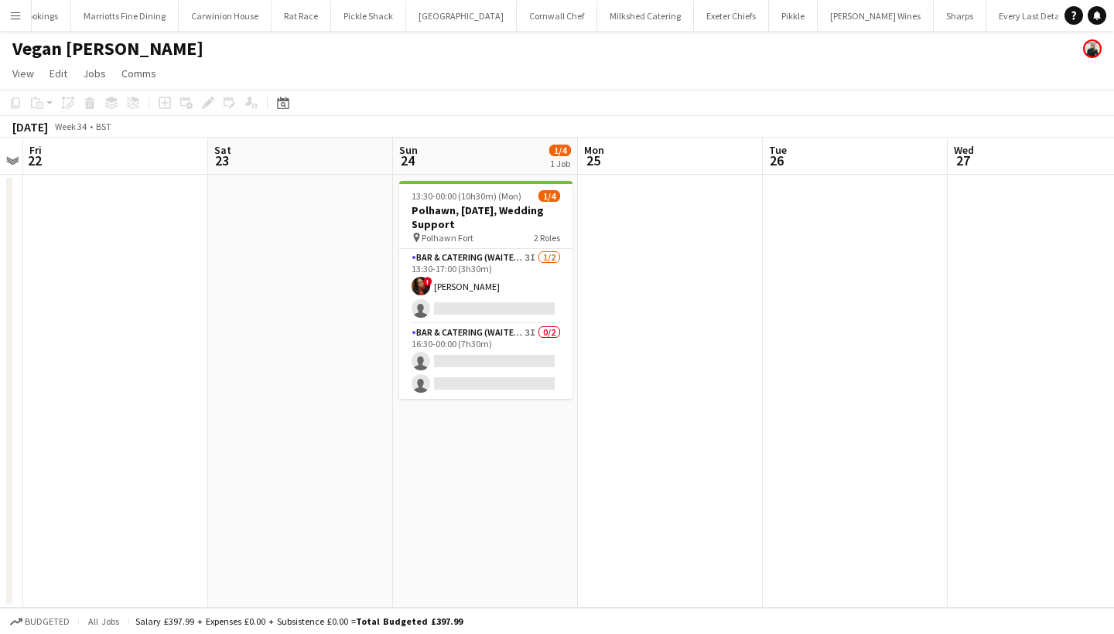
click at [15, 13] on app-icon "Menu" at bounding box center [15, 15] width 12 height 12
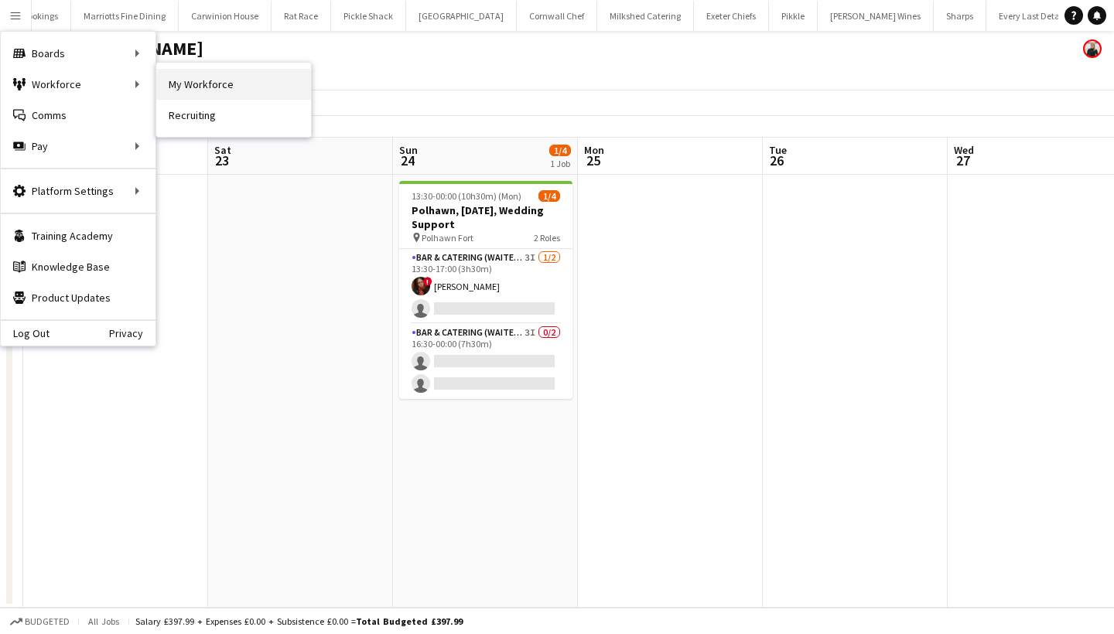
click at [233, 87] on link "My Workforce" at bounding box center [233, 84] width 155 height 31
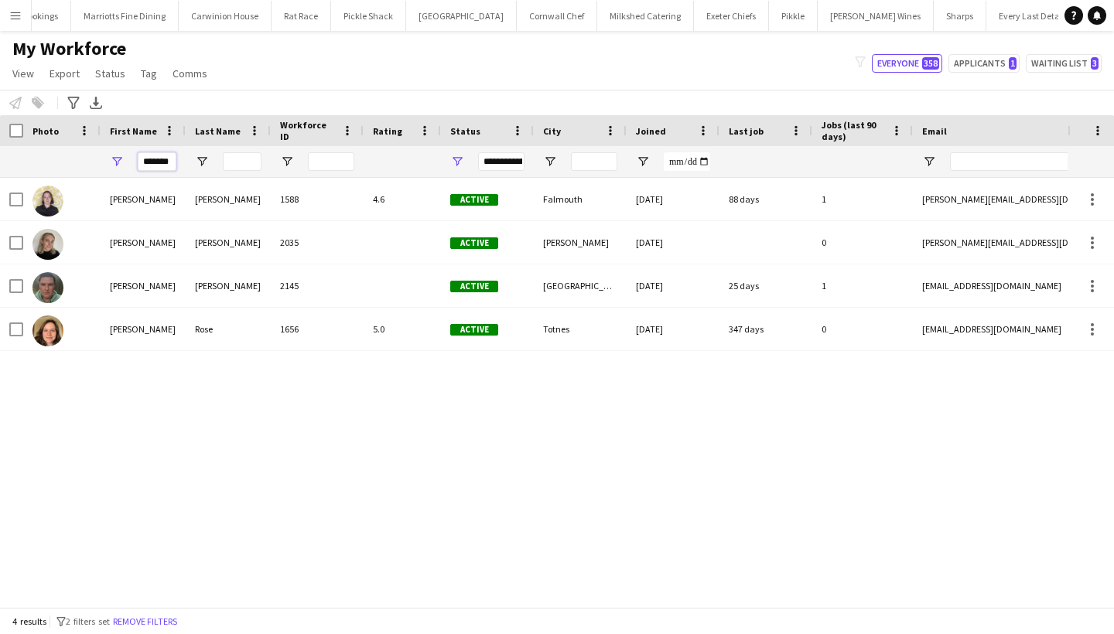
click at [152, 162] on input "*******" at bounding box center [157, 161] width 39 height 19
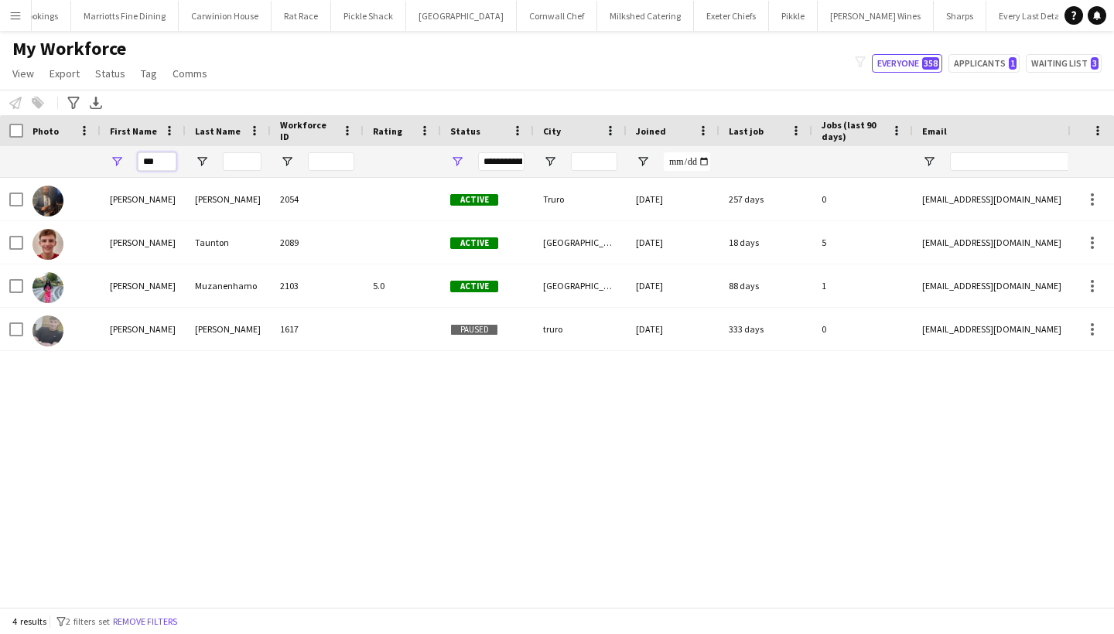
type input "***"
click at [462, 159] on span "Open Filter Menu" at bounding box center [457, 162] width 14 height 14
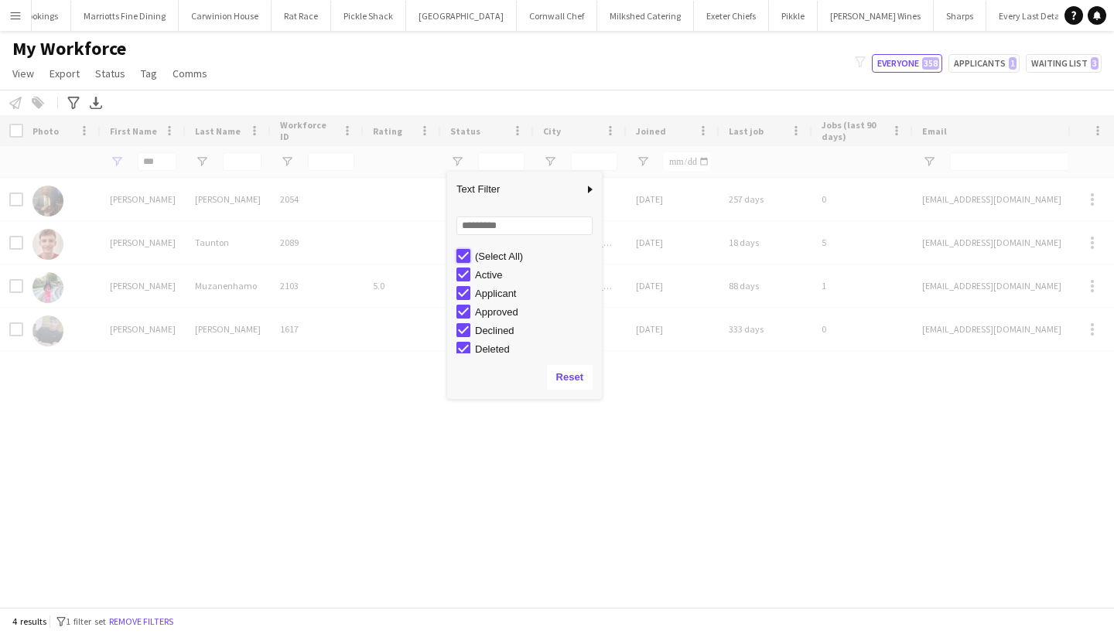
type input "***"
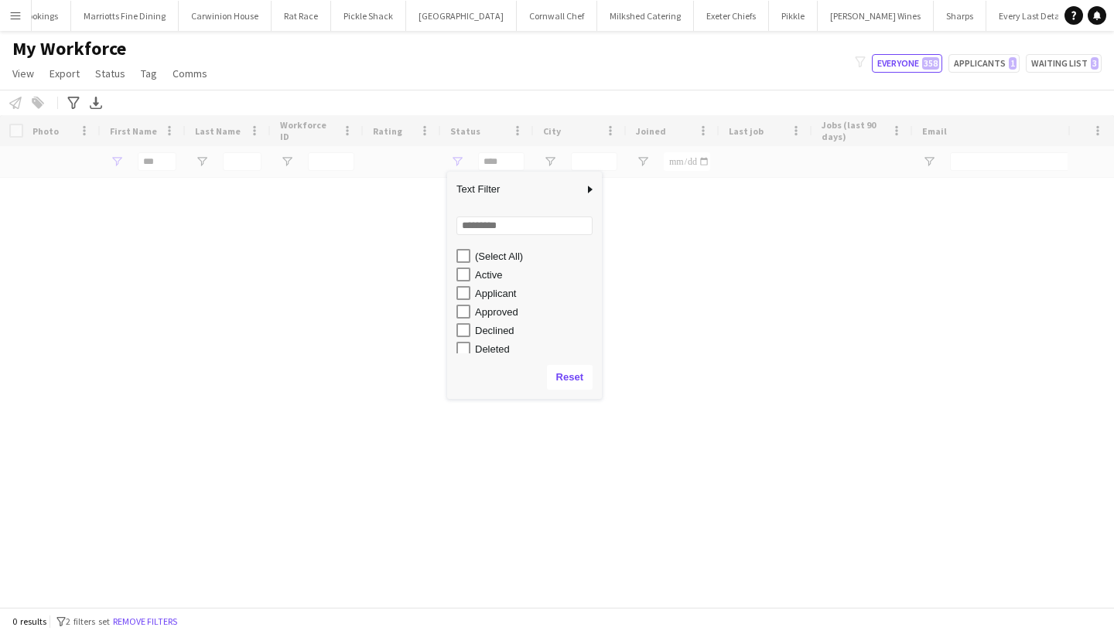
click at [219, 167] on div at bounding box center [228, 161] width 85 height 31
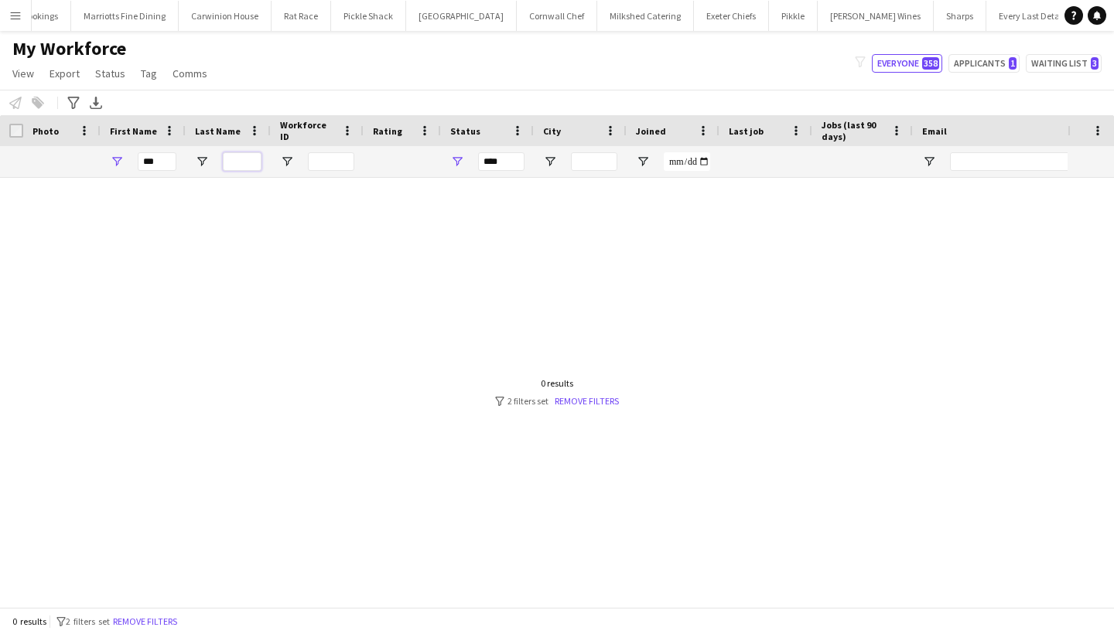
click at [239, 161] on input "Last Name Filter Input" at bounding box center [242, 161] width 39 height 19
type input "*"
click at [603, 403] on link "Remove filters" at bounding box center [587, 401] width 64 height 12
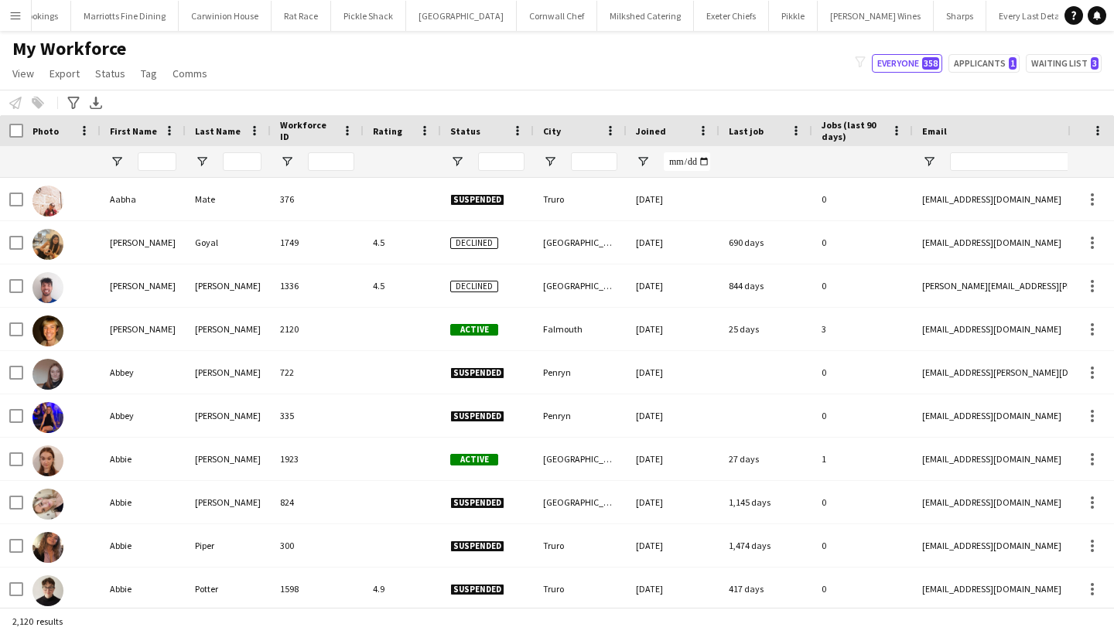
click at [240, 150] on div at bounding box center [242, 161] width 39 height 31
click at [240, 169] on input "Last Name Filter Input" at bounding box center [242, 161] width 39 height 19
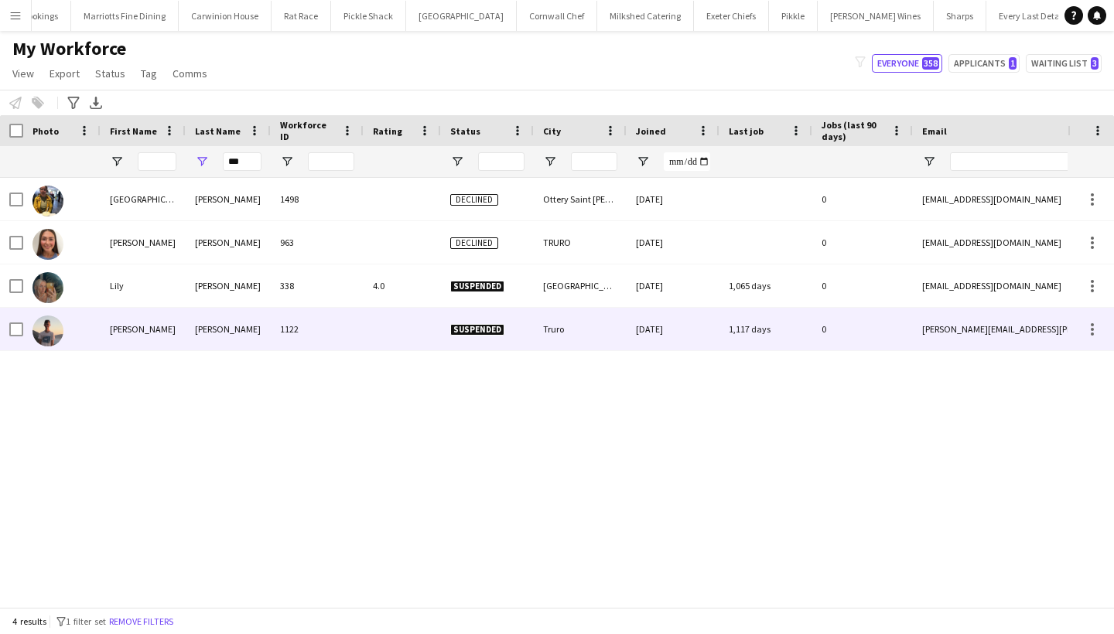
drag, startPoint x: 258, startPoint y: 189, endPoint x: 338, endPoint y: 330, distance: 161.8
click at [338, 330] on div "1122" at bounding box center [317, 329] width 93 height 43
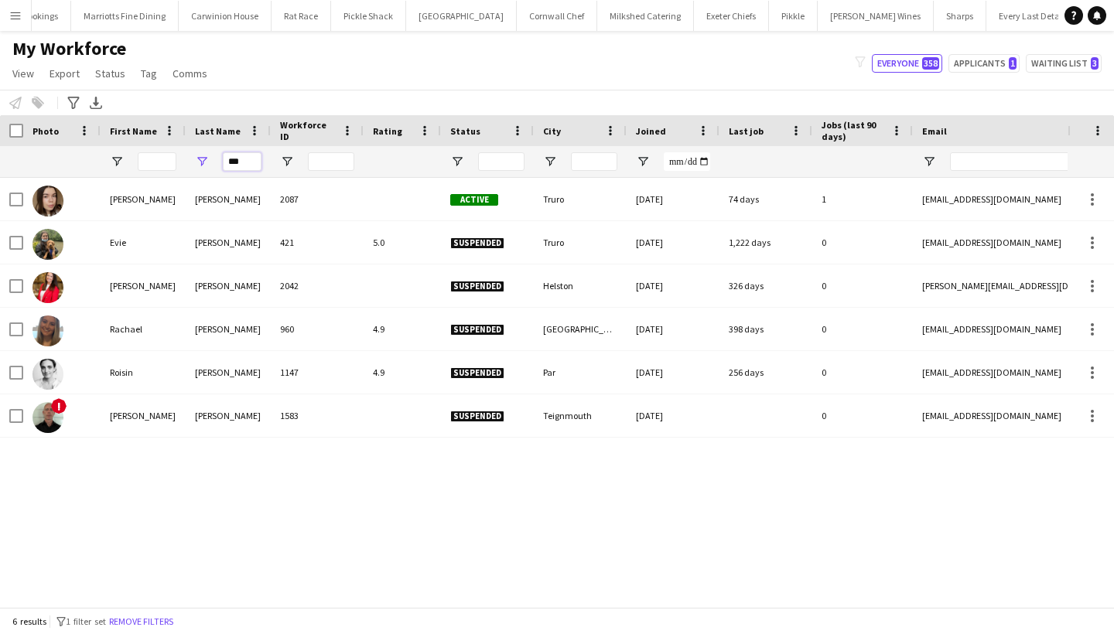
click at [251, 160] on input "***" at bounding box center [242, 161] width 39 height 19
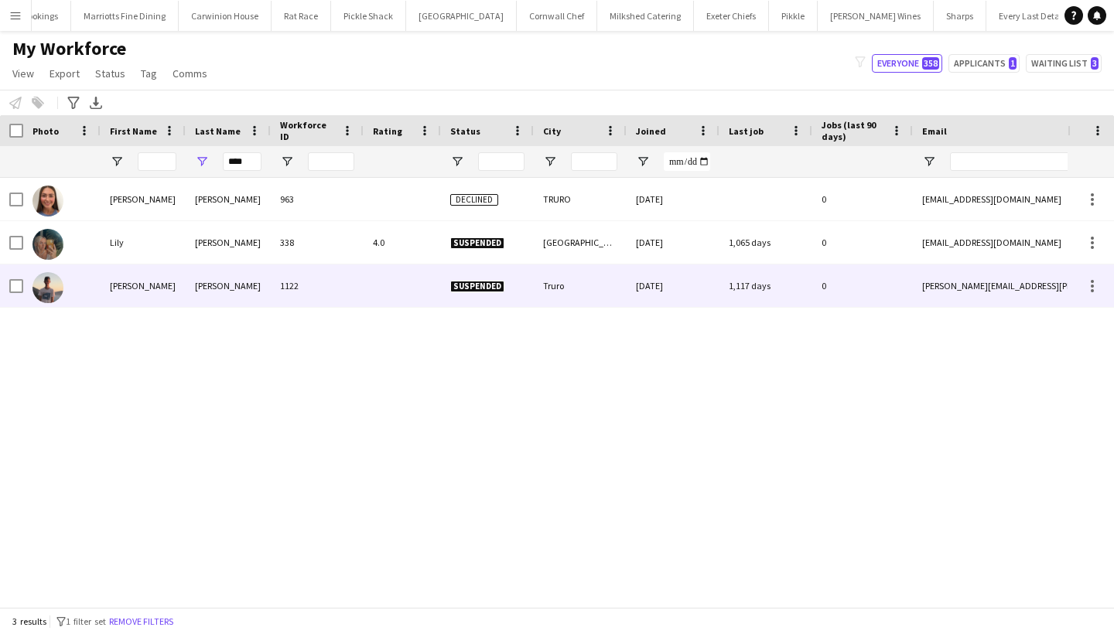
drag, startPoint x: 273, startPoint y: 306, endPoint x: 222, endPoint y: 281, distance: 56.7
click at [222, 281] on div "[PERSON_NAME]" at bounding box center [228, 286] width 85 height 43
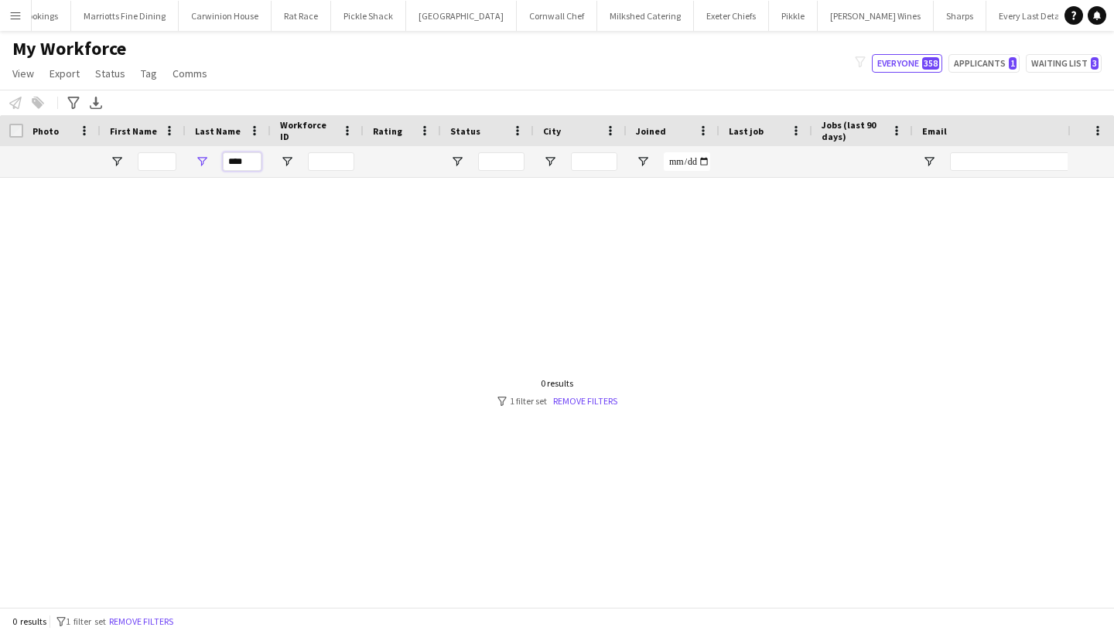
click at [252, 159] on input "****" at bounding box center [242, 161] width 39 height 19
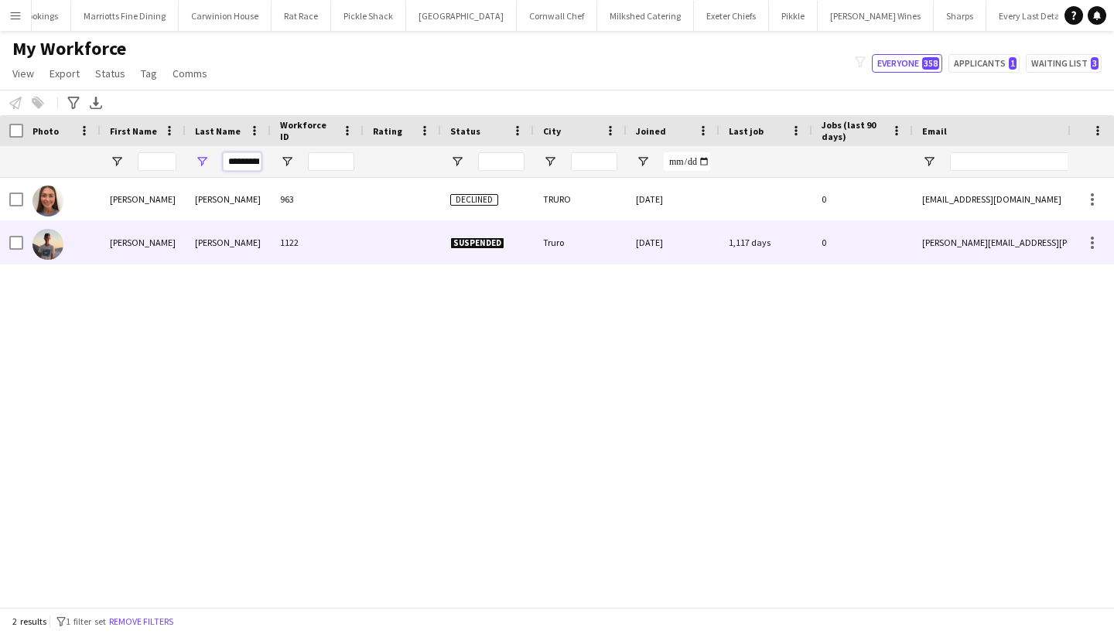
type input "*********"
click at [178, 247] on div "[PERSON_NAME]" at bounding box center [143, 242] width 85 height 43
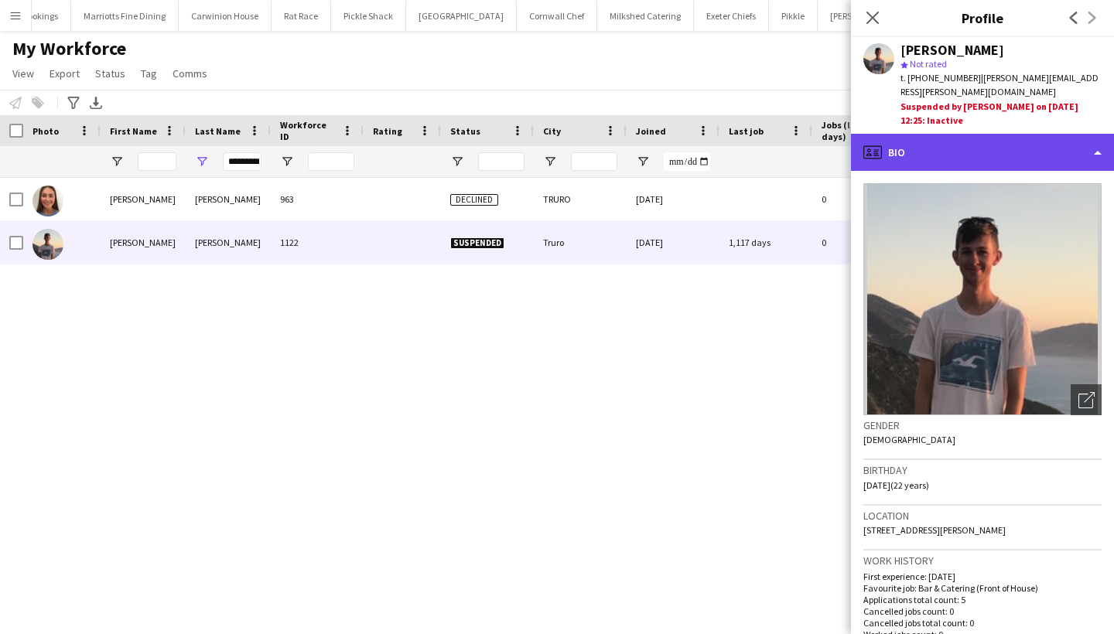
click at [1012, 134] on div "profile Bio" at bounding box center [982, 152] width 263 height 37
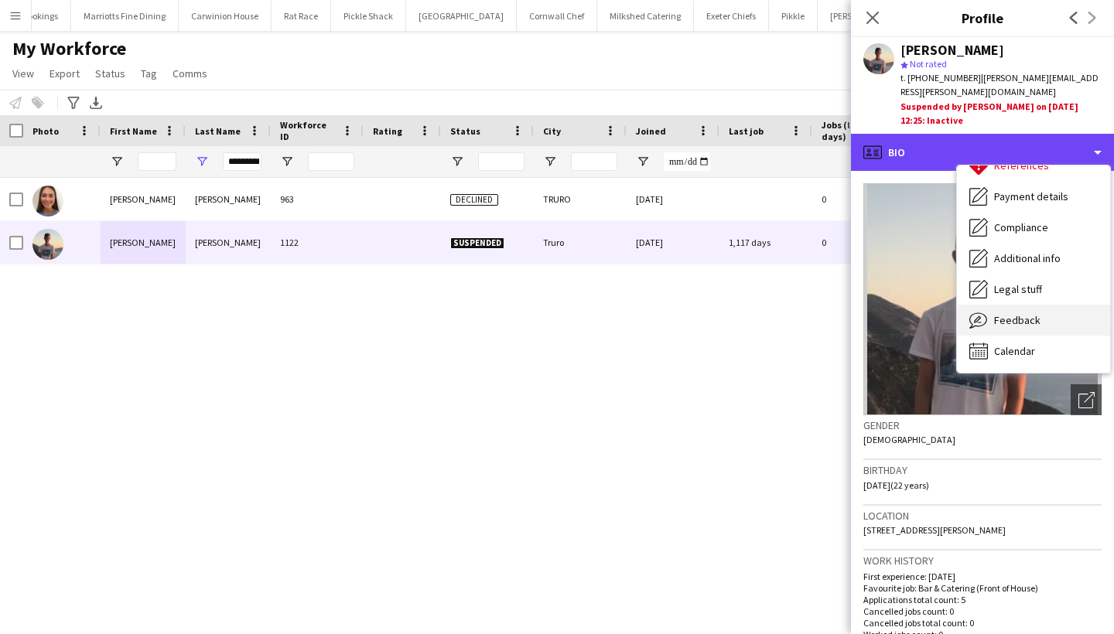
scroll to position [176, 0]
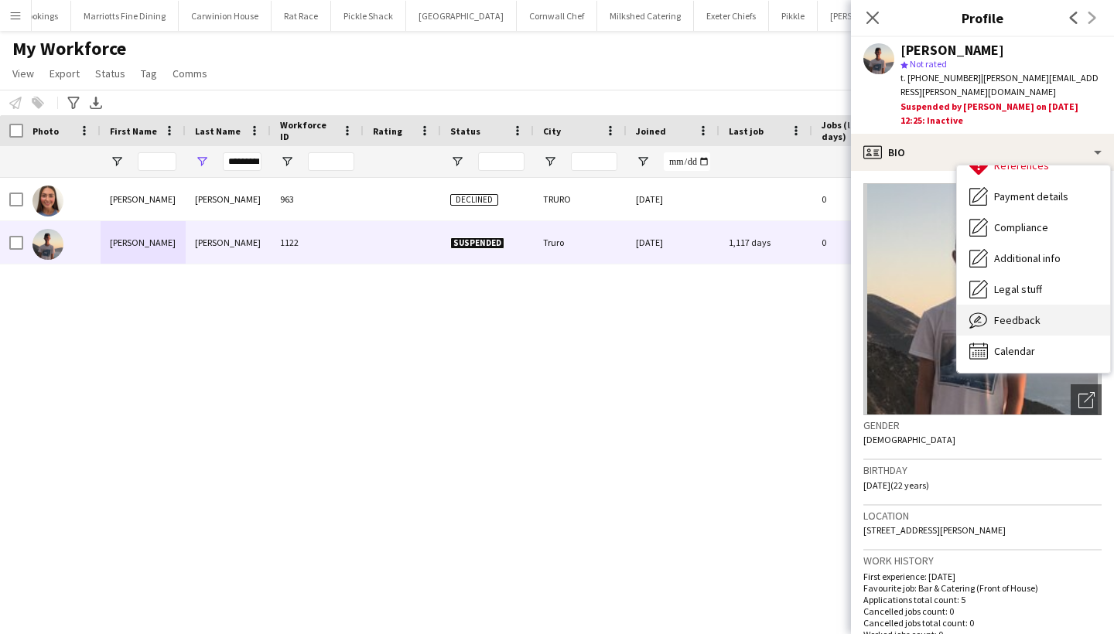
click at [1009, 313] on span "Feedback" at bounding box center [1017, 320] width 46 height 14
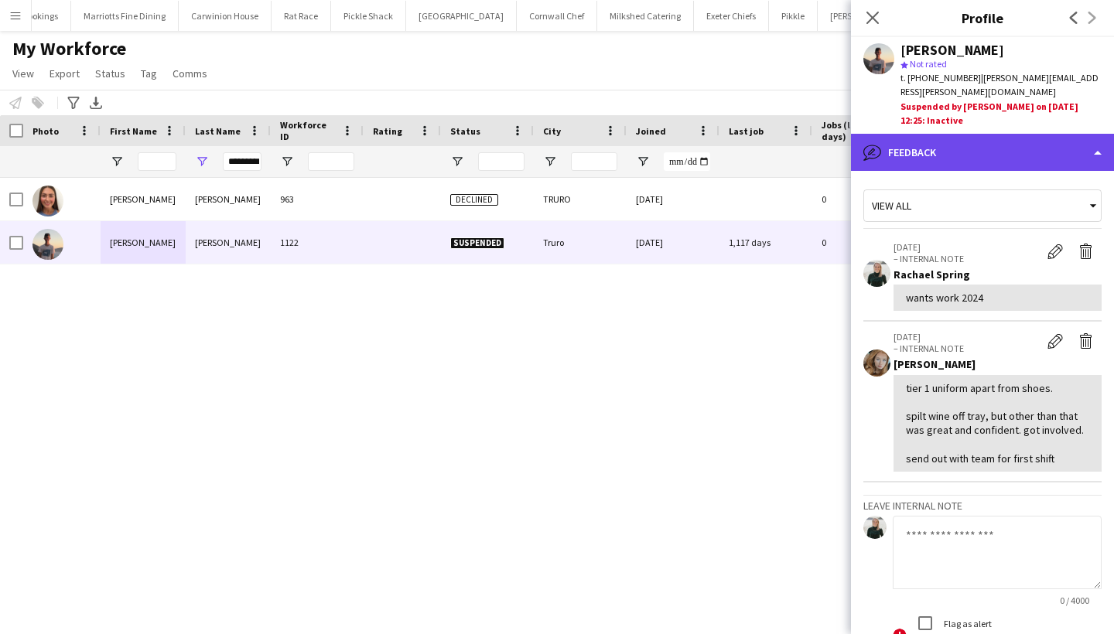
click at [1035, 153] on div "bubble-pencil Feedback" at bounding box center [982, 152] width 263 height 37
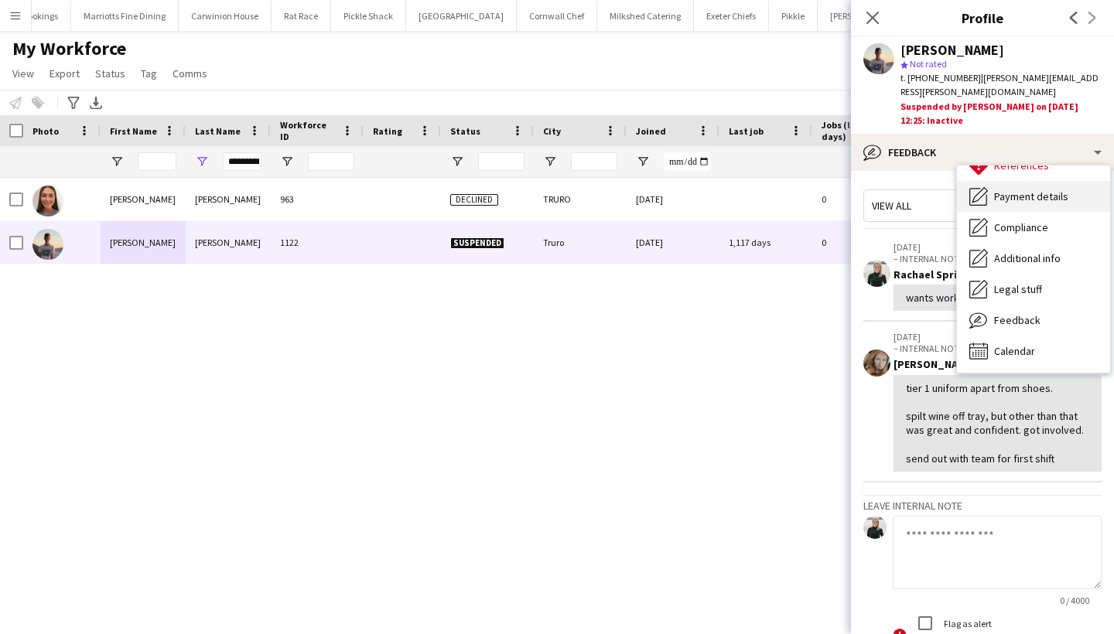
click at [1026, 190] on span "Payment details" at bounding box center [1031, 197] width 74 height 14
